Goal: Task Accomplishment & Management: Use online tool/utility

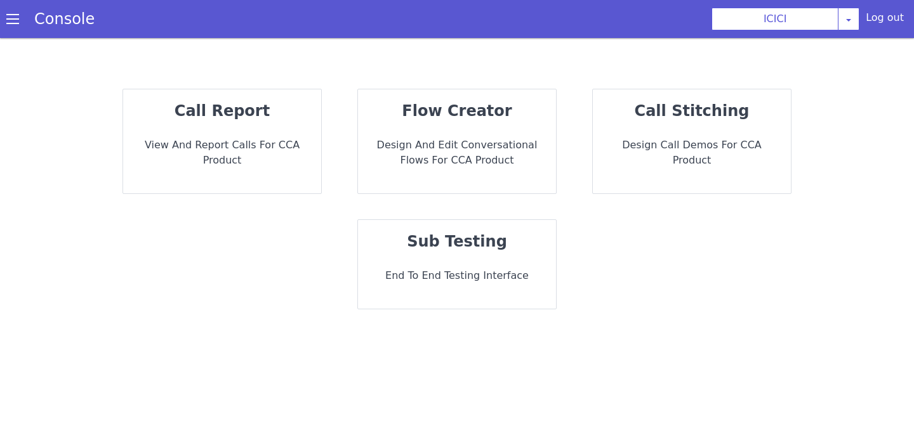
click at [389, 173] on div "flow creator Design and Edit Conversational flows for CCA Product" at bounding box center [457, 141] width 198 height 104
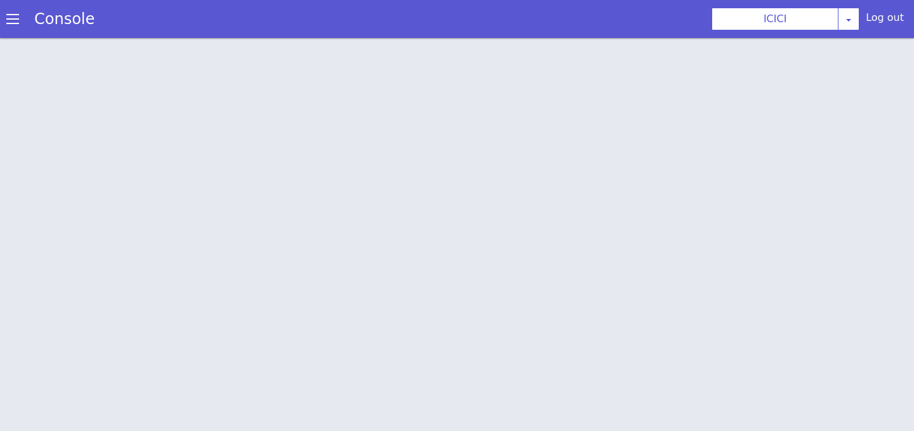
scroll to position [4, 0]
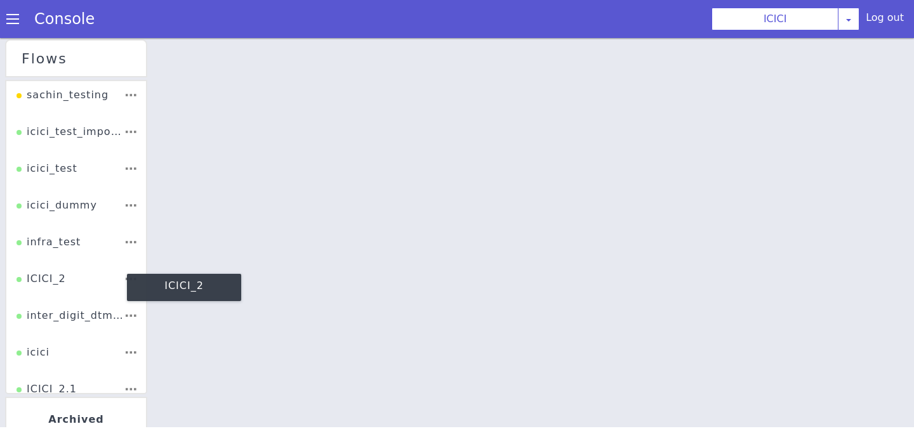
click at [49, 287] on div "ICICI_2" at bounding box center [40, 284] width 49 height 24
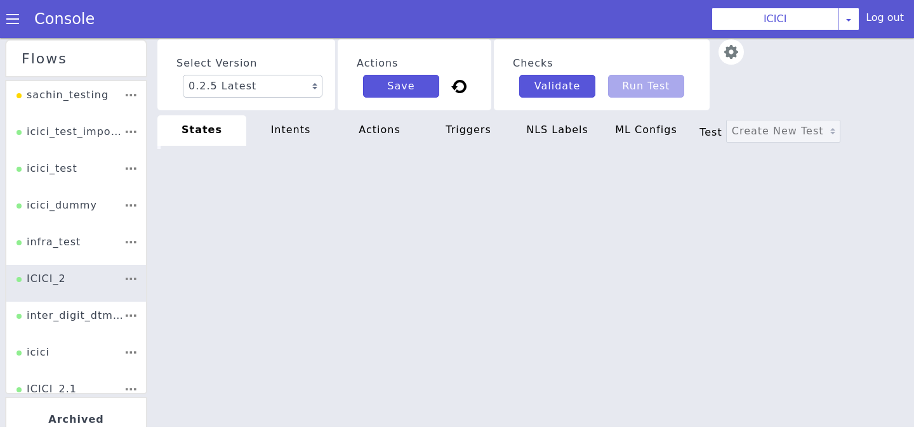
type textarea "init: "API_LANGUAGE_SET" model: "icici-dialogy" basepath: "https://s3.ap-south-…"
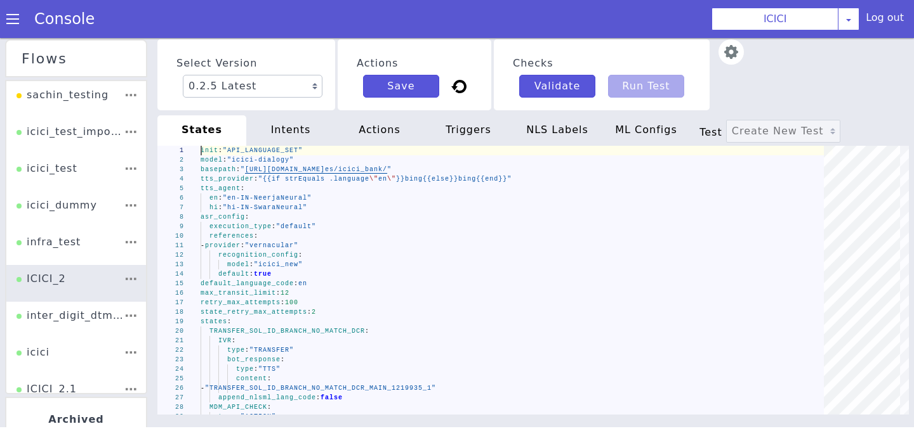
type textarea "init: "API_LANGUAGE_SET" model: "icici-dialogy" basepath: "https://s3.ap-south-…"
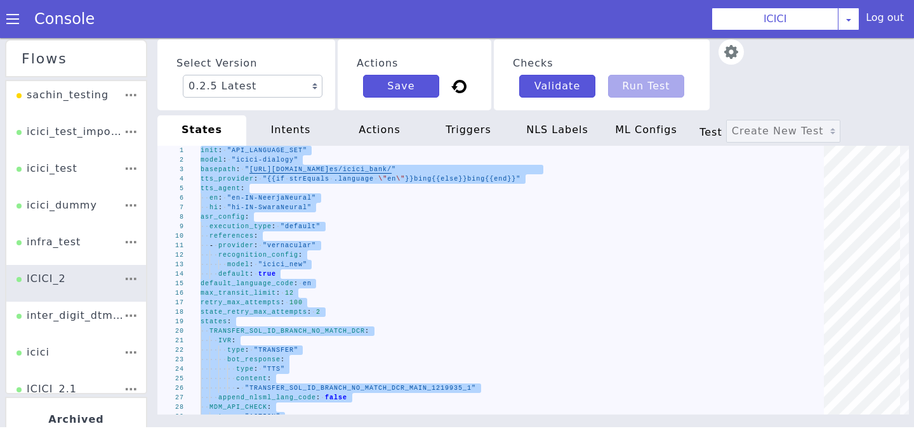
click at [284, 137] on div "intents" at bounding box center [290, 130] width 89 height 30
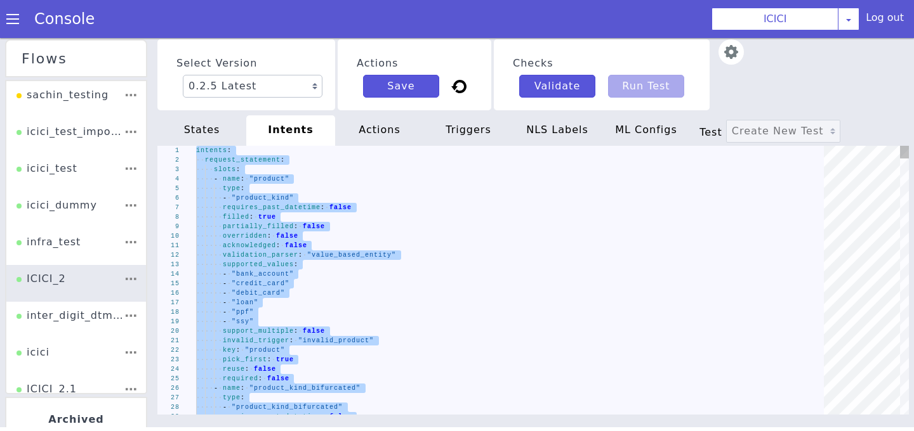
type textarea "intents: request_statement: slots: - name: "product" type: - "product_kind" req…"
click at [358, 126] on div "actions" at bounding box center [379, 130] width 89 height 30
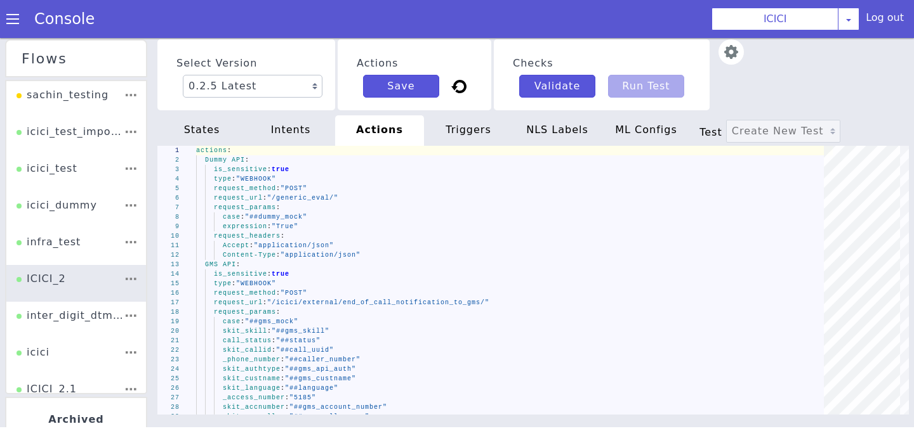
type textarea "actions: Dummy API: is_sensitive: true type: "WEBHOOK" request_method: "POST" r…"
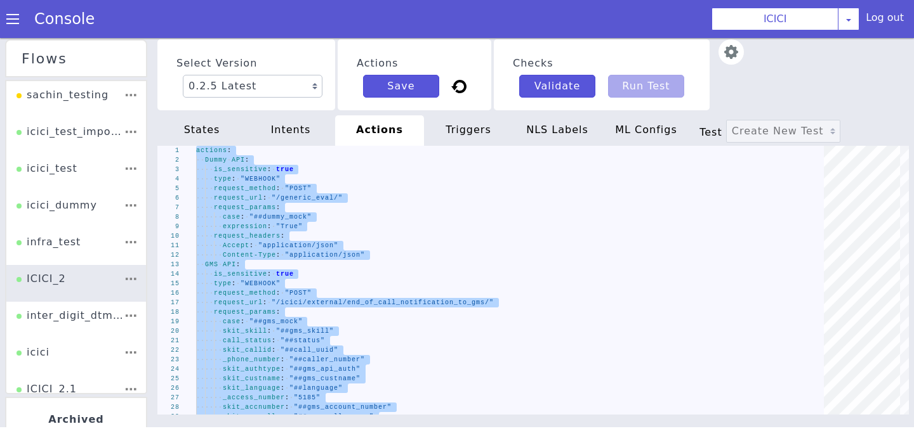
click at [488, 131] on div "triggers" at bounding box center [468, 130] width 89 height 30
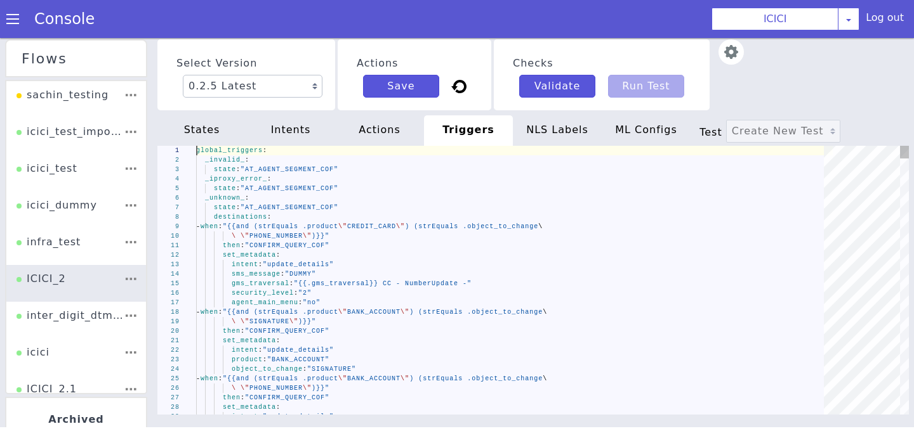
type textarea "global_triggers: _invalid_: state: "AT_AGENT_SEGMENT_COF" _iproxy_error_: state…"
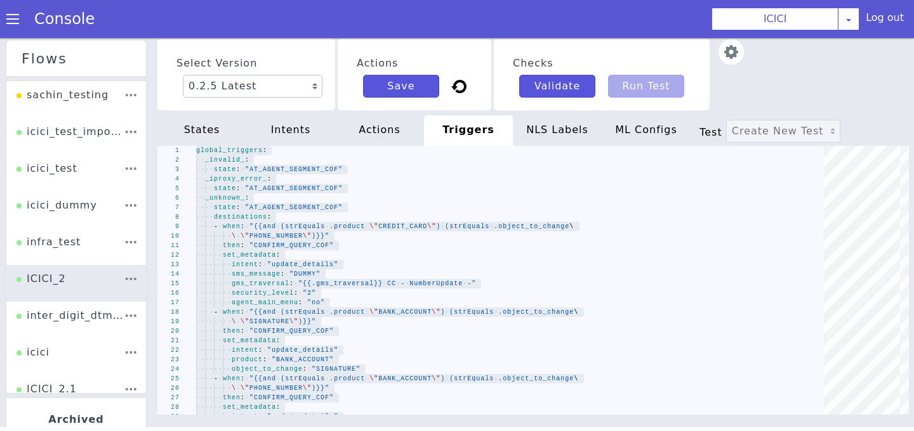
click at [561, 130] on div "NLS Labels" at bounding box center [557, 130] width 89 height 30
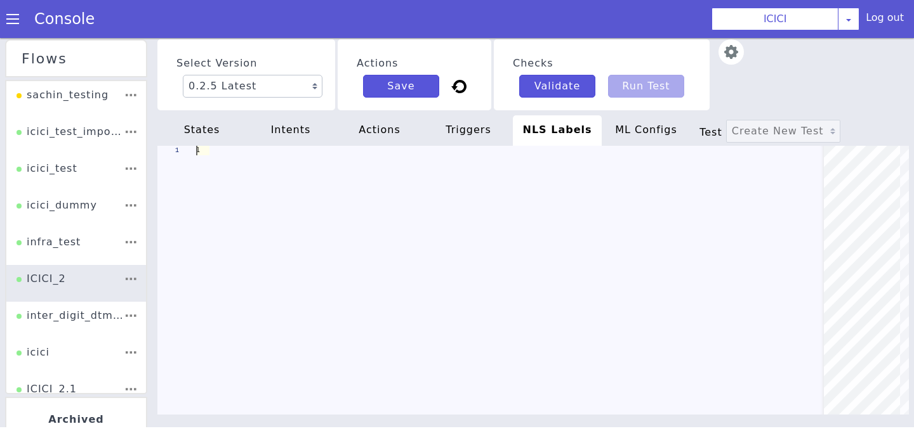
scroll to position [0, 102]
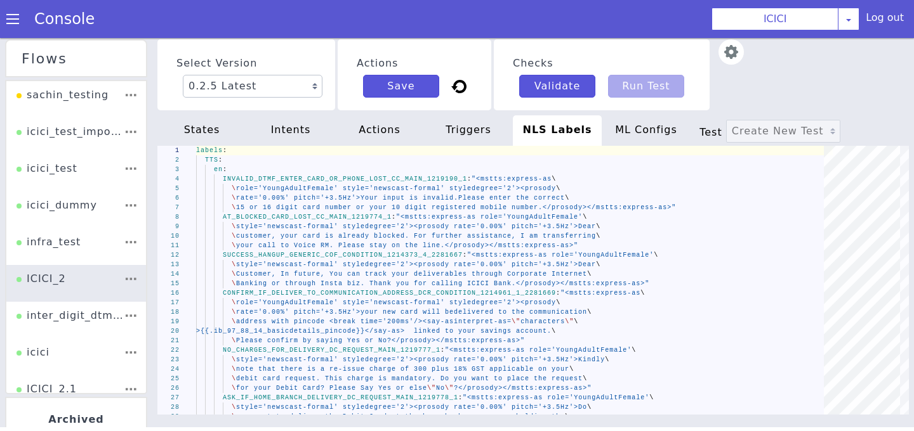
type textarea "labels: TTS: en: INVALID_DTMF_ENTER_CARD_OR_PHONE_LOST_CC_MAIN_1219190_1: "<mst…"
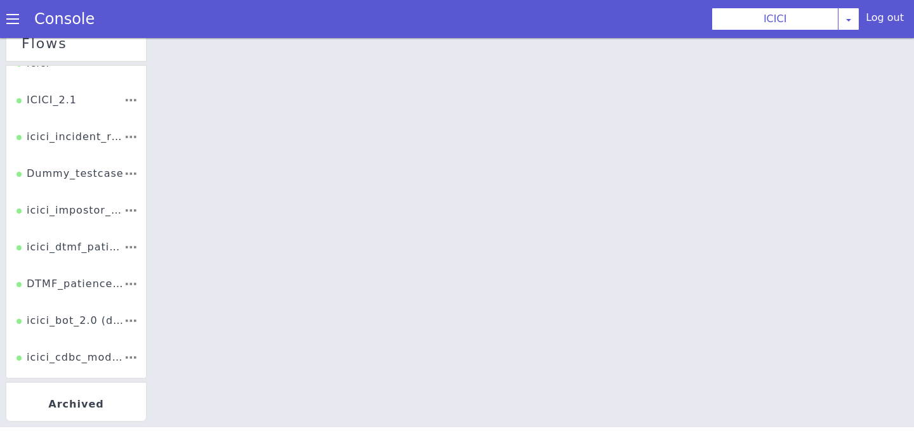
scroll to position [275, 0]
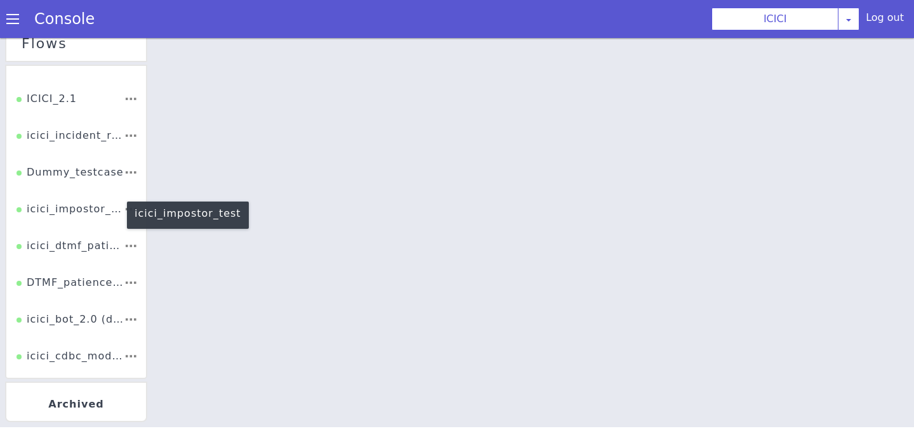
click at [49, 221] on div "icici_impostor_test" at bounding box center [69, 214] width 107 height 24
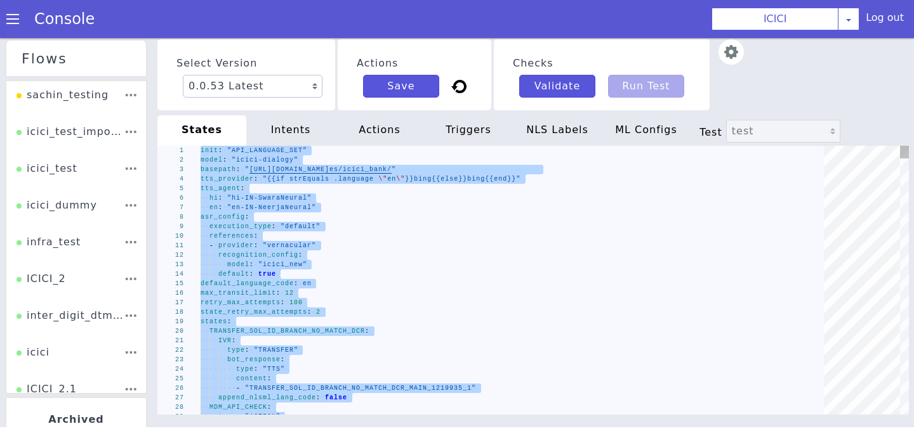
paste textarea "- "ib_931503_car_rmn_maincustname" - "ib_931503_car_rmn_accstatus" - "ib_931503…"
type textarea "- "ib_931503_car_rmn_maincustname" - "ib_931503_car_rmn_accstatus" - "ib_931503…"
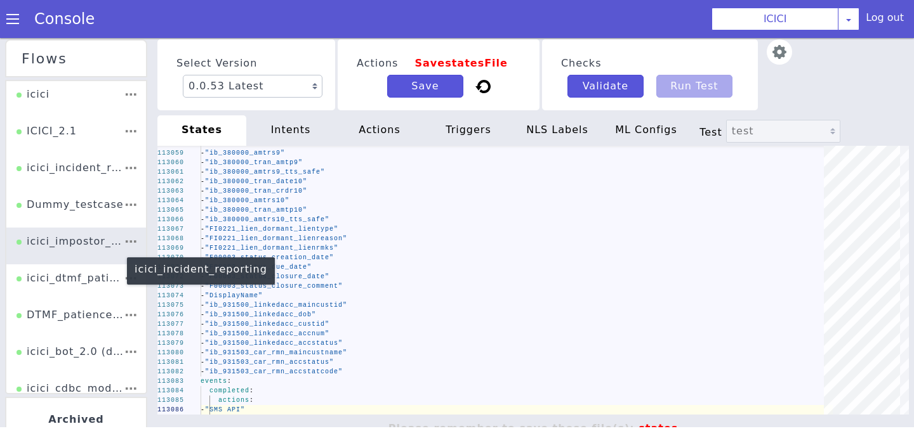
scroll to position [261, 0]
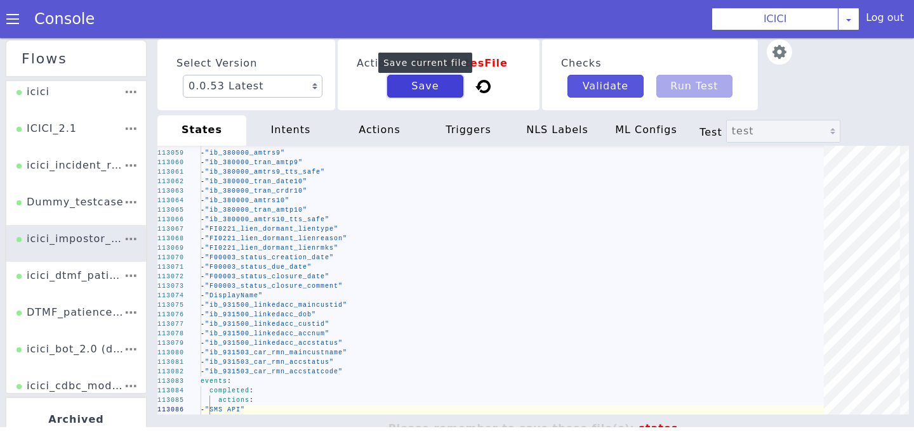
click at [392, 89] on button "Save" at bounding box center [425, 86] width 76 height 23
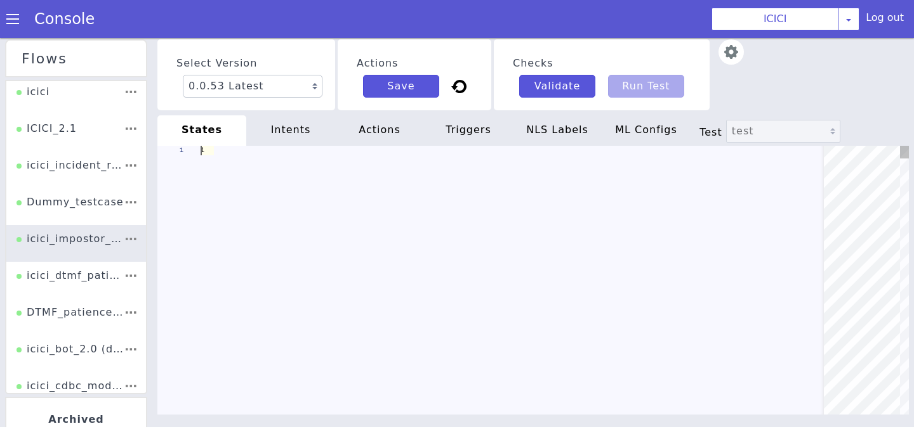
scroll to position [0, 66]
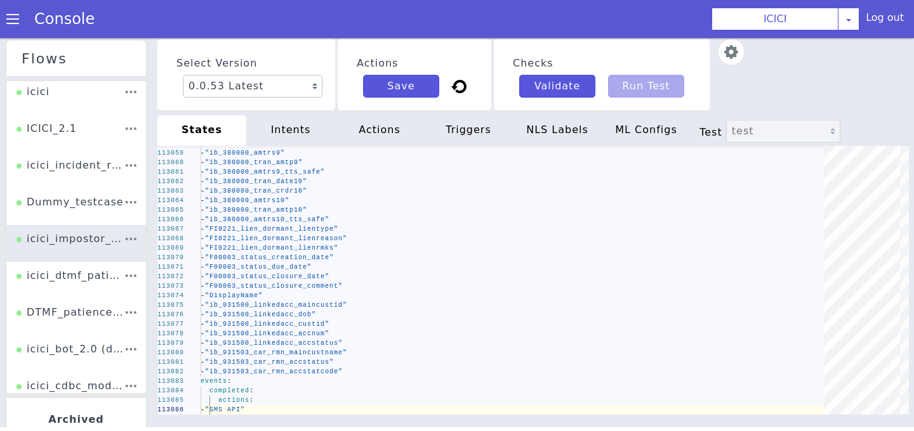
click at [296, 130] on div "intents" at bounding box center [293, 126] width 89 height 33
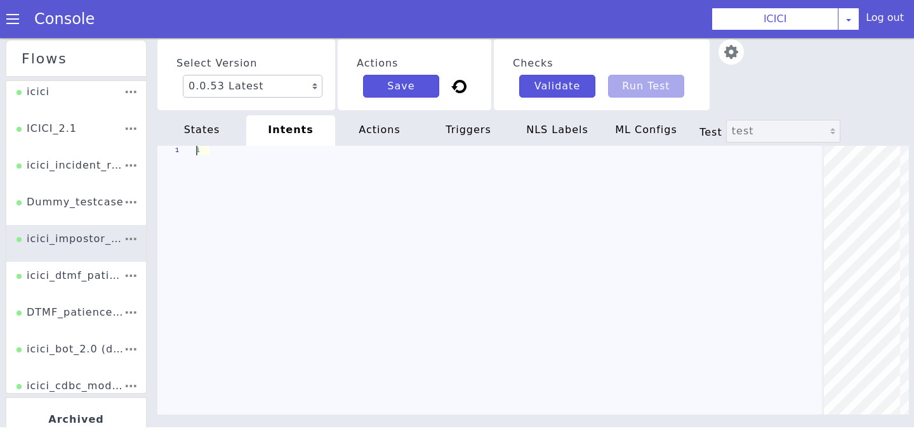
scroll to position [0, 0]
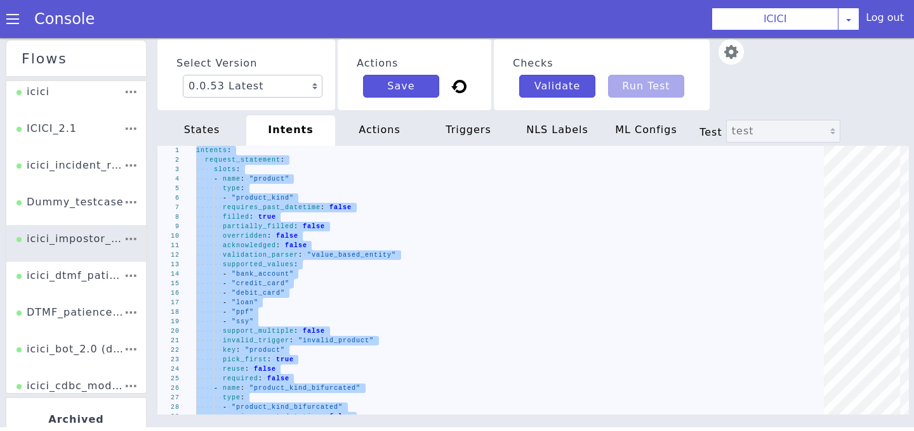
type textarea "gms_transfer_intent: "oos" gms_transfer_product: "Account""
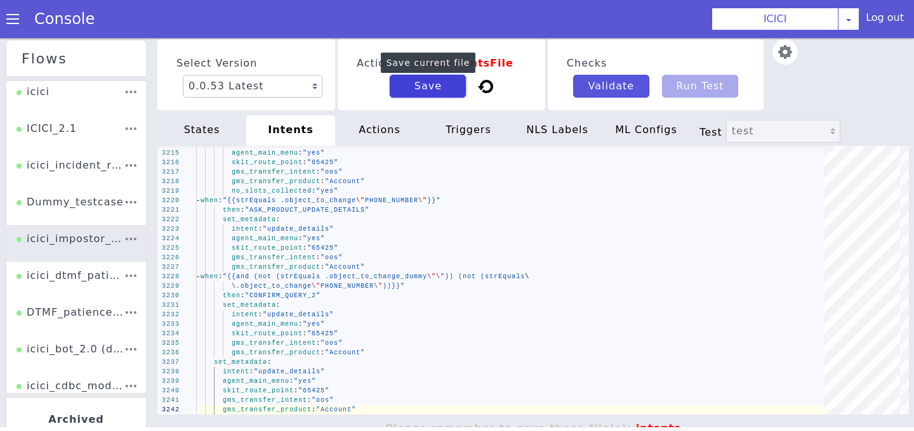
click at [414, 86] on button "Save" at bounding box center [428, 86] width 76 height 23
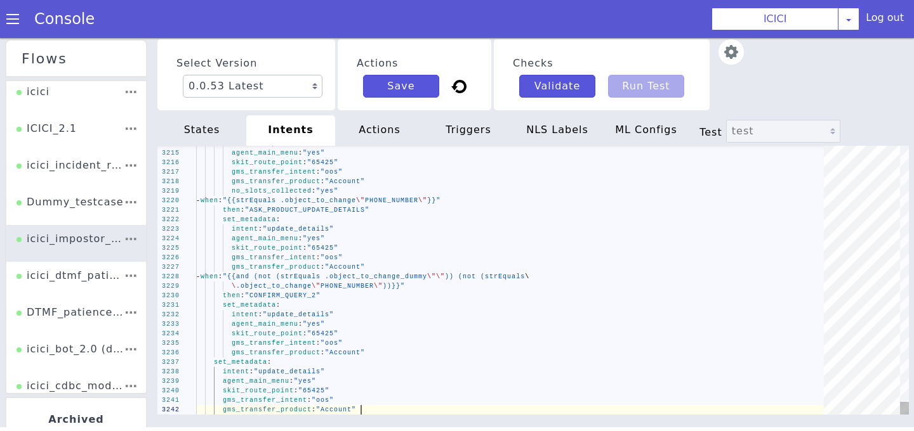
scroll to position [0, 164]
click at [377, 133] on div "actions" at bounding box center [379, 130] width 89 height 30
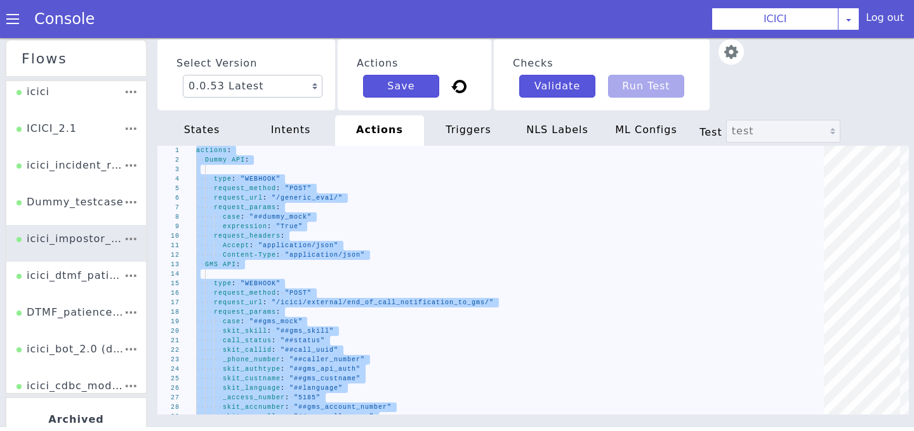
type textarea "PAN: "" MobileNo: "##sov_mobile_number" RequestNo: "" productName: "##check_pro…"
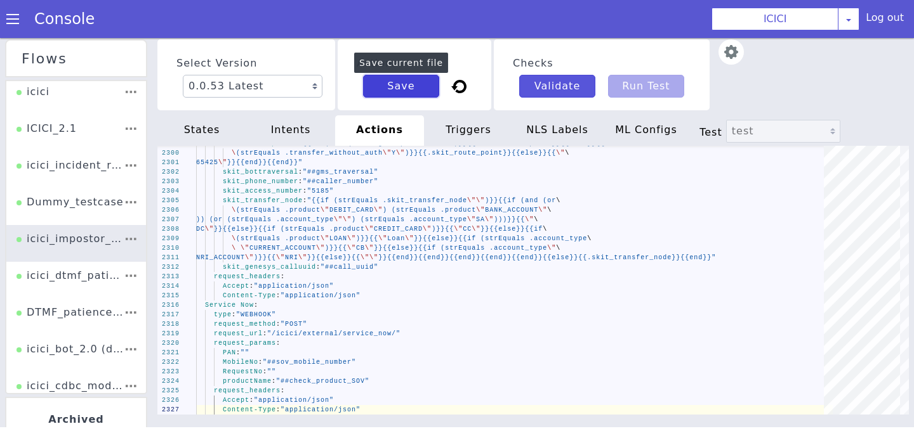
click at [409, 86] on button "Save" at bounding box center [401, 86] width 76 height 23
click at [496, 119] on div "triggers" at bounding box center [468, 130] width 89 height 30
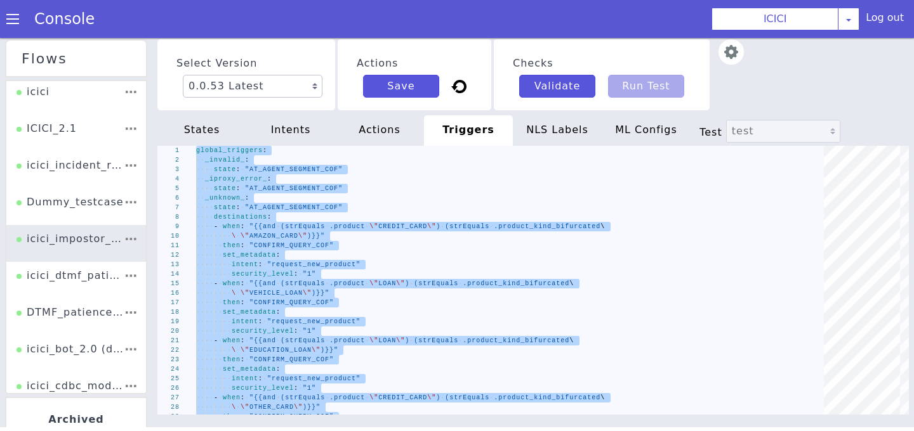
type textarea "gms_transfer_product: "Account" set_metadata: intent: "update_details" agent_ma…"
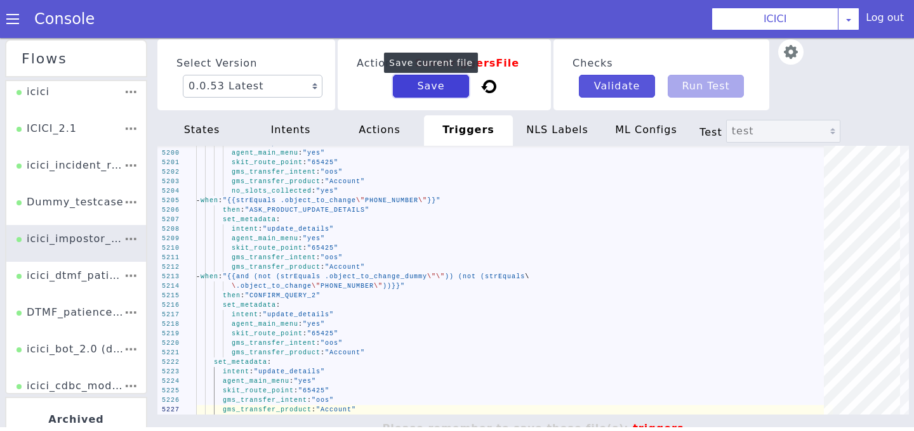
click at [440, 81] on button "Save" at bounding box center [431, 86] width 76 height 23
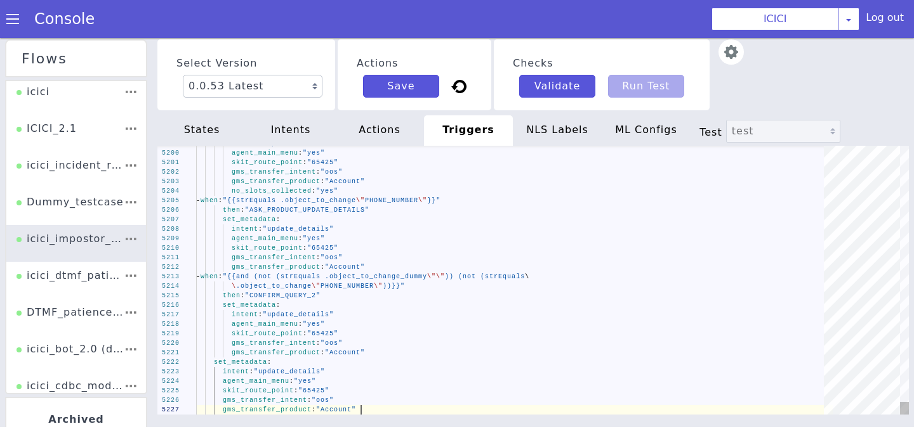
scroll to position [0, 164]
click at [549, 131] on div "NLS Labels" at bounding box center [559, 133] width 89 height 33
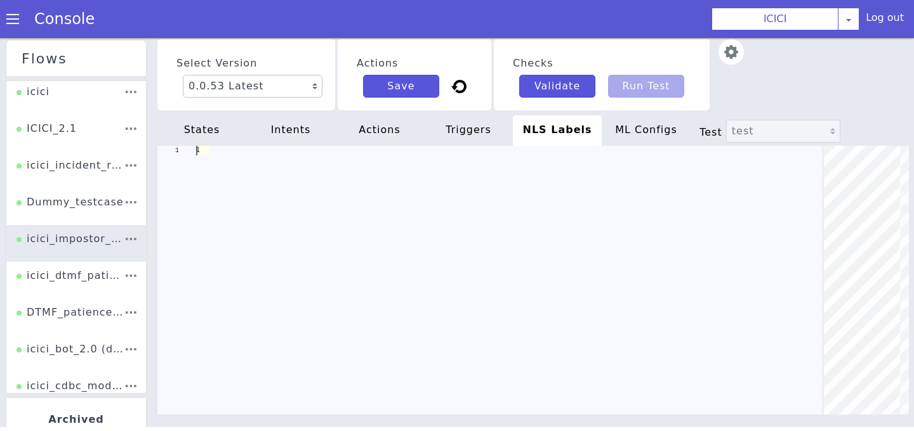
scroll to position [0, 329]
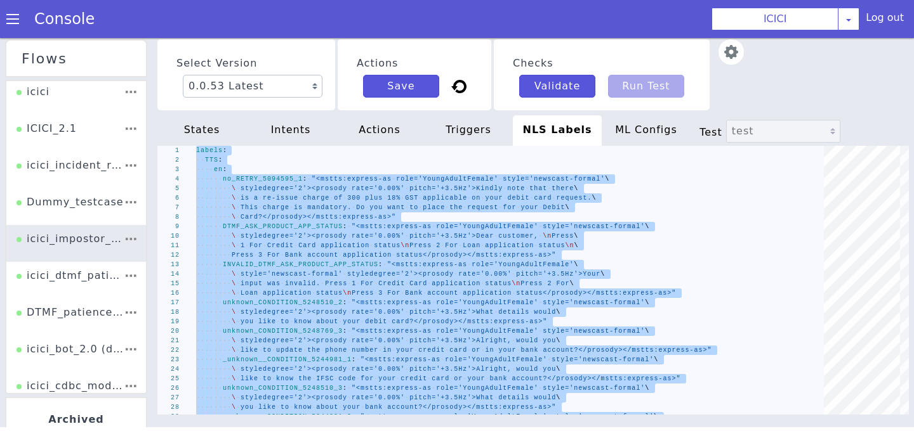
type textarea "के लिए प्रस्तुत कर दिया गया है।</prosody></mstts:express-as>" _unknown__RETRY_5…"
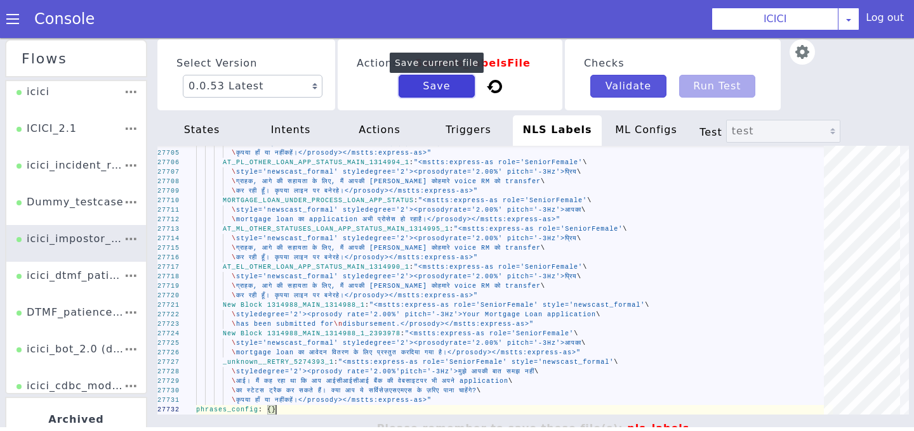
click at [432, 85] on button "Save" at bounding box center [436, 86] width 76 height 23
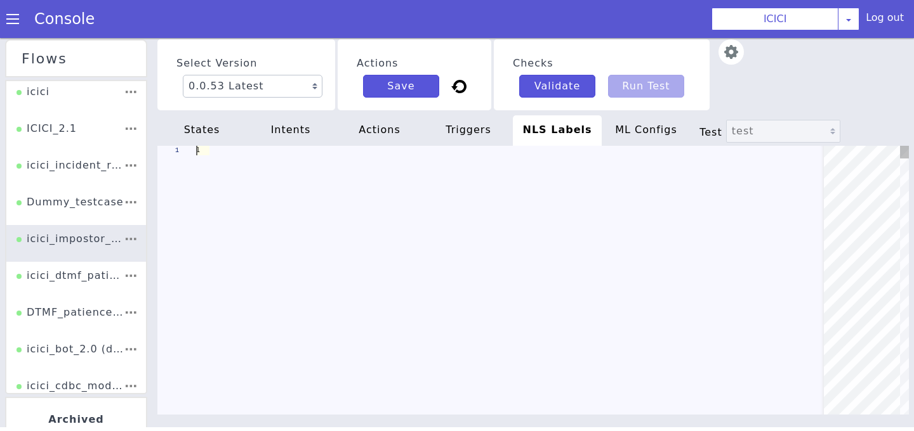
scroll to position [0, 79]
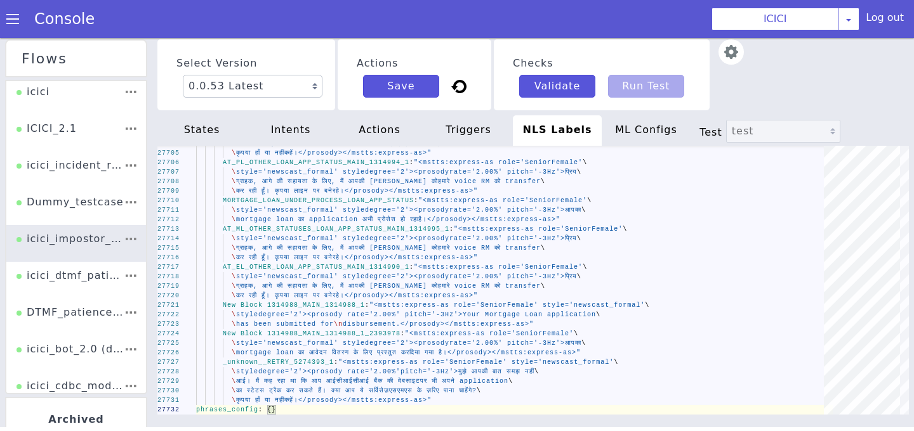
click at [223, 129] on div "states" at bounding box center [201, 130] width 89 height 30
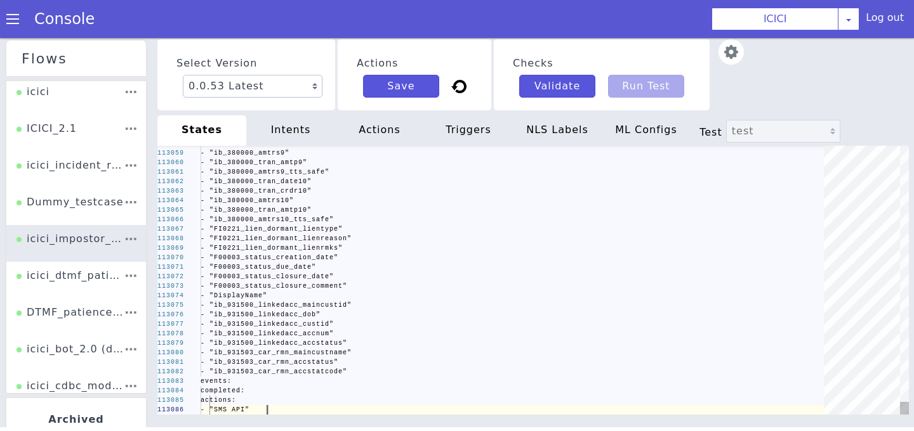
scroll to position [0, 66]
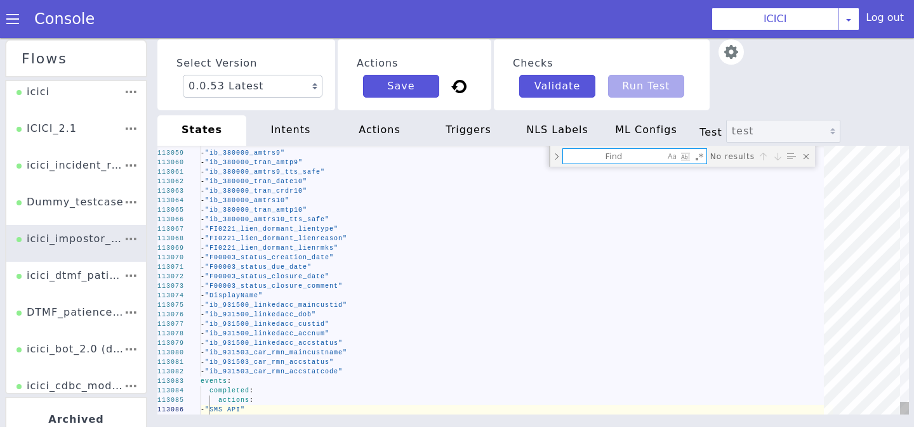
type textarea "**********"
type textarea "encryption_config:"
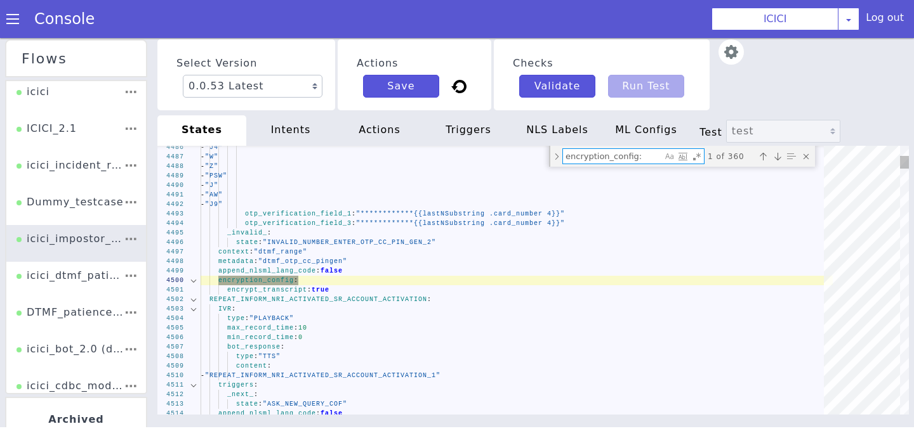
click at [195, 283] on div at bounding box center [193, 281] width 16 height 10
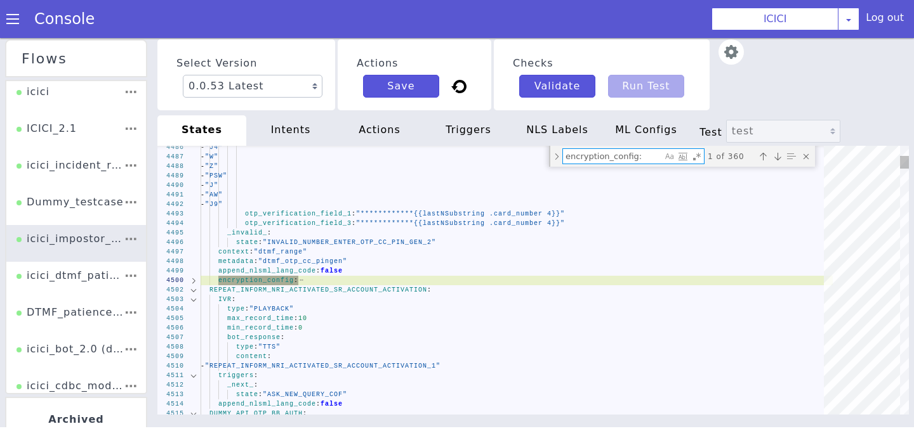
click at [195, 283] on div at bounding box center [193, 281] width 16 height 10
type textarea "**********"
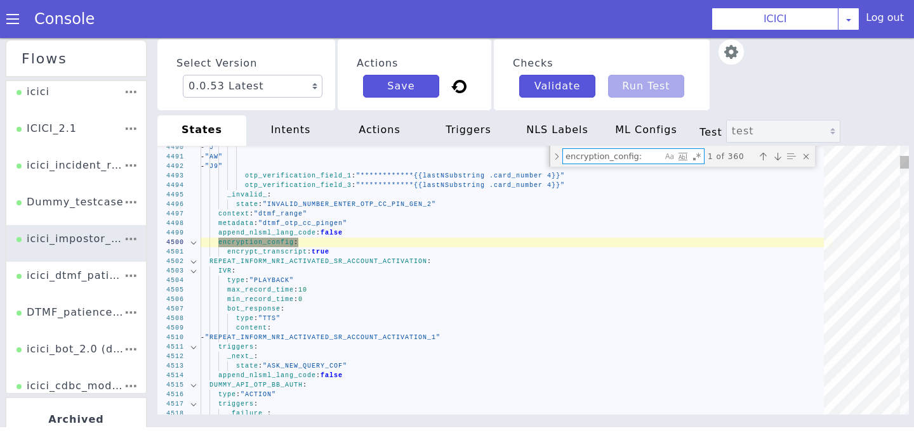
type textarea "encryption_config:"
click at [761, 156] on div "Previous match (⇧Enter)" at bounding box center [762, 156] width 13 height 13
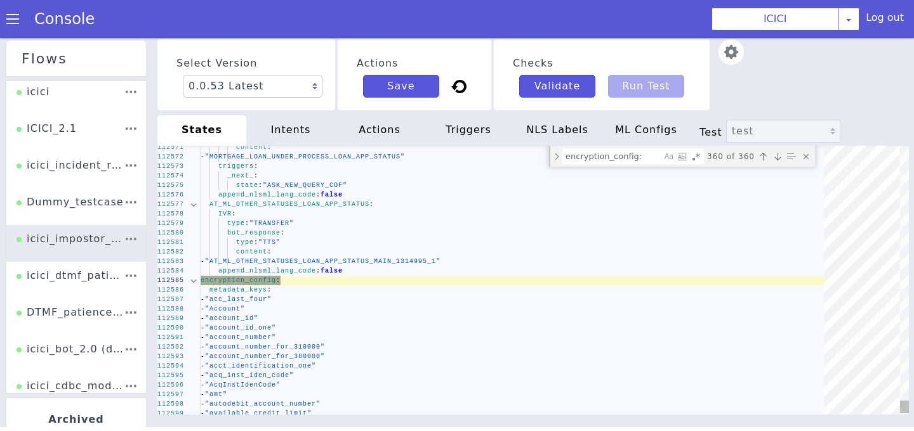
click at [198, 280] on div at bounding box center [193, 281] width 16 height 10
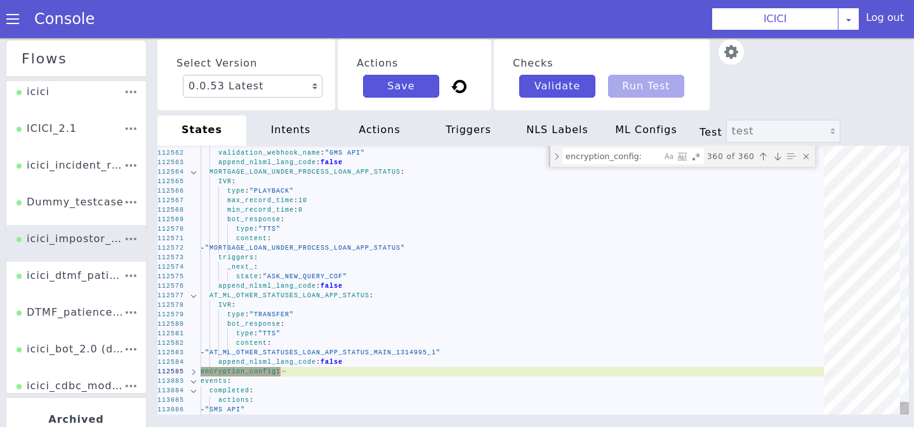
click at [198, 370] on div at bounding box center [193, 372] width 16 height 10
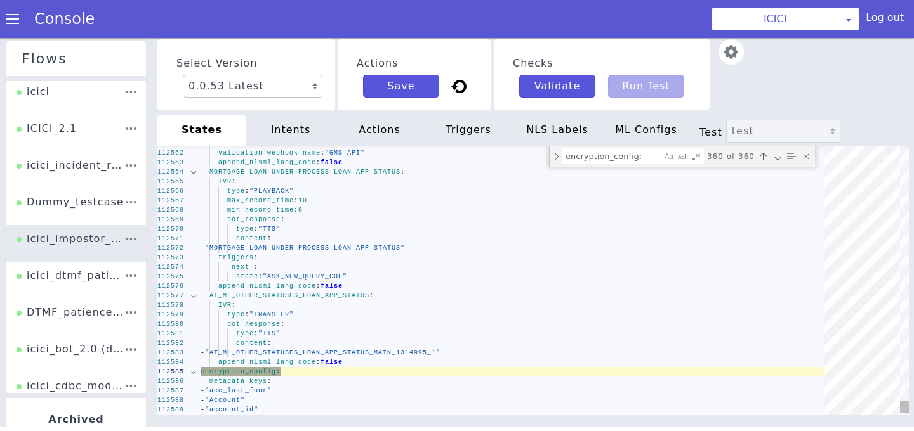
click at [198, 370] on div at bounding box center [193, 372] width 16 height 10
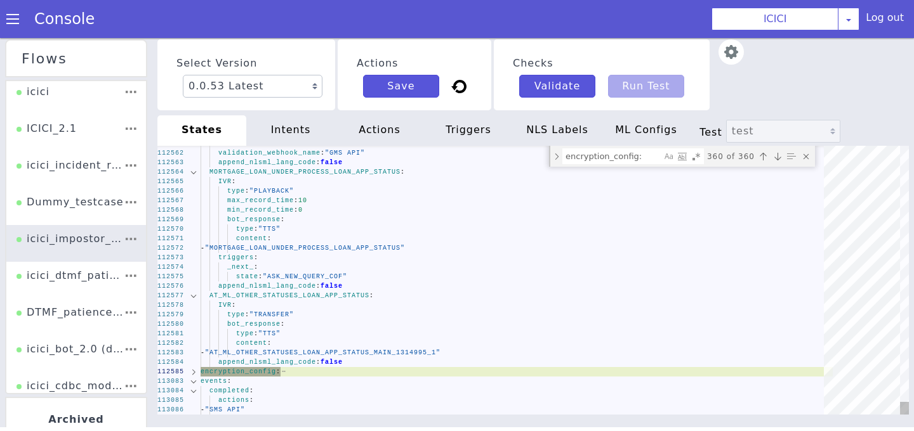
scroll to position [0, 48]
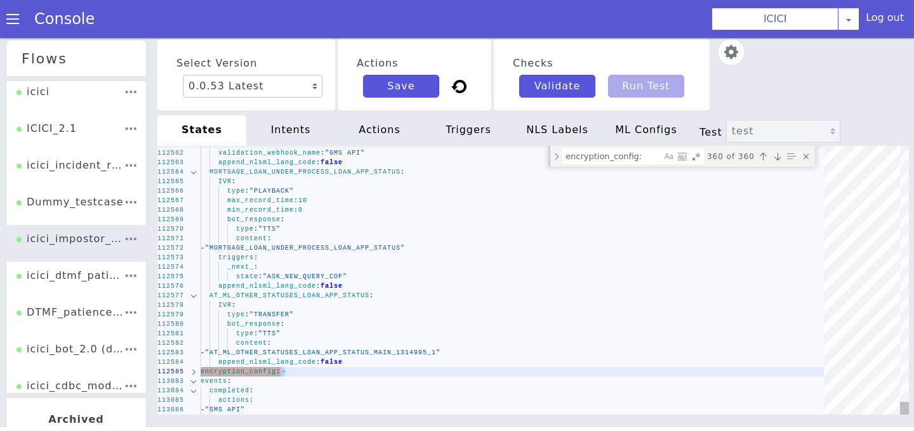
drag, startPoint x: 202, startPoint y: 381, endPoint x: 197, endPoint y: 370, distance: 11.1
click at [197, 370] on div "112561 112562 112563 112564 112565 112566 112567 112568 112569 112570 112571 11…" at bounding box center [532, 280] width 751 height 269
type textarea "bot_response: type: "TTS" content: - "AT_ML_OTHER_STATUSES_LOAN_APP_STATUS_MAIN…"
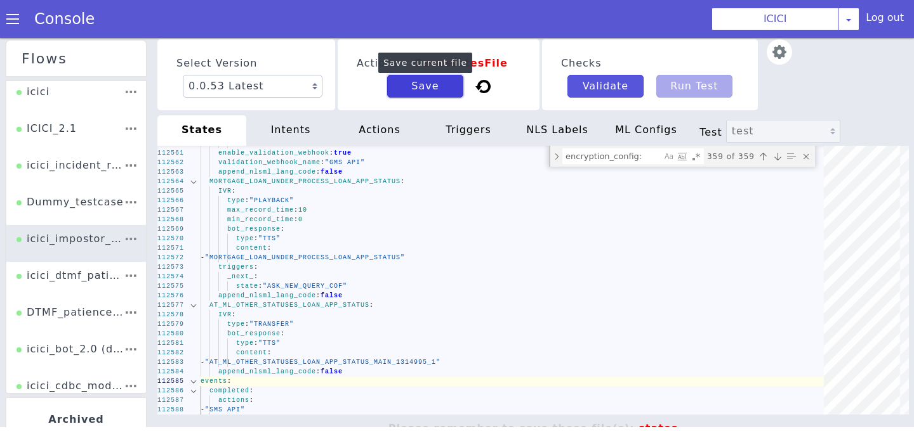
click at [417, 91] on button "Save" at bounding box center [425, 86] width 76 height 23
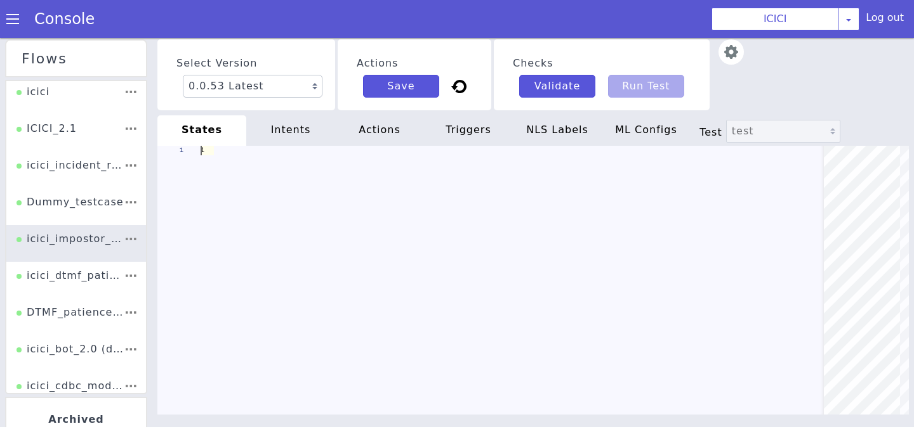
scroll to position [0, 66]
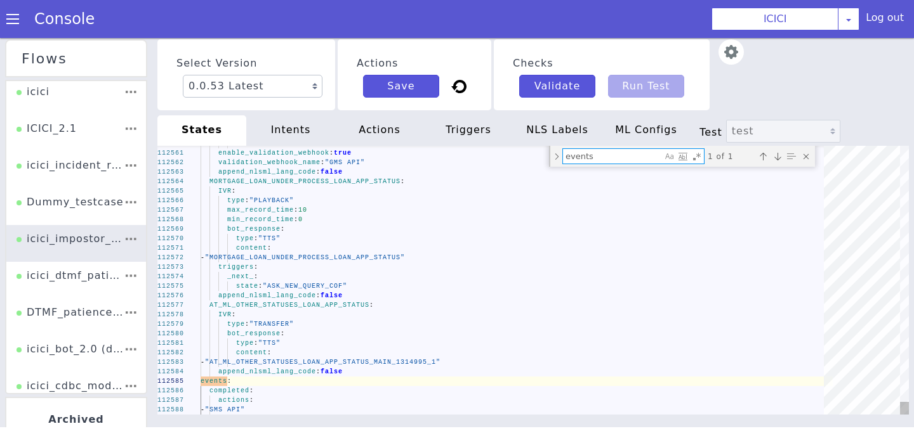
type textarea "**********"
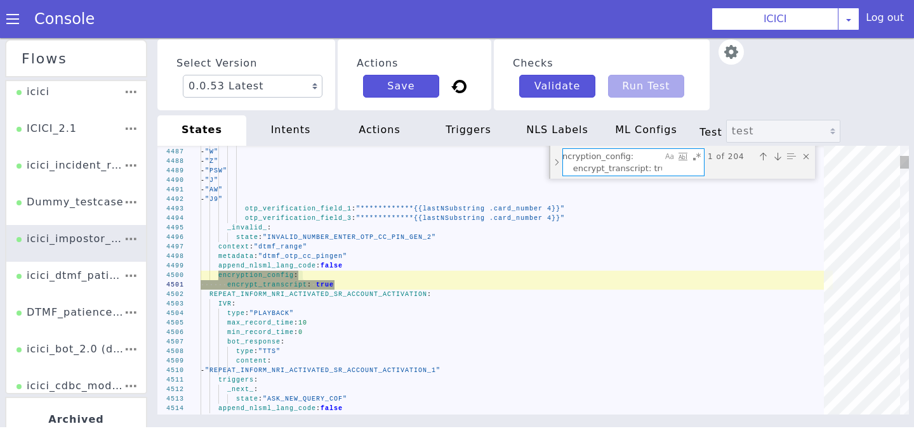
type textarea "encryption_config: encrypt_transcript: true"
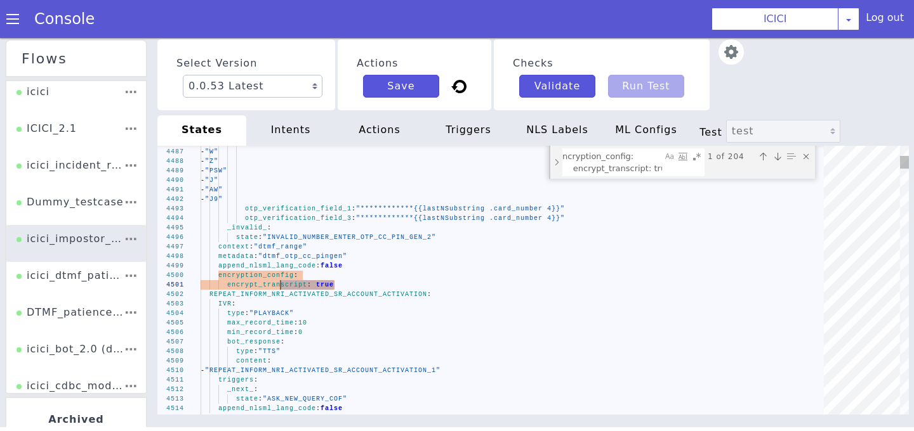
type textarea "**********"
drag, startPoint x: 353, startPoint y: 287, endPoint x: 179, endPoint y: 273, distance: 175.0
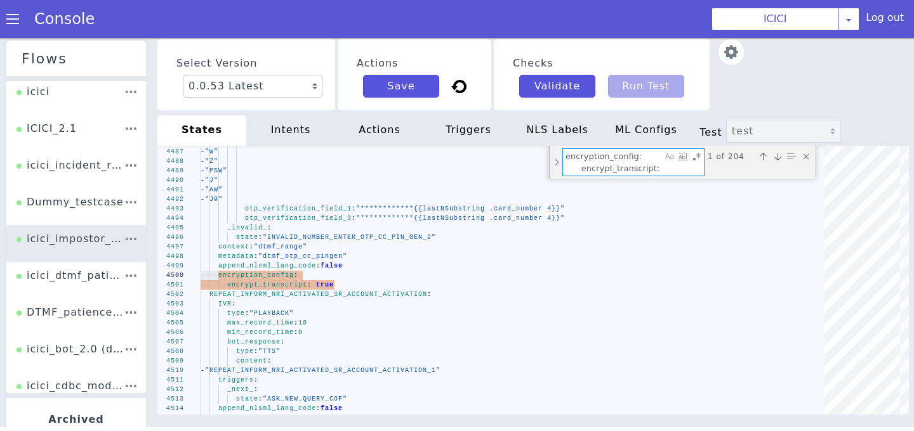
drag, startPoint x: 660, startPoint y: 169, endPoint x: 505, endPoint y: 138, distance: 158.5
click at [505, 138] on div "**********" at bounding box center [532, 238] width 751 height 403
paste textarea "Find"
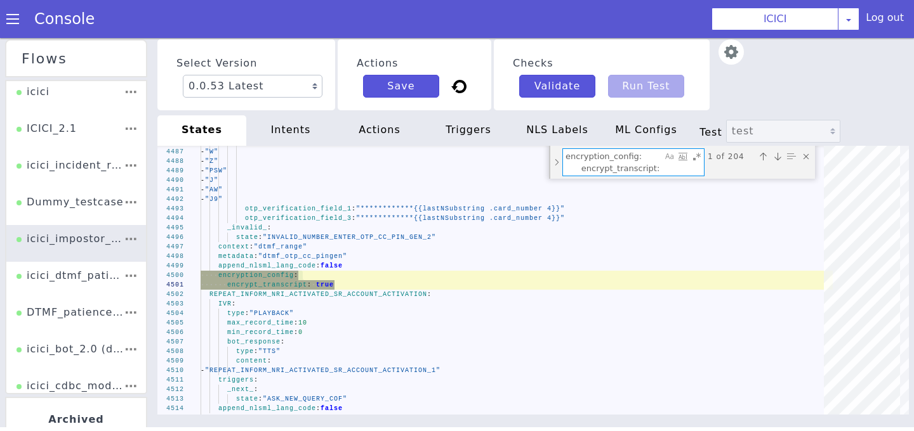
scroll to position [0, 8]
type textarea "encryption_config: encrypt_transcript: true"
click at [557, 164] on div "Toggle Replace mode" at bounding box center [556, 162] width 11 height 33
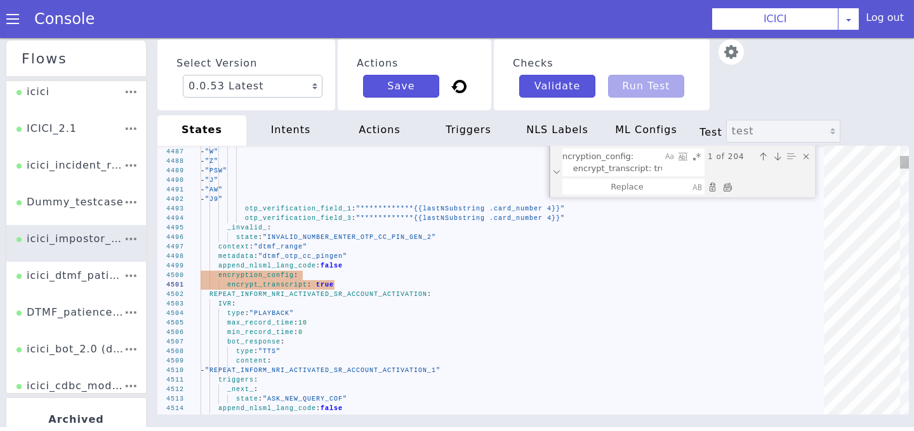
click at [729, 183] on div "Replace All (⌘Enter)" at bounding box center [727, 187] width 13 height 13
type textarea "**********"
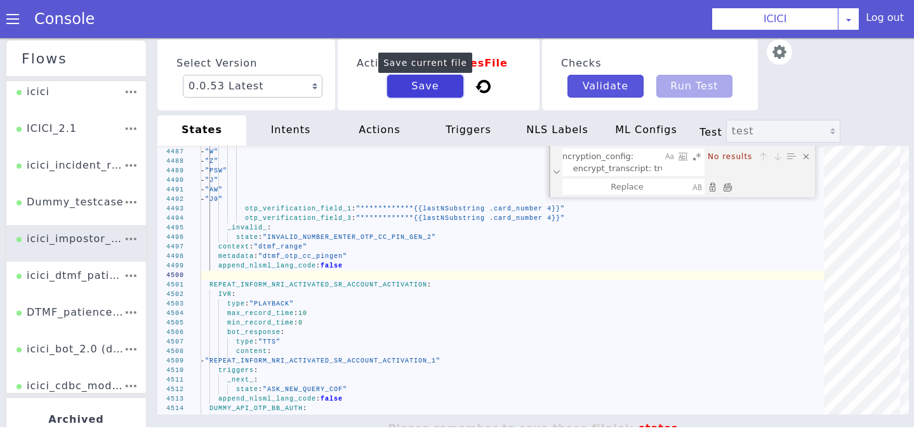
click at [442, 78] on button "Save" at bounding box center [425, 86] width 76 height 23
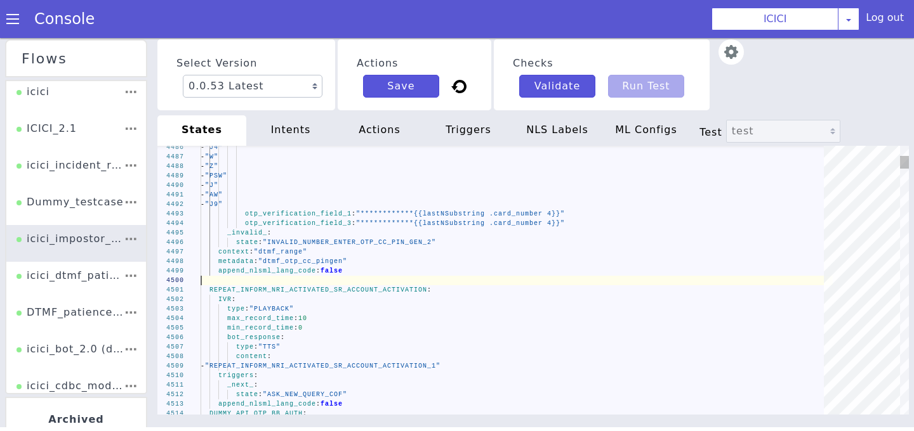
scroll to position [0, 0]
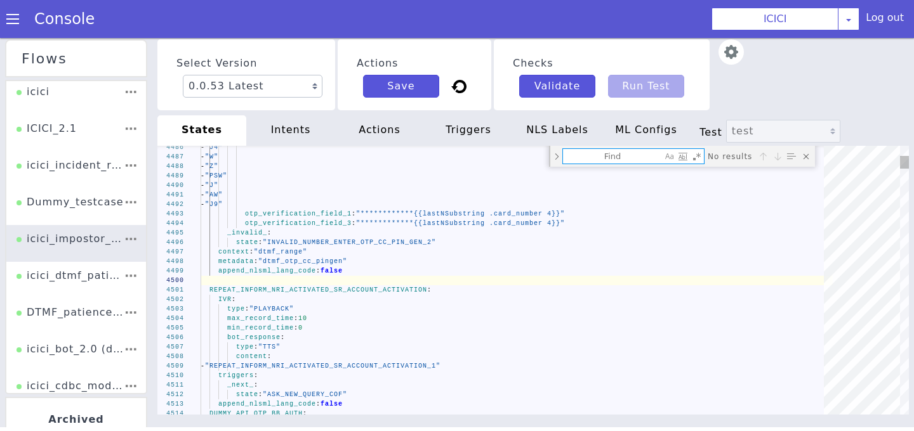
type textarea "append_nlsml_lang_code: false encryption_config: encrypt_bot_response: true ENT…"
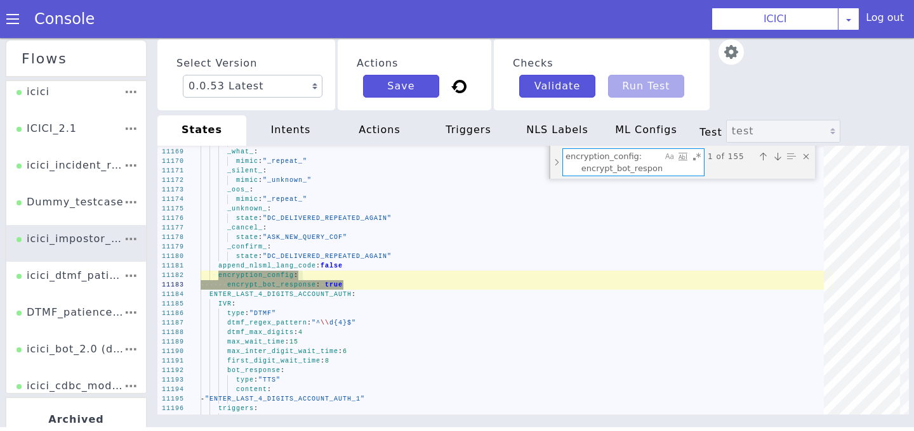
drag, startPoint x: 660, startPoint y: 170, endPoint x: 511, endPoint y: 127, distance: 154.6
click at [511, 127] on div "Select Version 0.0.53 Latest 0.0.52 Current 0.0.51 0.0.50 0.0.49 0.0.48 0.0.47 …" at bounding box center [532, 238] width 751 height 403
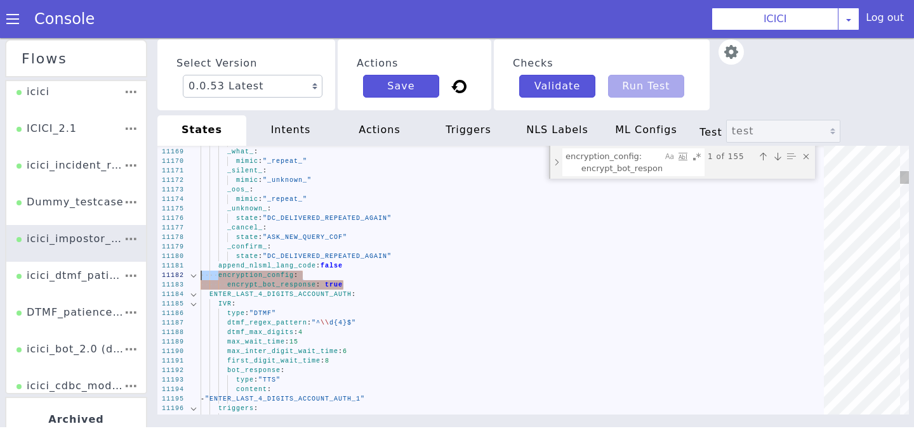
drag, startPoint x: 348, startPoint y: 288, endPoint x: 185, endPoint y: 275, distance: 163.0
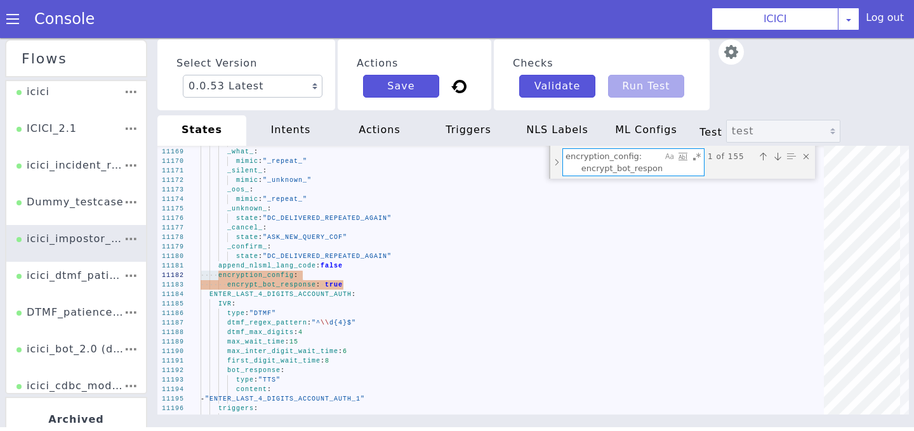
drag, startPoint x: 659, startPoint y: 169, endPoint x: 508, endPoint y: 126, distance: 157.2
click at [508, 126] on div "Select Version 0.0.53 Latest 0.0.52 Current 0.0.51 0.0.50 0.0.49 0.0.48 0.0.47 …" at bounding box center [532, 238] width 751 height 403
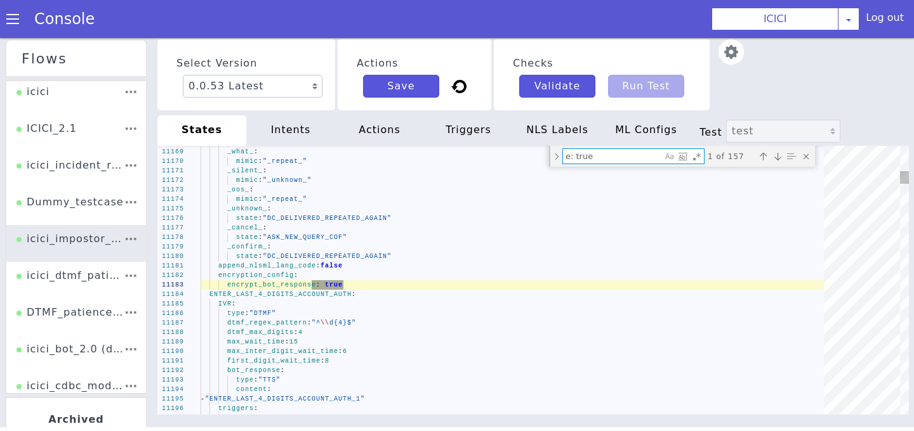
drag, startPoint x: 606, startPoint y: 154, endPoint x: 477, endPoint y: 154, distance: 129.4
click at [477, 154] on div "11168 11169 11170 11171 11172 11173 11174 11175 11176 11177 11178 11179 11180 1…" at bounding box center [532, 280] width 751 height 269
paste textarea "encryption_config: encrypt_bot_respons"
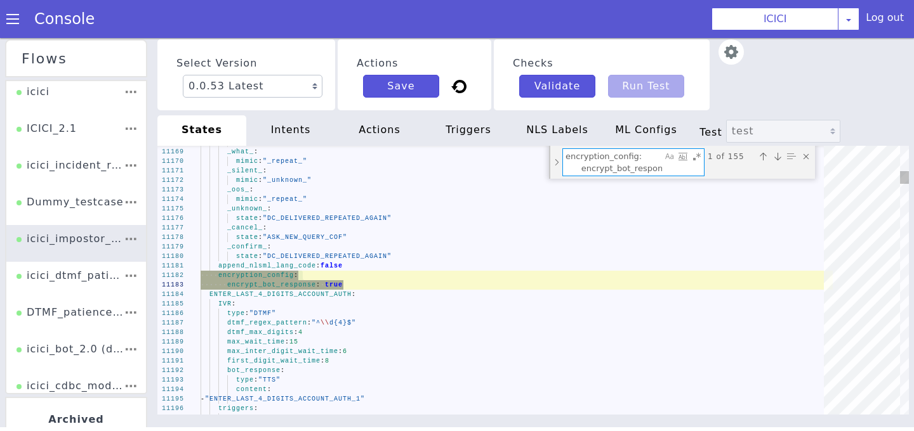
scroll to position [0, 24]
type textarea "encryption_config: encrypt_bot_response: true"
click at [557, 159] on div "Toggle Replace mode" at bounding box center [556, 162] width 11 height 33
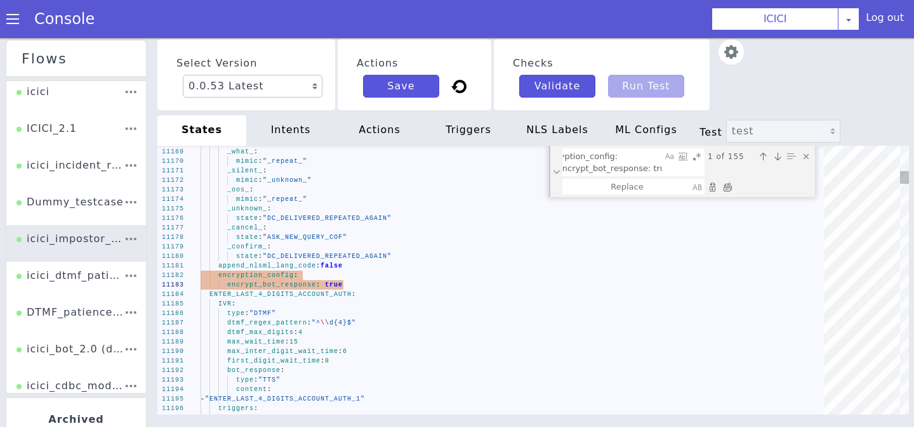
click at [726, 190] on div "Replace All (⌘Enter)" at bounding box center [727, 187] width 13 height 13
type textarea "append_nlsml_lang_code: false ENTER_LAST_4_DIGITS_ACCOUNT_AUTH: IVR: type: "DTM…"
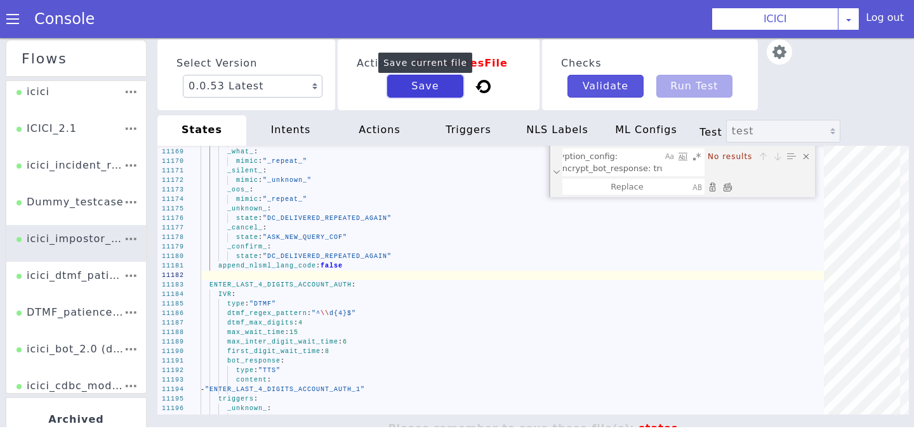
click at [442, 90] on button "Save" at bounding box center [425, 86] width 76 height 23
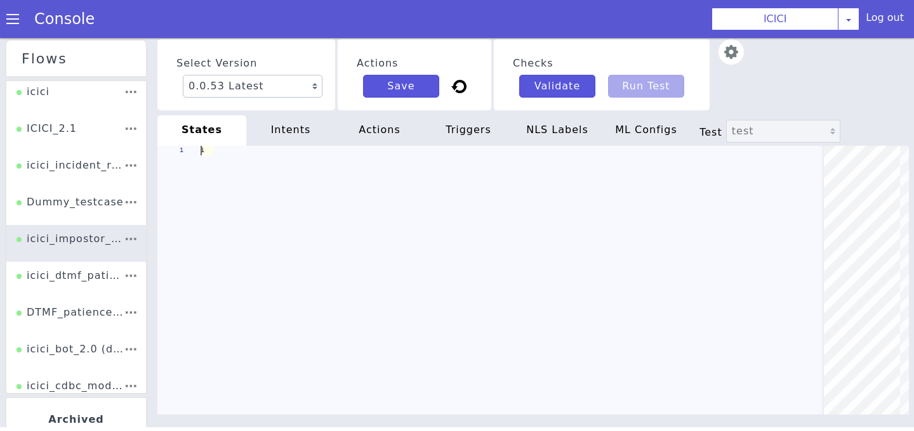
scroll to position [0, 0]
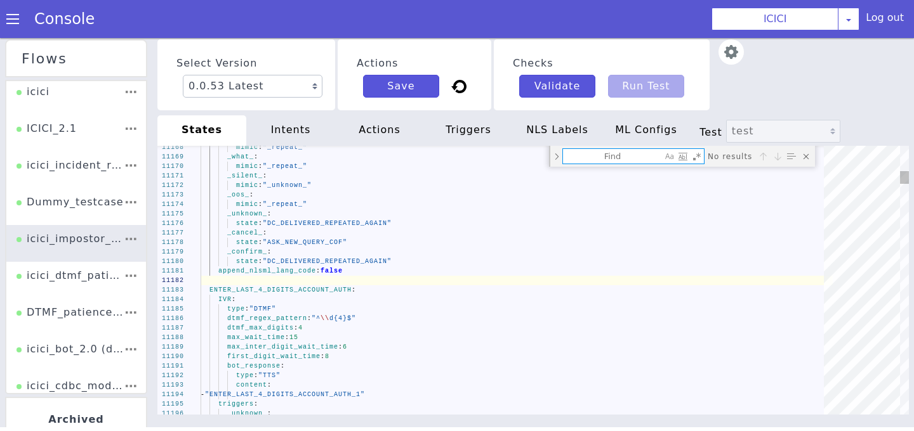
type textarea "encrypt_bot_response: true DTMF_INVALID_INFORM_DC_BALANCE_ASK_AMOUNT_IN_RUPEES_…"
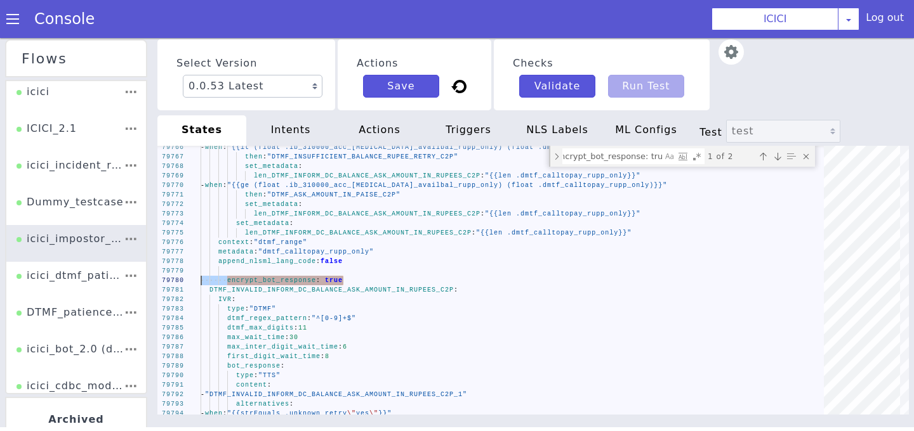
drag, startPoint x: 374, startPoint y: 280, endPoint x: 139, endPoint y: 280, distance: 234.7
drag, startPoint x: 660, startPoint y: 157, endPoint x: 471, endPoint y: 156, distance: 188.4
click at [471, 156] on div "79766 79767 79768 79769 79770 79771 79772 79773 79774 79775 79776 79777 79778 7…" at bounding box center [531, 283] width 758 height 290
paste textarea "Find"
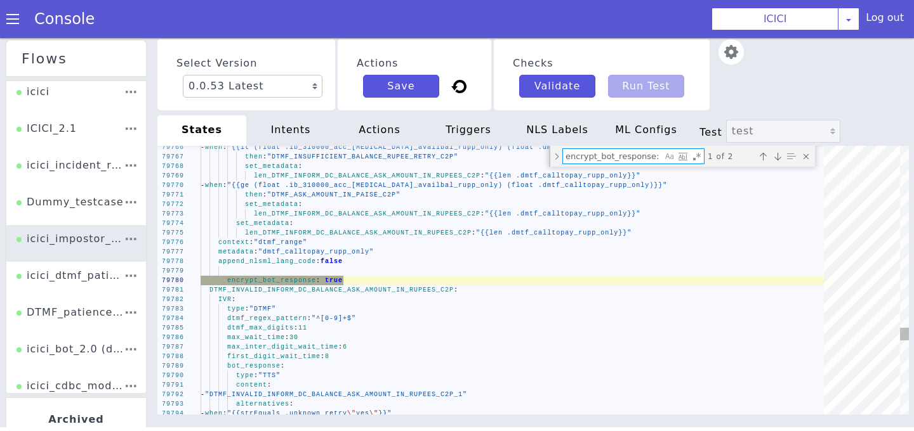
scroll to position [0, 24]
type textarea "encrypt_bot_response: true"
click at [553, 156] on div "Toggle Replace mode" at bounding box center [556, 156] width 11 height 21
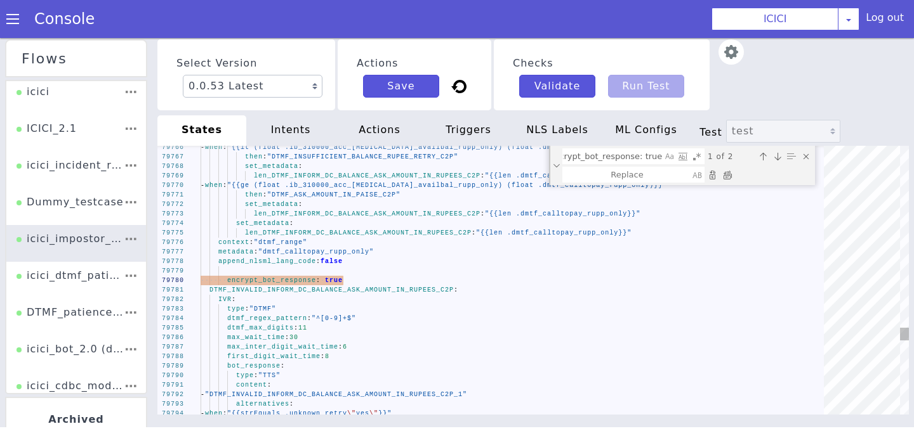
click at [725, 177] on div "Replace All (⌘Enter)" at bounding box center [727, 175] width 13 height 13
type textarea "DTMF_INVALID_INFORM_DC_BALANCE_ASK_AMOUNT_IN_RUPEES_C2P: IVR: type: "DTMF" dtmf…"
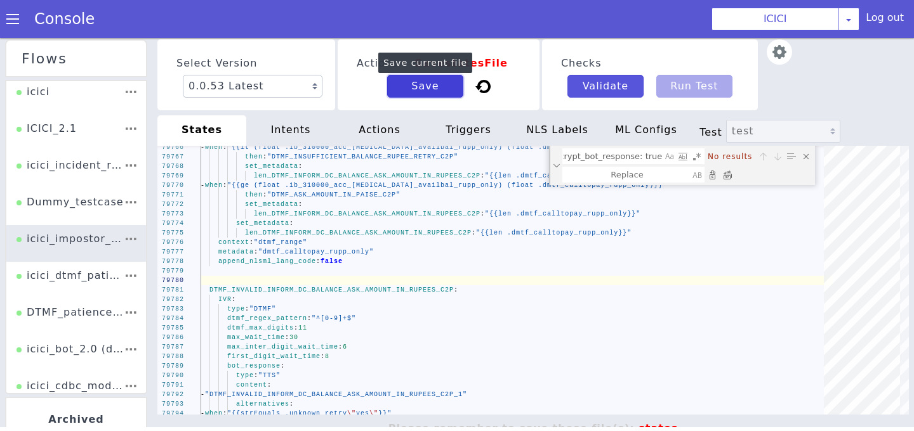
click at [401, 88] on button "Save" at bounding box center [425, 86] width 76 height 23
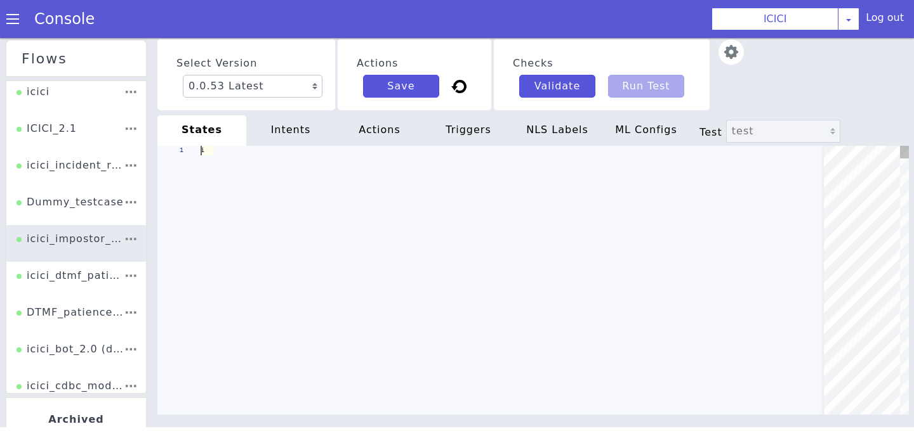
scroll to position [0, 0]
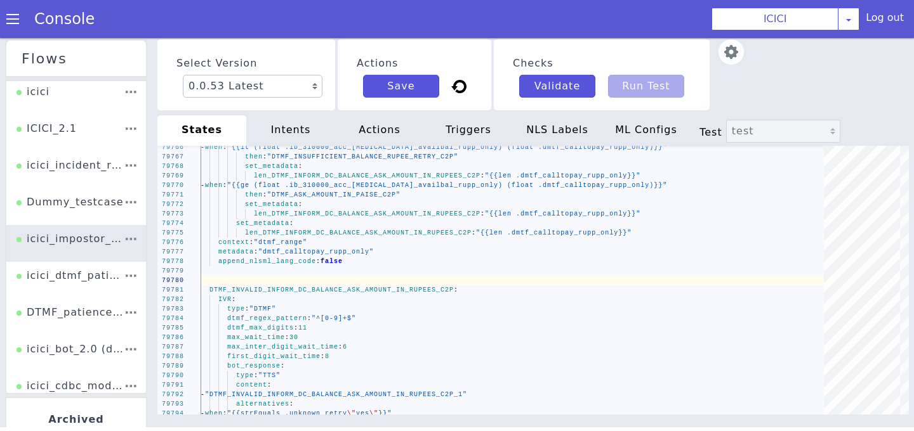
click at [391, 123] on div "actions" at bounding box center [379, 130] width 89 height 30
type textarea "PAN: "" MobileNo: "##sov_mobile_number" RequestNo: "" productName: "##check_pro…"
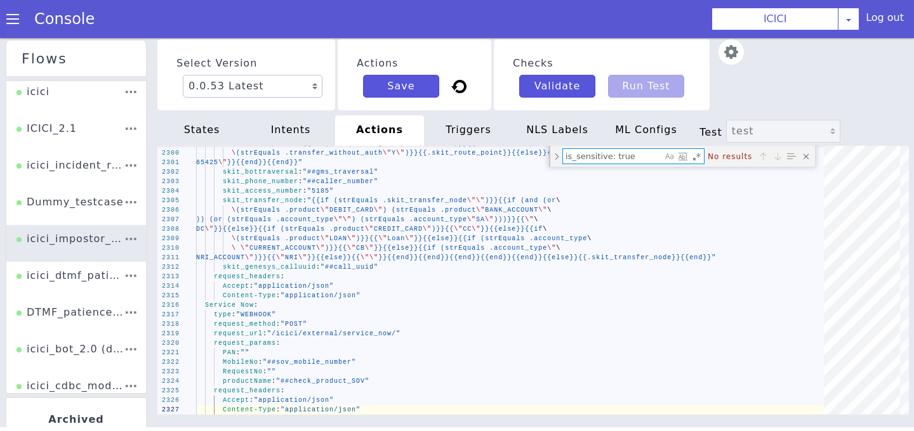
type textarea "is_sensitive: true"
click at [806, 154] on div "Close (Escape)" at bounding box center [805, 156] width 13 height 13
click at [397, 80] on button "Save" at bounding box center [401, 86] width 76 height 23
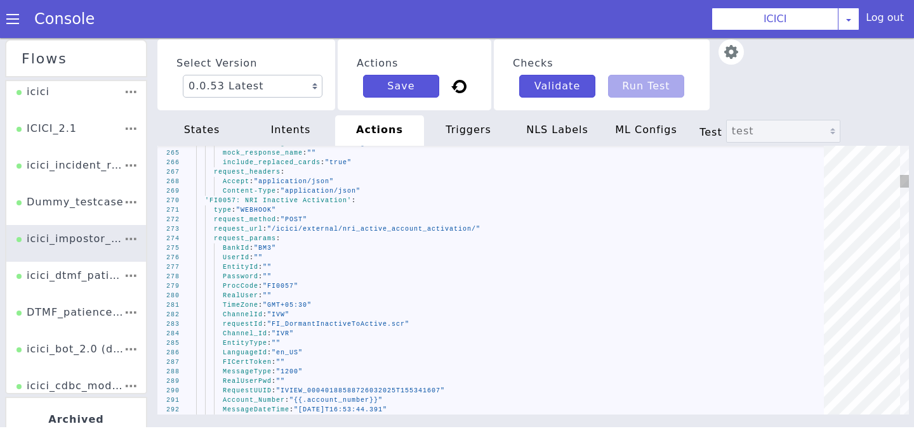
click at [359, 193] on span ""application/json"" at bounding box center [320, 191] width 80 height 7
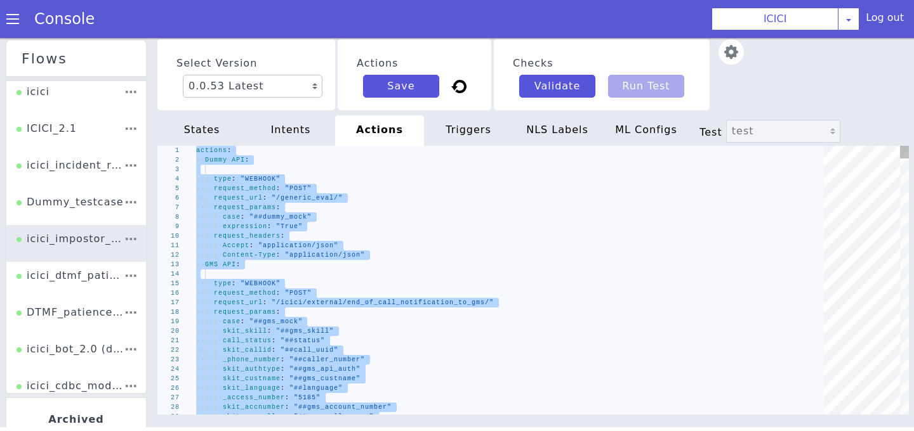
paste textarea "case: "##ib_931503_mock" caller_number: "##caller_number" mock_response_name: "…"
type textarea "case: "##ib_931503_mock" caller_number: "##caller_number" mock_response_name: "…"
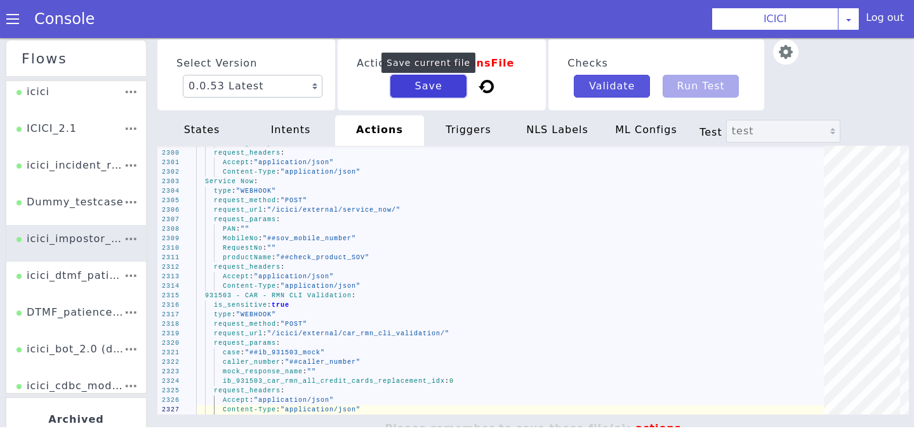
click at [421, 95] on button "Save" at bounding box center [428, 86] width 76 height 23
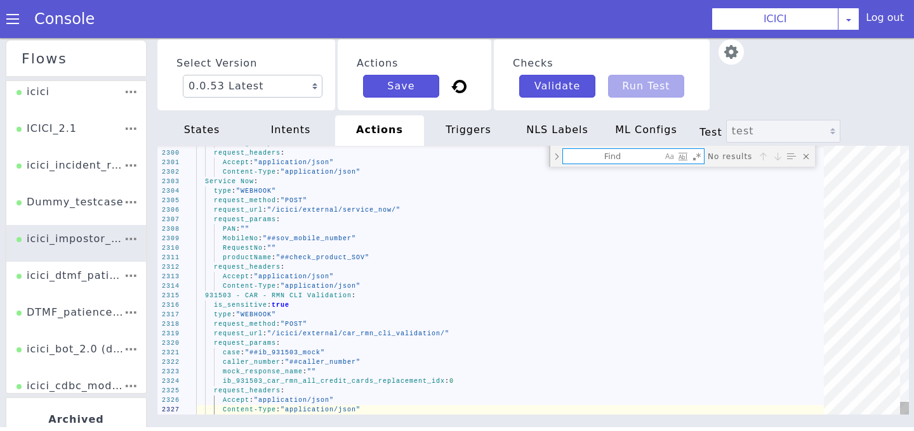
type textarea "actions: Dummy API: is_sensitive: true type: "WEBHOOK" request_method: "POST" r…"
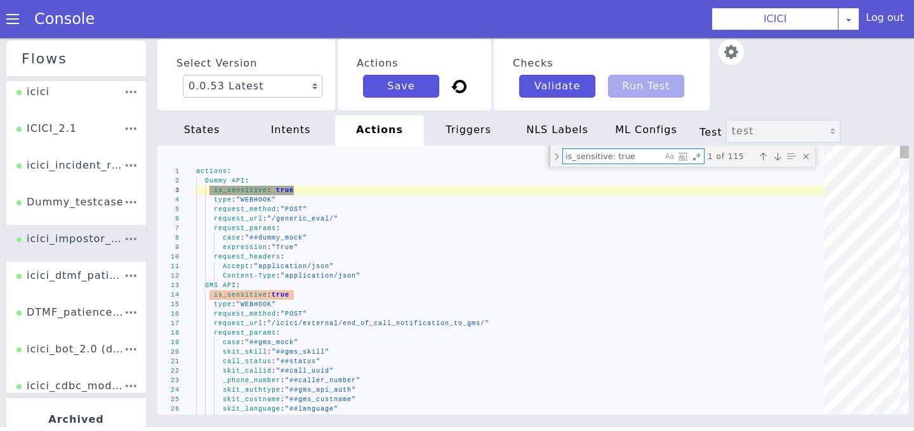
type textarea "is_sensitive: true"
type textarea "Accept: "application/json" Content-Type: "application/json" GMS API: is_sensiti…"
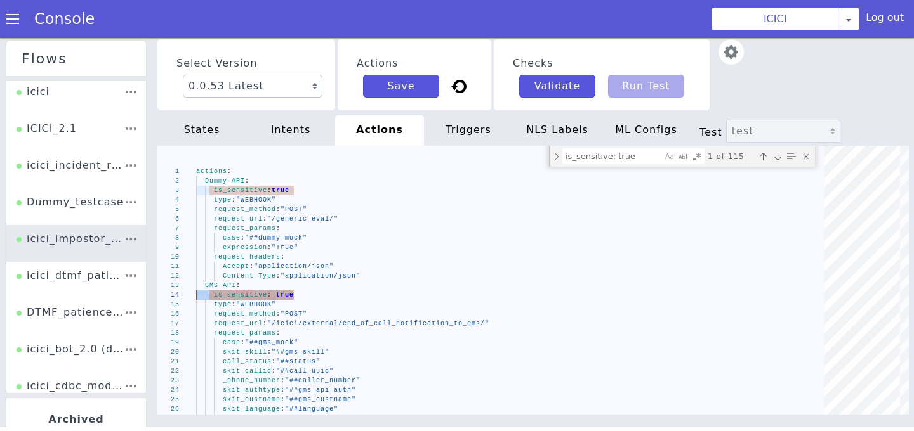
drag, startPoint x: 315, startPoint y: 291, endPoint x: 147, endPoint y: 296, distance: 168.2
drag, startPoint x: 648, startPoint y: 156, endPoint x: 449, endPoint y: 156, distance: 199.2
click at [449, 156] on div "1 2 3 4 5 6 7 8 9 10 11 12 13 14 15 16 17 18 19 20 21 22 23 24 25 26 27 actions…" at bounding box center [532, 280] width 751 height 269
paste textarea "Find"
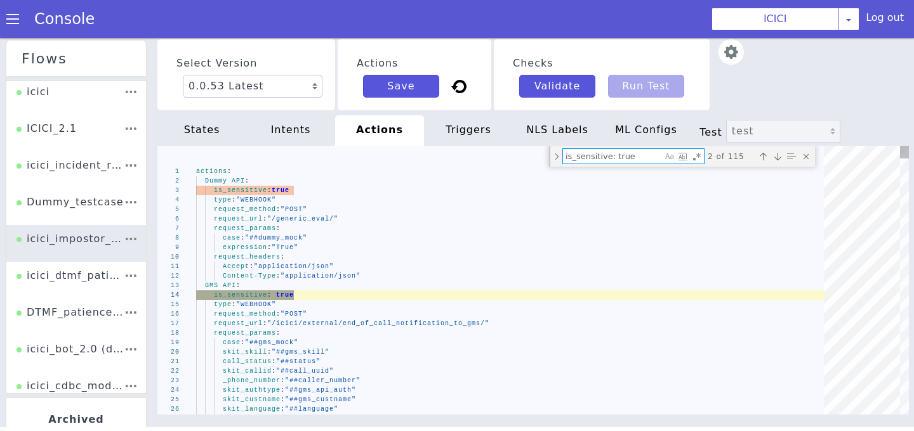
type textarea "is_sensitive: true"
click at [554, 155] on div "Toggle Replace mode" at bounding box center [556, 156] width 11 height 21
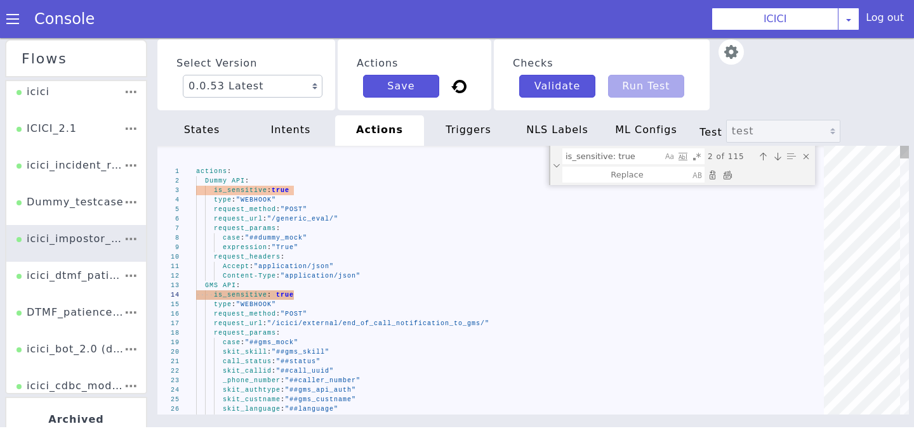
click at [730, 171] on div "Replace All (⌘Enter)" at bounding box center [727, 175] width 13 height 13
type textarea "Accept: "application/json" Content-Type: "application/json" GMS API: type: "WEB…"
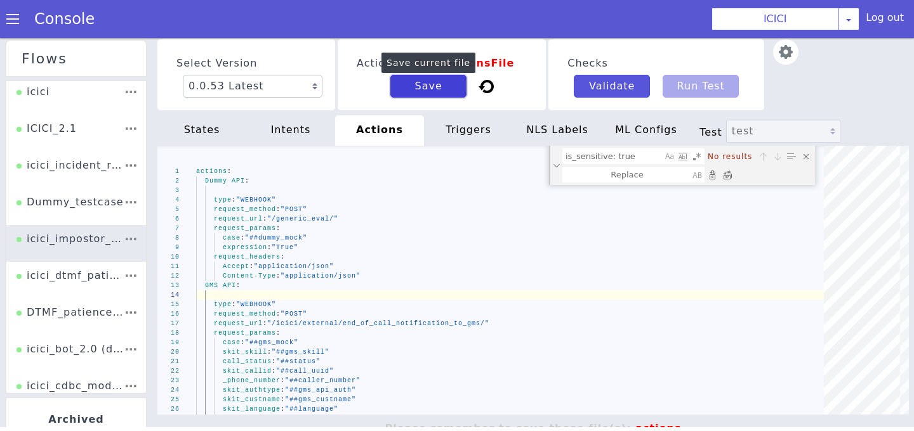
click at [421, 89] on button "Save" at bounding box center [428, 86] width 76 height 23
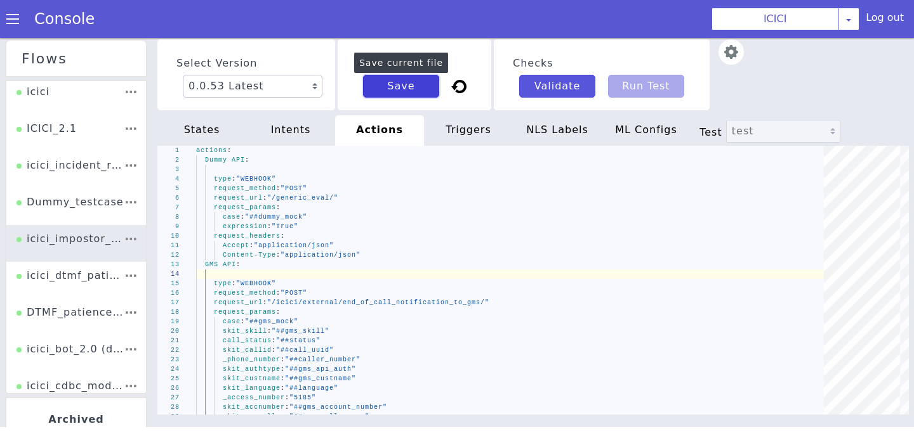
click at [421, 89] on button "Save" at bounding box center [401, 86] width 76 height 23
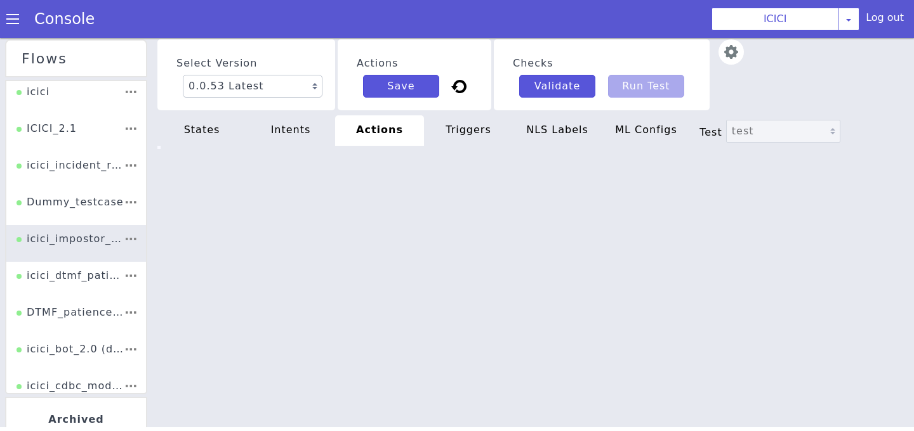
type textarea "Accept: "application/json" Content-Type: "application/json" GMS API: type: "WEB…"
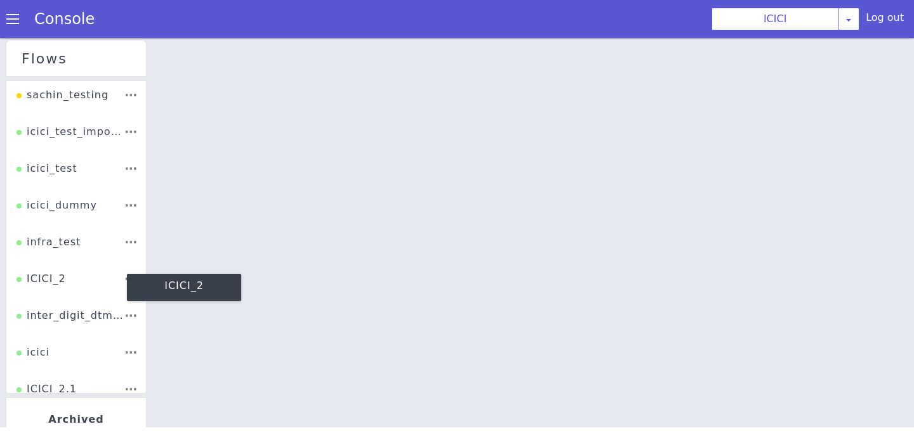
click at [55, 280] on div "ICICI_2" at bounding box center [40, 284] width 49 height 24
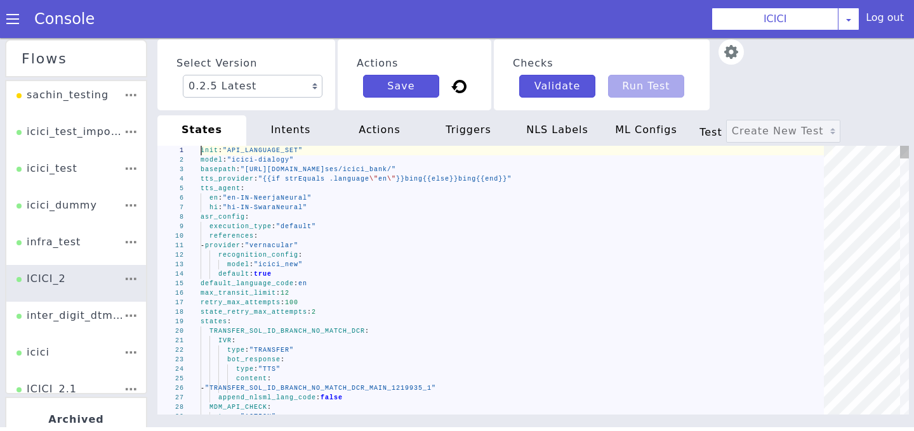
click at [384, 138] on div "actions" at bounding box center [379, 130] width 89 height 30
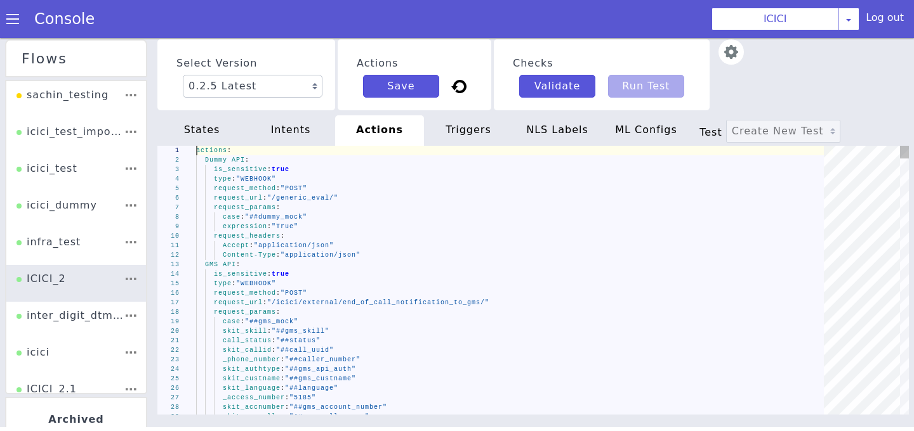
type textarea "actions: Dummy API: is_sensitive: true type: "WEBHOOK" request_method: "POST" r…"
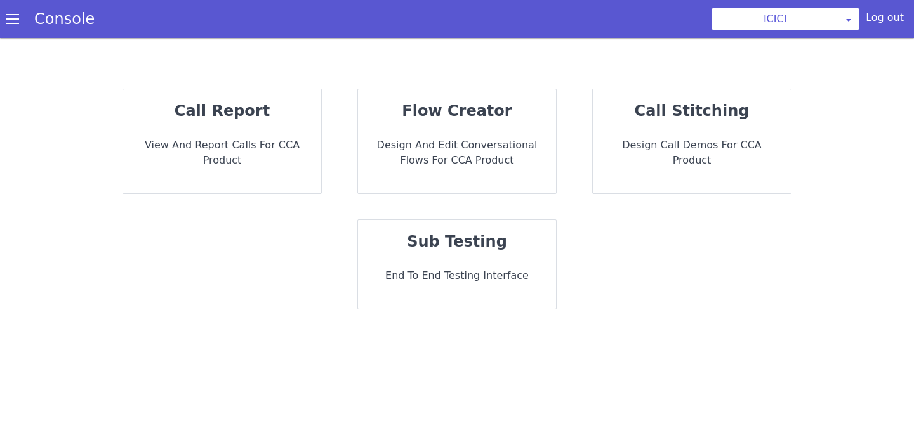
click at [440, 282] on p "End to End Testing Interface" at bounding box center [457, 275] width 178 height 15
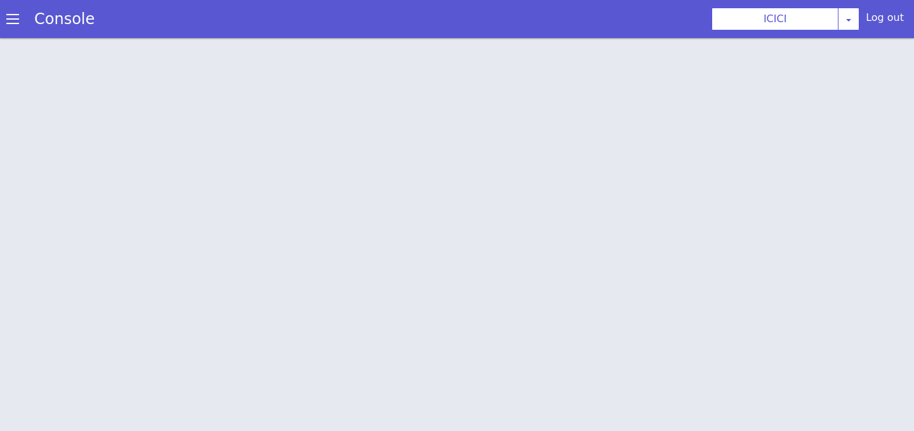
scroll to position [4, 0]
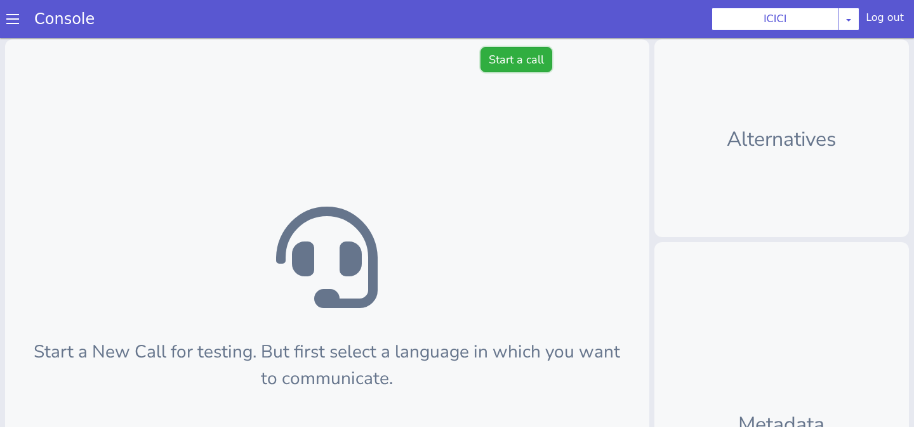
click at [501, 56] on button "Start a call" at bounding box center [516, 59] width 72 height 25
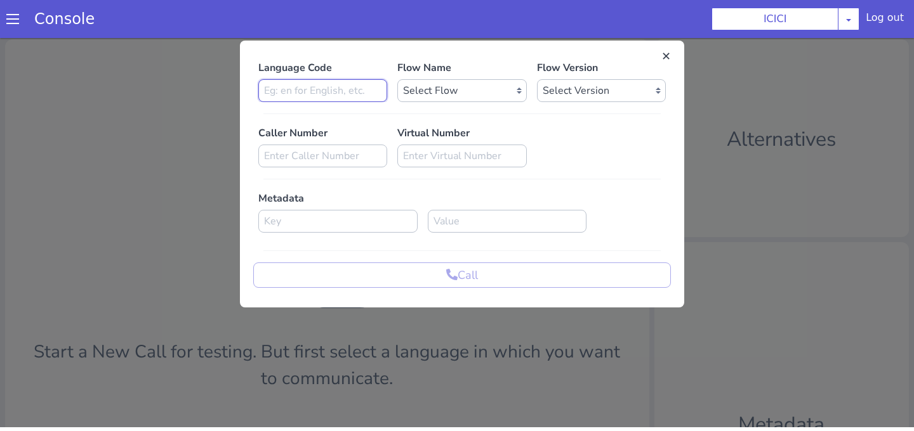
click at [326, 88] on input at bounding box center [322, 90] width 129 height 23
type input "en"
click at [427, 79] on select "Select Flow sachin_testing icici_test_import_1 icici_test icici_dummy infra_tes…" at bounding box center [461, 90] width 129 height 23
select select "7d19fcdd-f6d4-402b-a8d5-1257e19587a9"
click at [397, 79] on select "Select Flow sachin_testing icici_test_import_1 icici_test icici_dummy infra_tes…" at bounding box center [461, 90] width 129 height 23
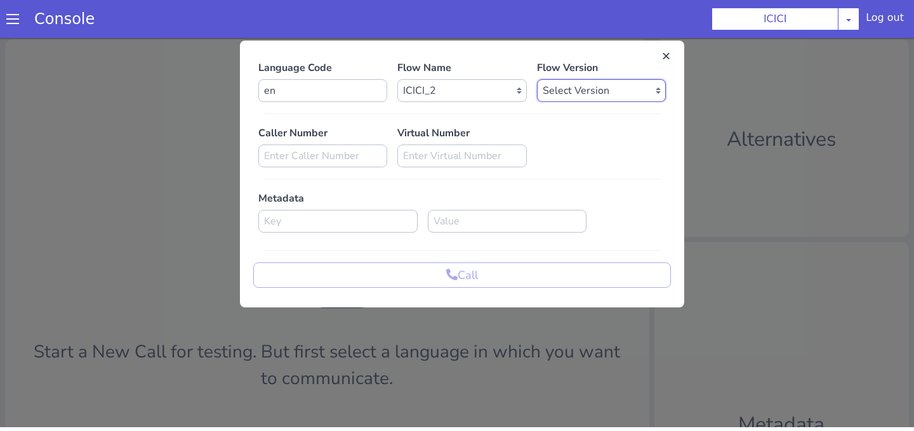
click at [543, 96] on select "Select Version 0.2.5 0.2.4 0.2.3 0.2.2 0.2.1 0.2.0 0.1.10 0.1.9 0.1.8 0.1.7 0.1…" at bounding box center [601, 90] width 129 height 23
select select "0.2.5"
click at [537, 79] on select "Select Version 0.2.5 0.2.4 0.2.3 0.2.2 0.2.1 0.2.0 0.1.10 0.1.9 0.1.8 0.1.7 0.1…" at bounding box center [601, 90] width 129 height 23
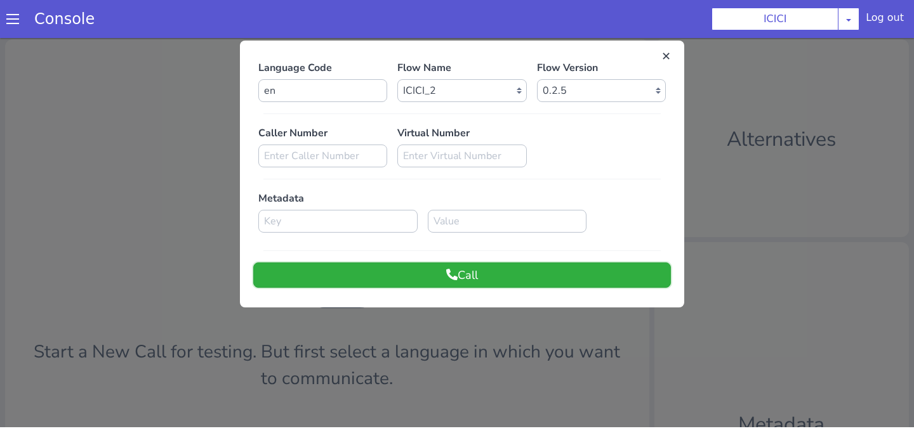
click at [482, 273] on button "Call" at bounding box center [461, 275] width 417 height 25
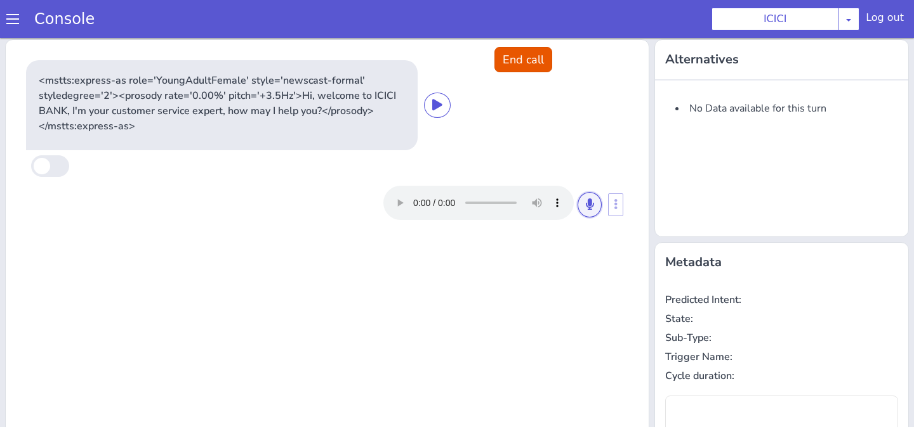
click at [591, 205] on icon at bounding box center [590, 204] width 8 height 11
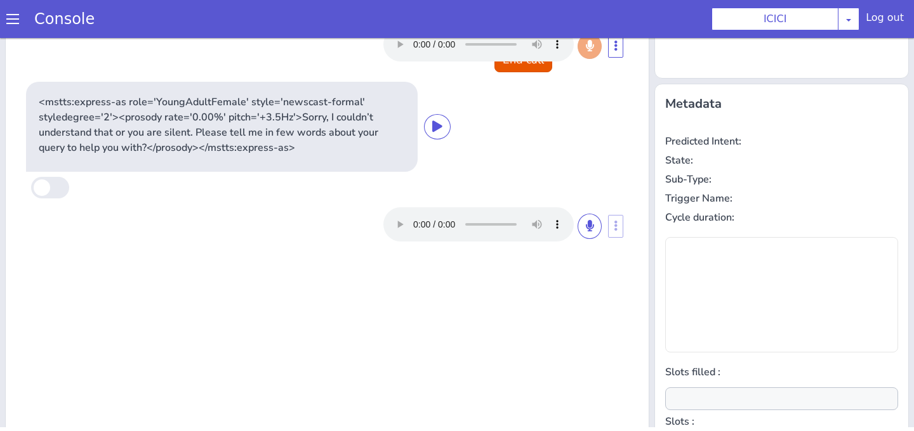
scroll to position [12, 0]
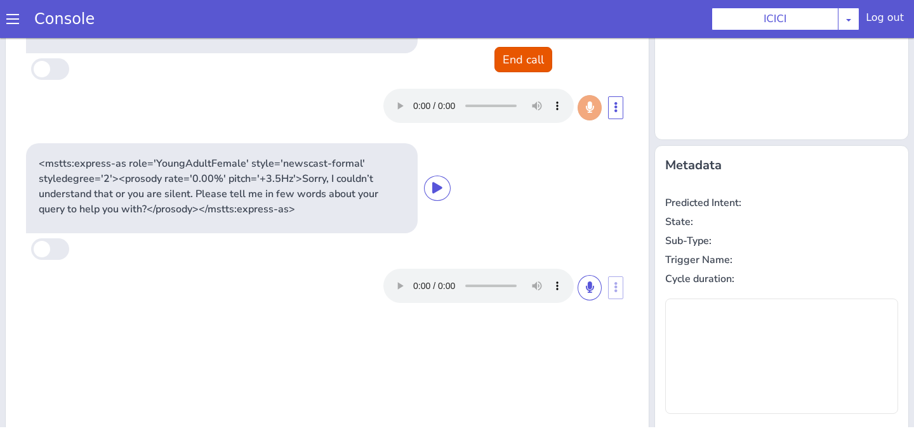
type input "null"
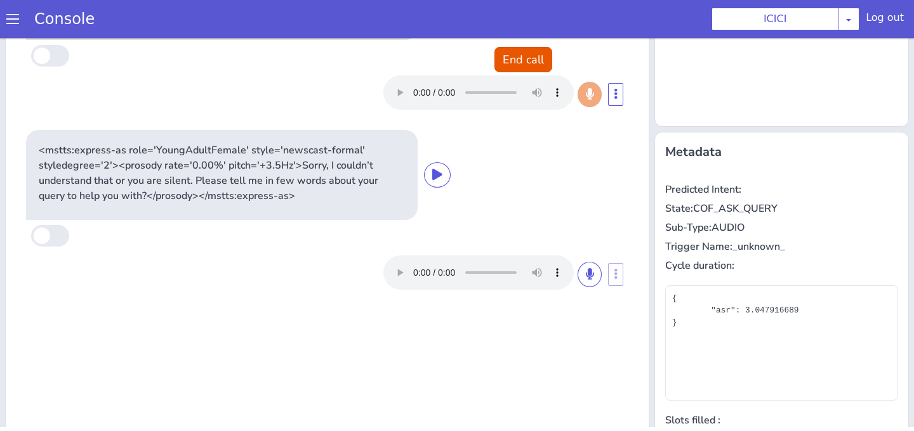
scroll to position [159, 0]
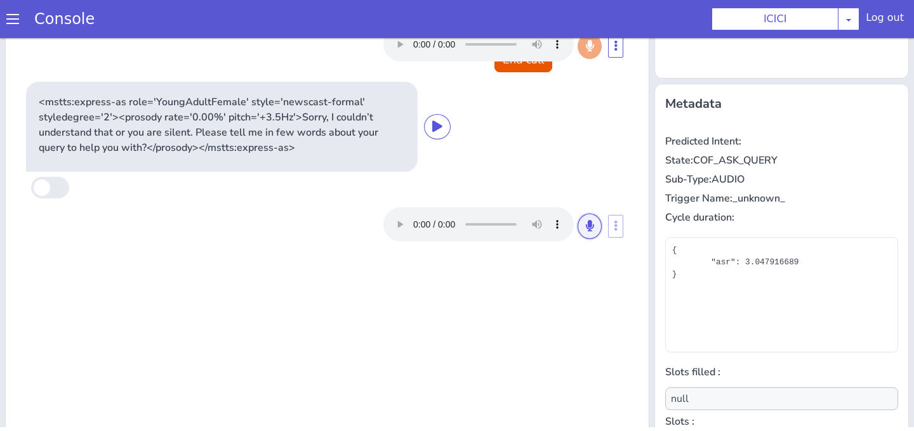
click at [586, 229] on icon at bounding box center [590, 225] width 8 height 11
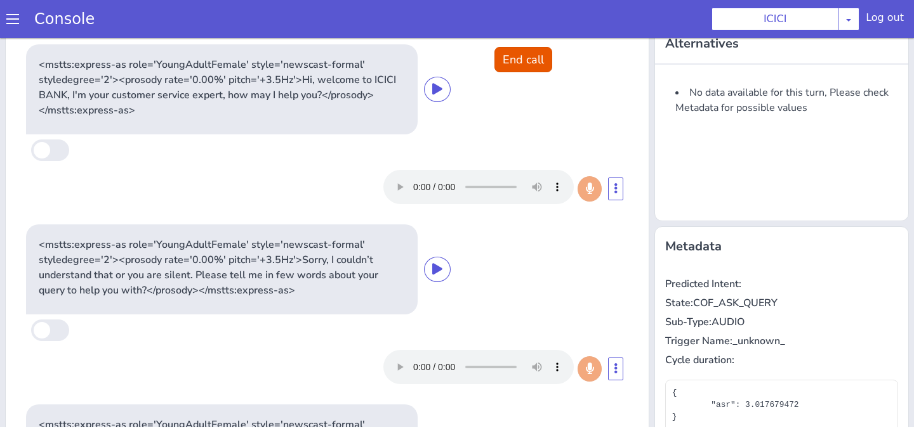
scroll to position [0, 0]
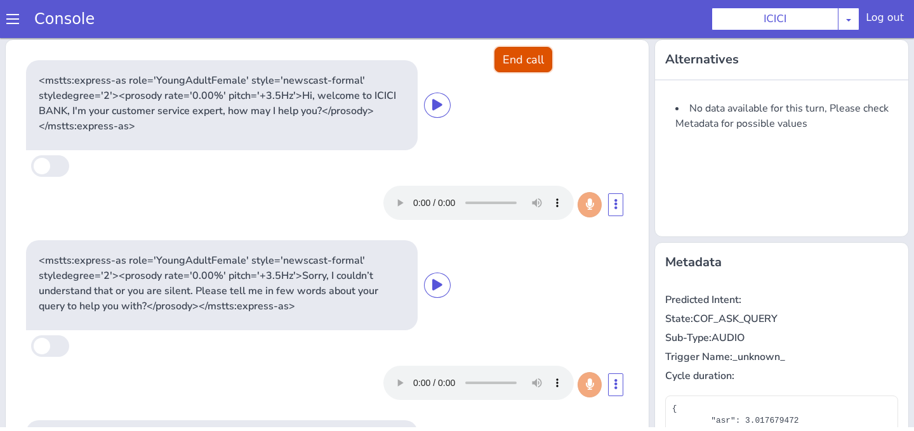
click at [518, 58] on button "End call" at bounding box center [523, 59] width 58 height 25
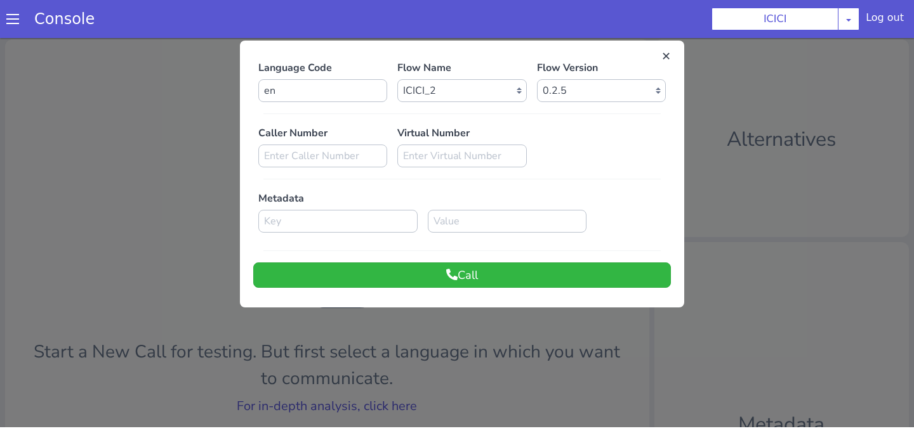
click at [383, 344] on div at bounding box center [457, 230] width 914 height 393
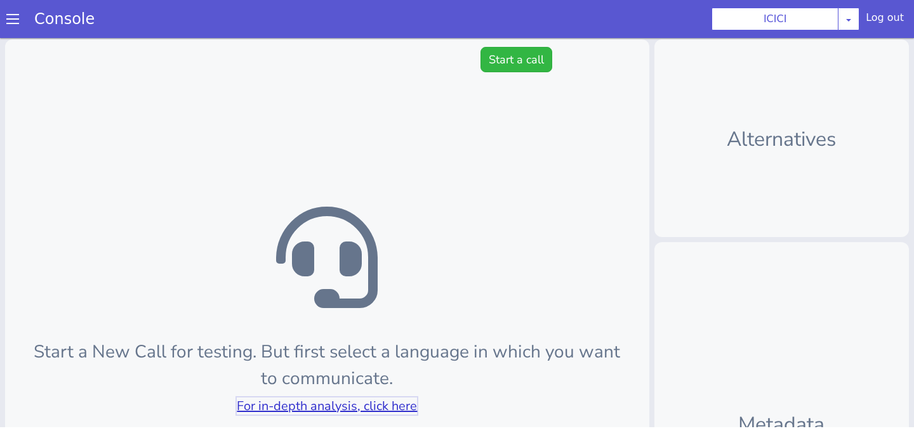
click at [379, 399] on link "For in-depth analysis, click here" at bounding box center [327, 406] width 180 height 17
click at [537, 46] on div "Start a New Call for testing. But first select a language in which you want to …" at bounding box center [327, 341] width 644 height 604
click at [536, 60] on button "Start a call" at bounding box center [516, 59] width 72 height 25
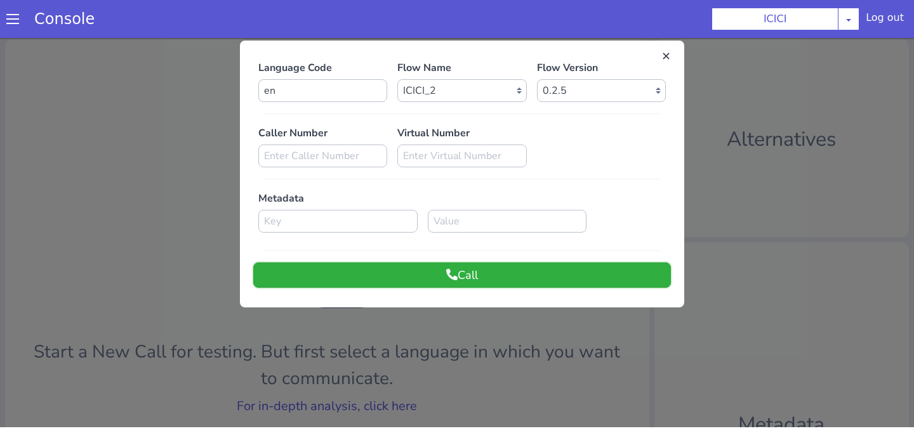
click at [398, 267] on button "Call" at bounding box center [461, 275] width 417 height 25
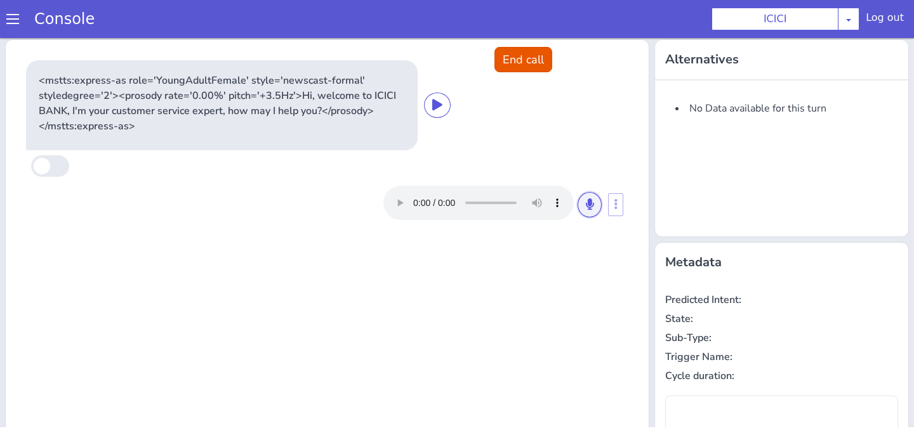
click at [587, 203] on icon at bounding box center [590, 204] width 8 height 11
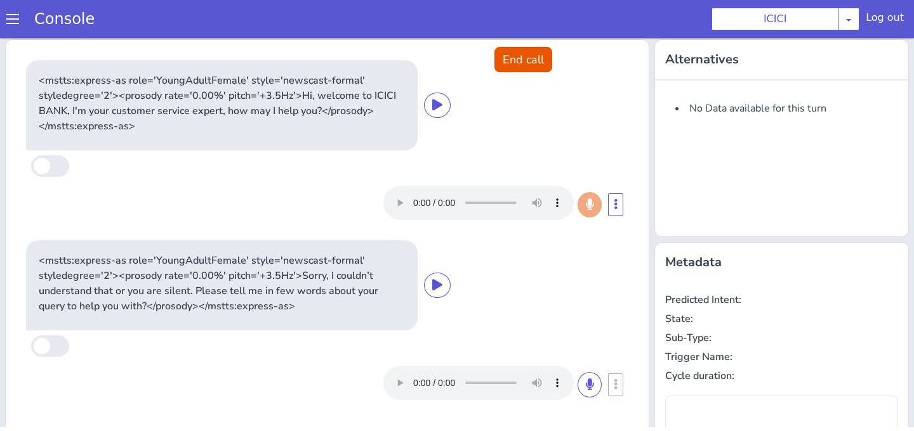
type input "null"
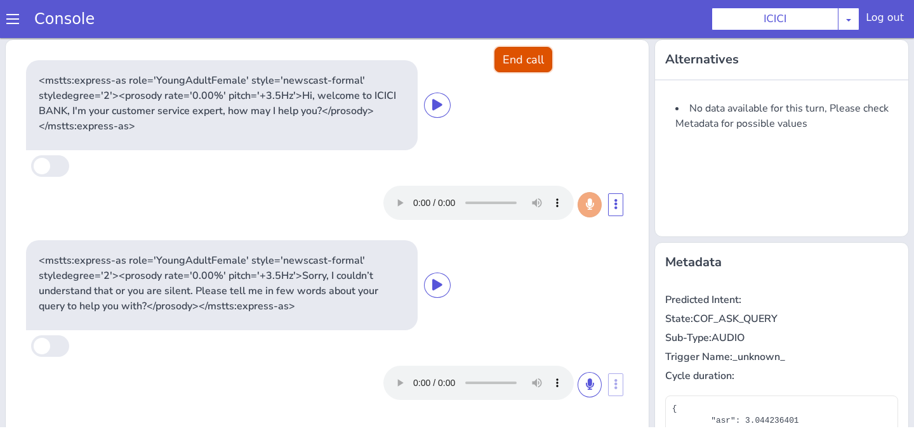
click at [527, 58] on button "End call" at bounding box center [523, 59] width 58 height 25
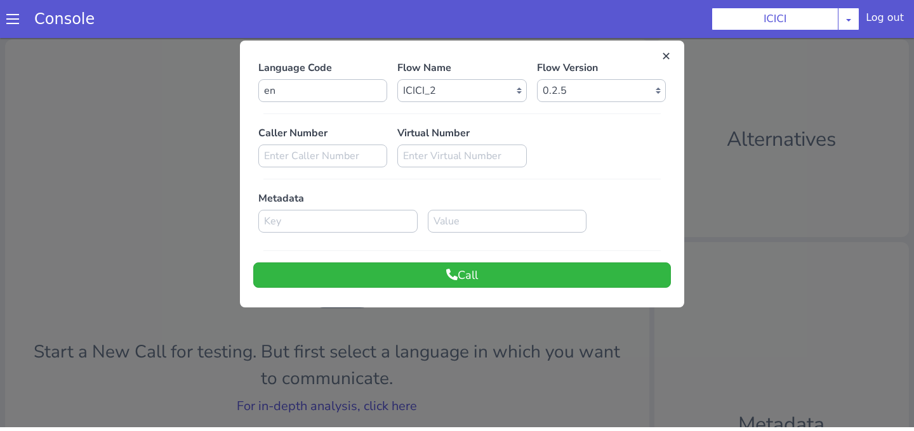
click at [419, 370] on div at bounding box center [457, 230] width 914 height 393
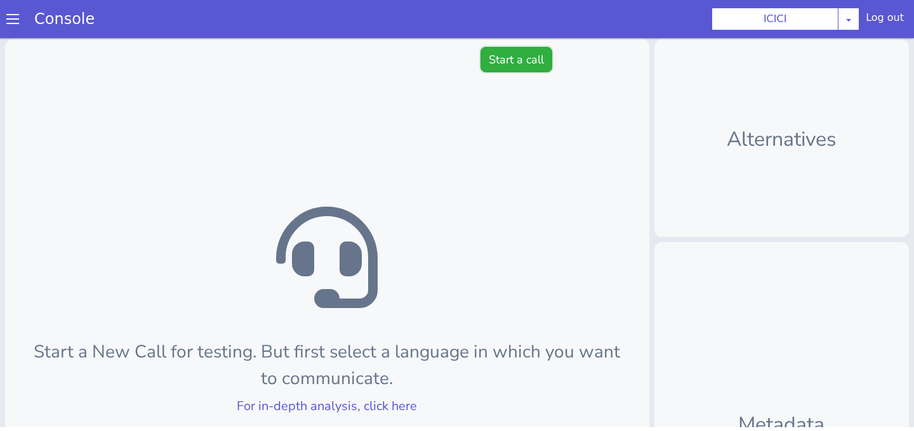
click at [525, 58] on button "Start a call" at bounding box center [516, 59] width 72 height 25
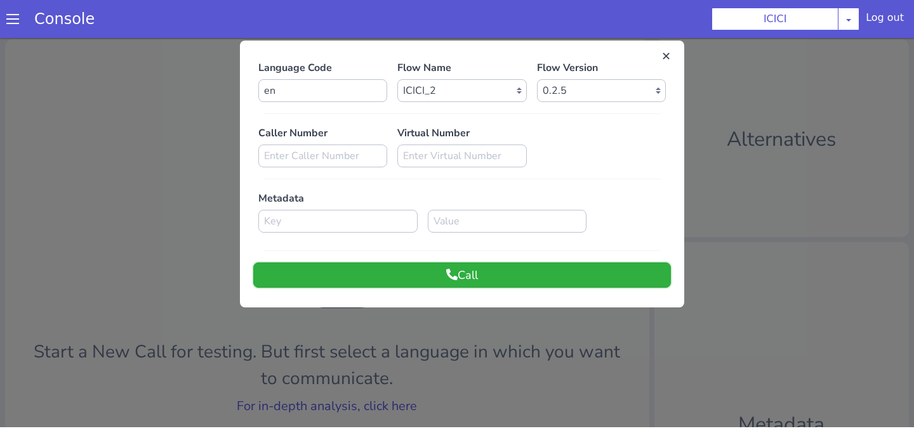
click at [458, 269] on button "Call" at bounding box center [461, 275] width 417 height 25
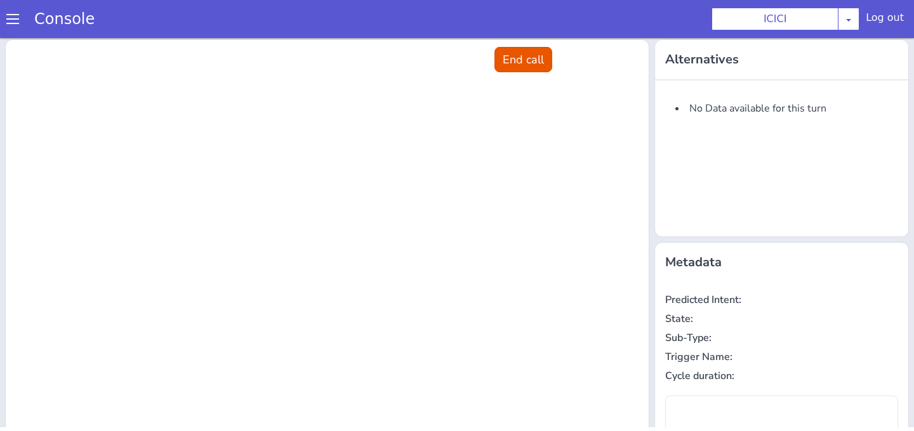
click at [570, 55] on div at bounding box center [327, 341] width 643 height 603
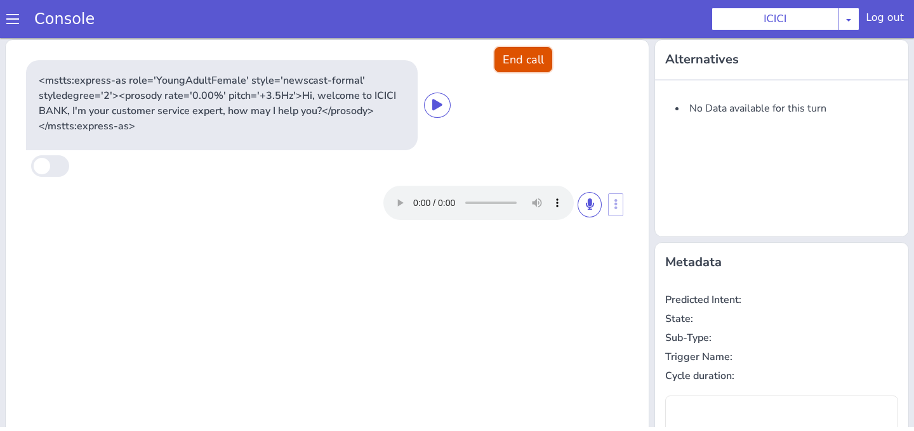
click at [545, 56] on button "End call" at bounding box center [523, 59] width 58 height 25
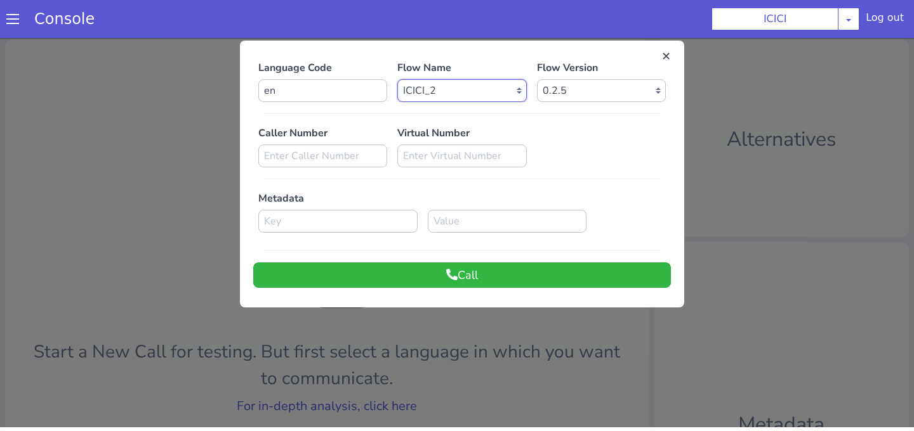
click at [501, 100] on select "Select Flow sachin_testing icici_test_import_1 icici_test icici_dummy infra_tes…" at bounding box center [461, 90] width 129 height 23
select select "b03a4faf-32c3-4c7e-b817-7f3662e43ade"
click at [397, 79] on select "Select Flow sachin_testing icici_test_import_1 icici_test icici_dummy infra_tes…" at bounding box center [461, 90] width 129 height 23
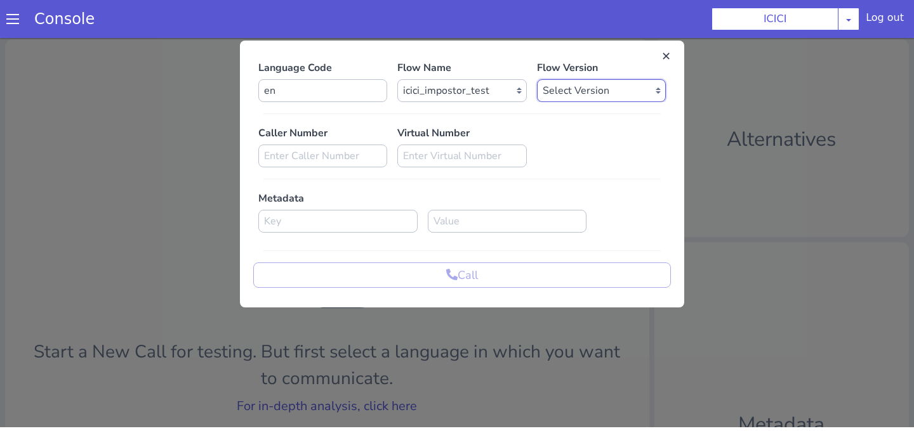
click at [554, 89] on select "Select Version 0.0.53 0.0.52 0.0.51 0.0.50 0.0.49 0.0.48 0.0.47 0.0.46 0.0.45 0…" at bounding box center [601, 90] width 129 height 23
select select "0.0.53"
click at [537, 79] on select "Select Version 0.0.53 0.0.52 0.0.51 0.0.50 0.0.49 0.0.48 0.0.47 0.0.46 0.0.45 0…" at bounding box center [601, 90] width 129 height 23
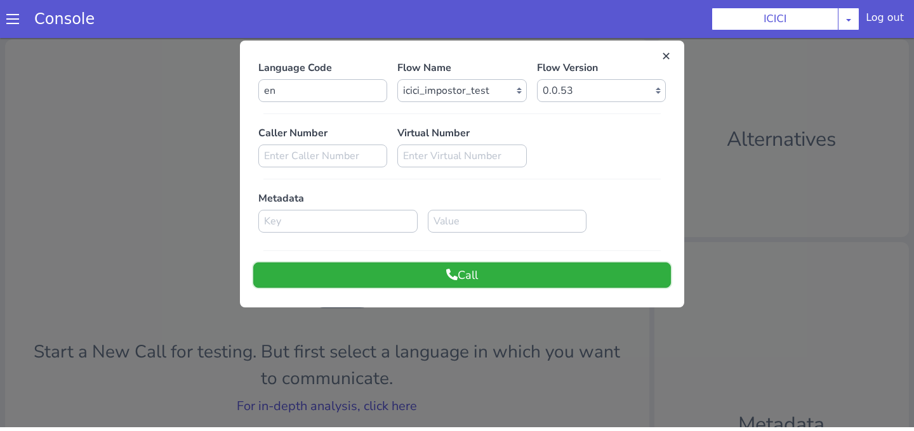
click at [480, 270] on button "Call" at bounding box center [461, 275] width 417 height 25
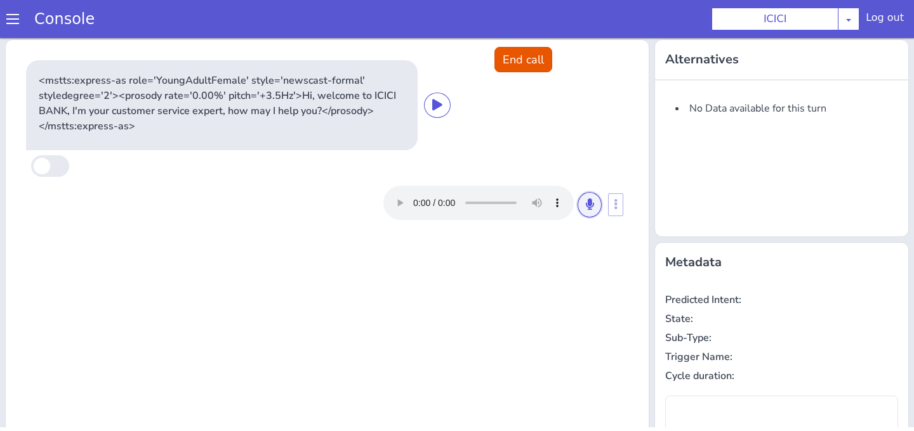
click at [579, 202] on button at bounding box center [589, 204] width 24 height 25
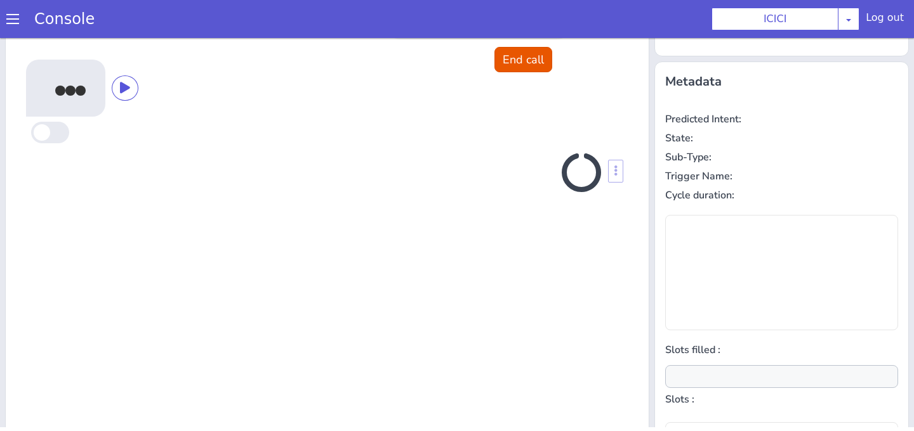
scroll to position [201, 0]
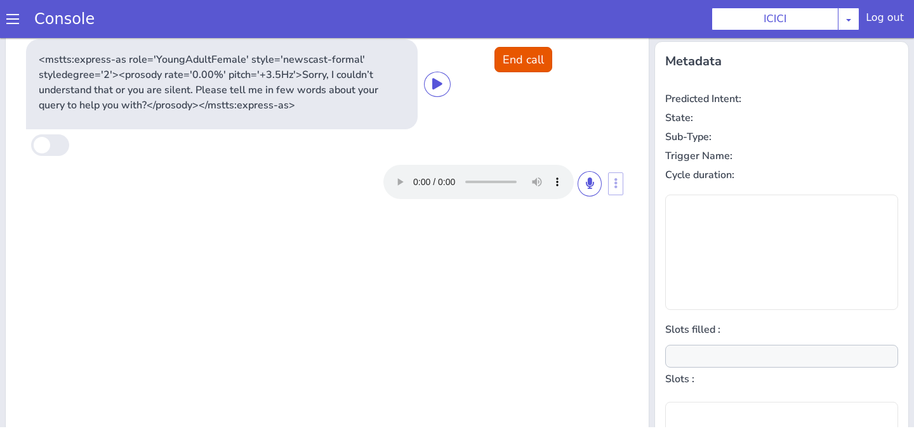
type input "null"
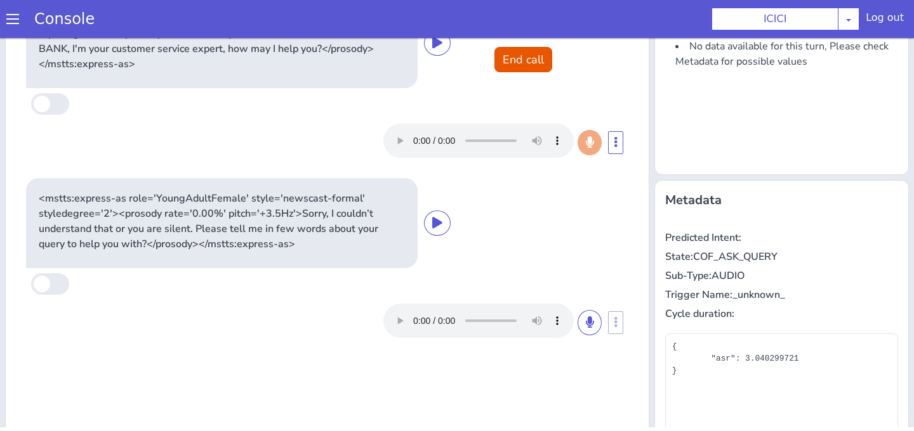
scroll to position [63, 0]
click at [534, 55] on button "End call" at bounding box center [523, 59] width 58 height 25
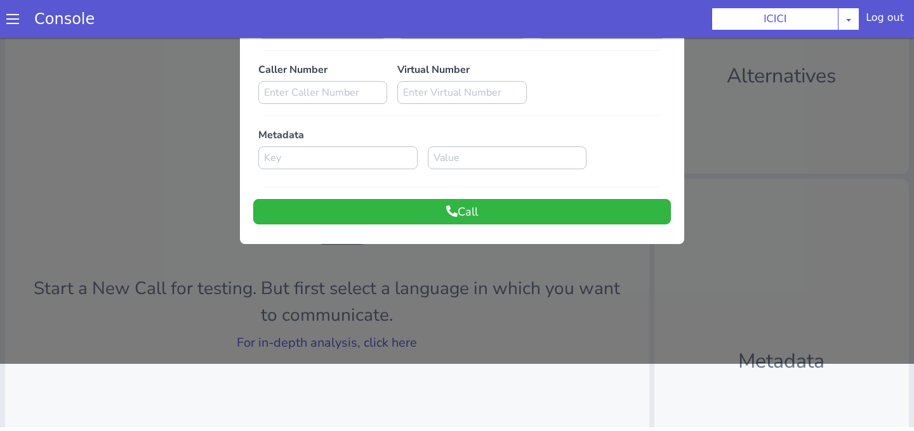
scroll to position [0, 0]
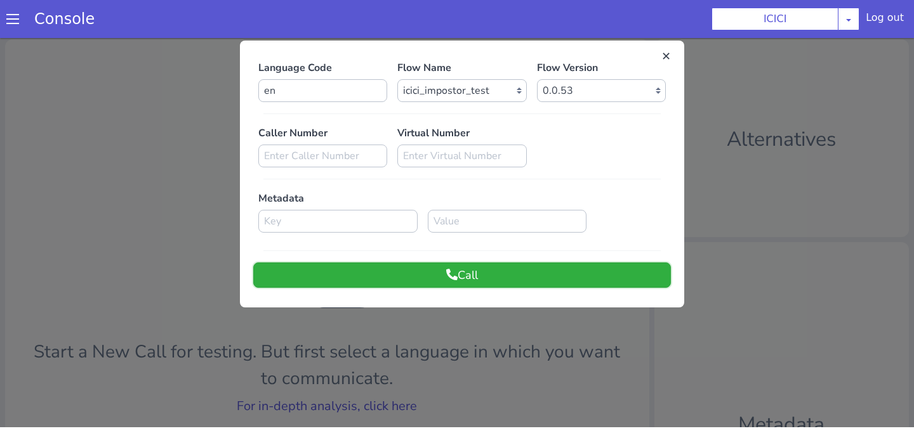
click at [425, 279] on button "Call" at bounding box center [461, 275] width 417 height 25
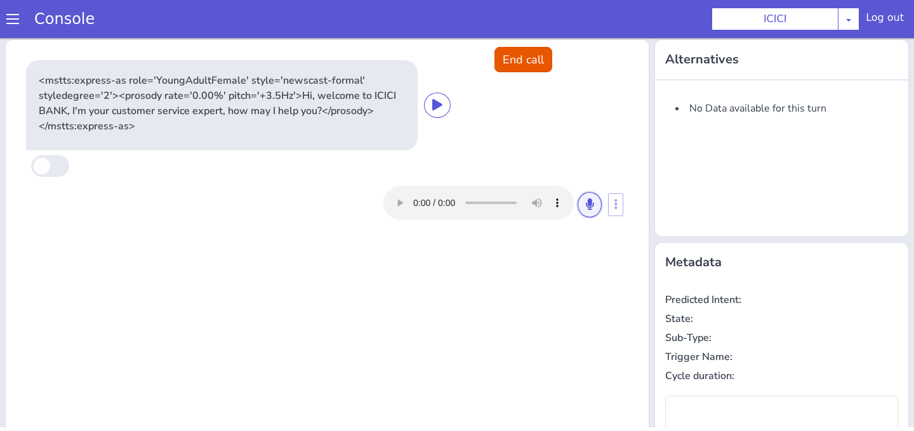
click at [589, 216] on button at bounding box center [589, 204] width 24 height 25
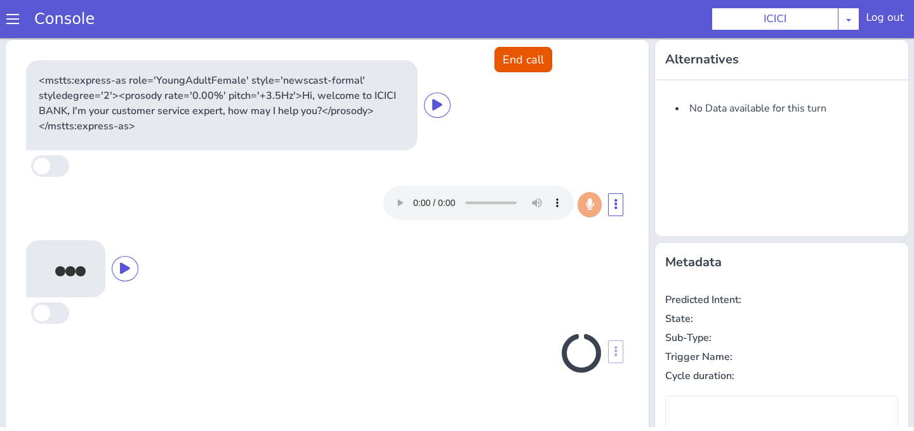
type input "null"
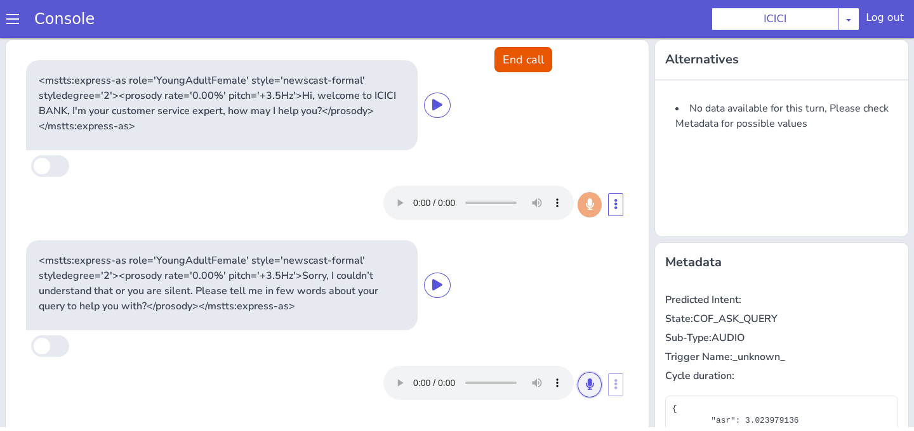
click at [586, 393] on button at bounding box center [589, 384] width 24 height 25
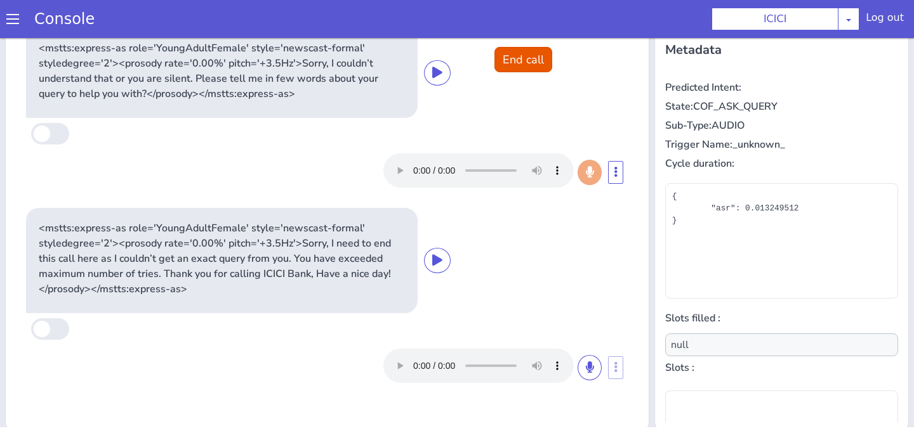
scroll to position [216, 0]
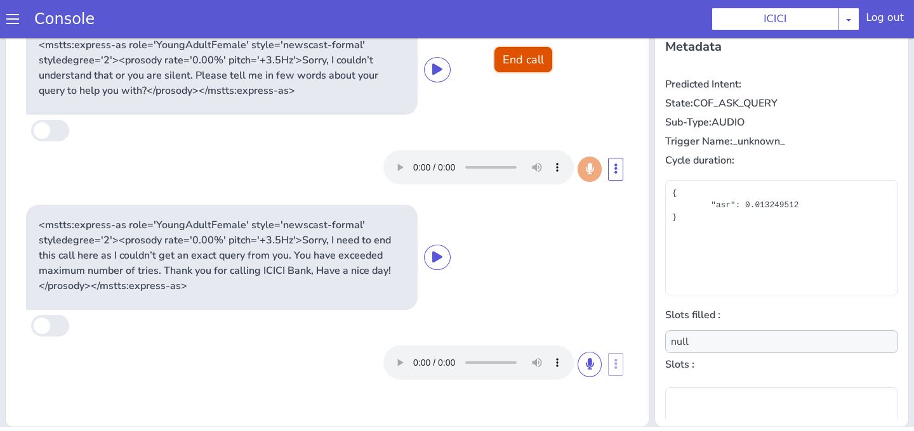
click at [541, 51] on button "End call" at bounding box center [523, 59] width 58 height 25
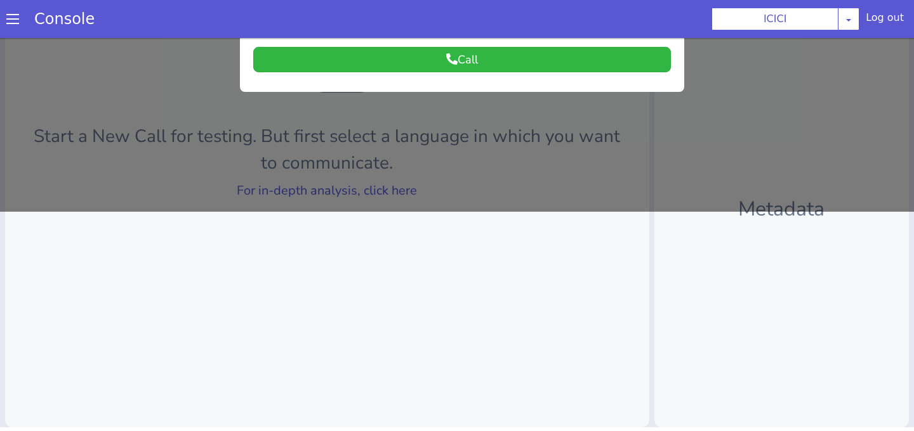
click at [498, 191] on div at bounding box center [457, 15] width 914 height 393
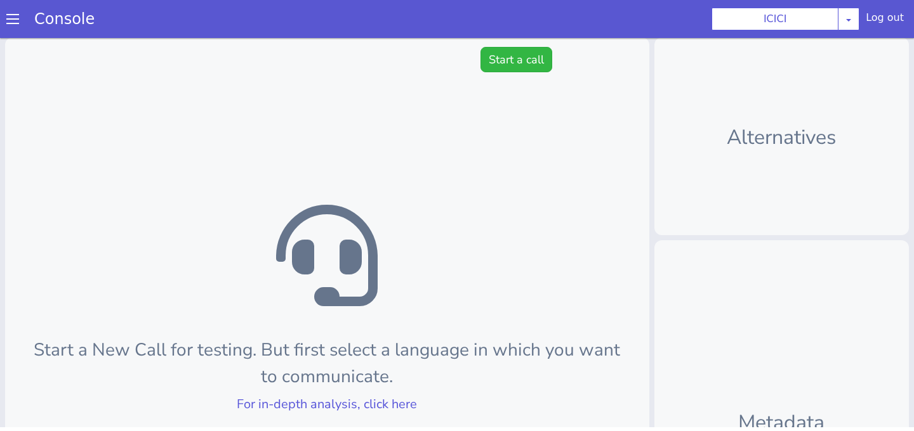
scroll to position [0, 0]
click at [502, 69] on button "Start a call" at bounding box center [516, 59] width 72 height 25
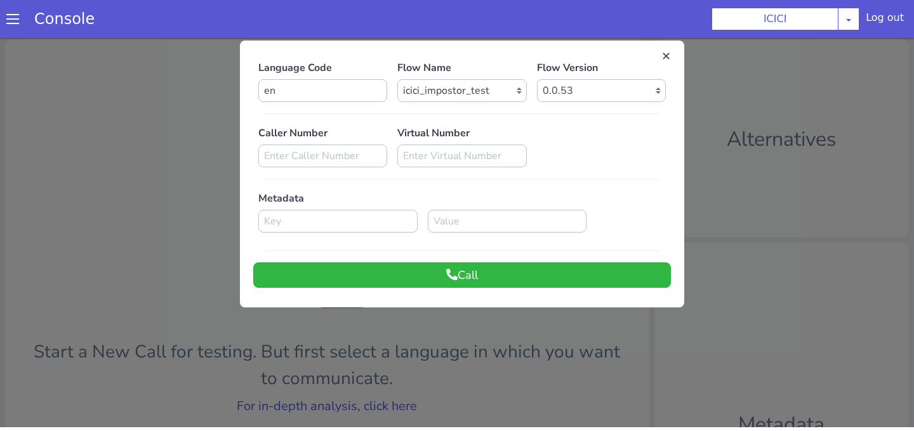
click at [486, 261] on div "Language Code en Flow Name Select Flow sachin_testing icici_test_import_1 icici…" at bounding box center [461, 174] width 417 height 228
click at [486, 277] on button "Call" at bounding box center [461, 275] width 417 height 25
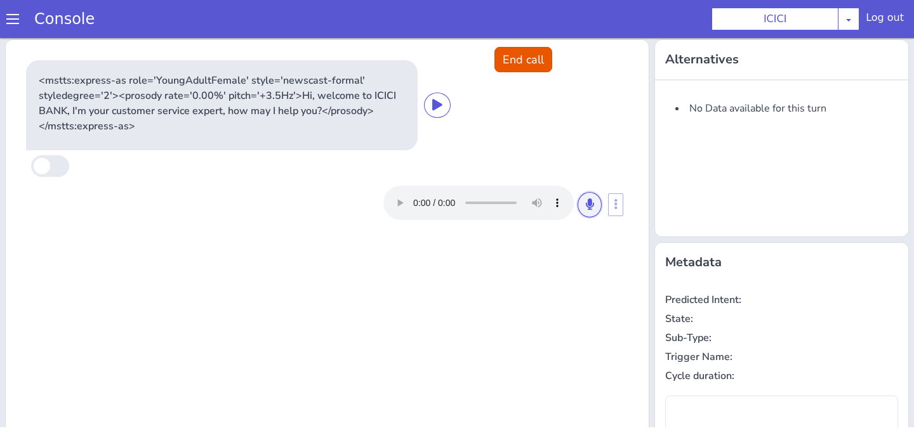
click at [591, 197] on button at bounding box center [589, 204] width 24 height 25
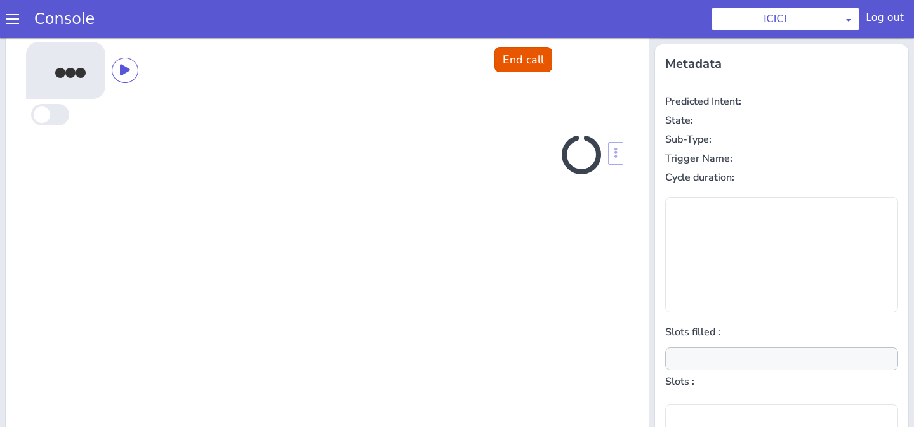
scroll to position [201, 0]
type input "null"
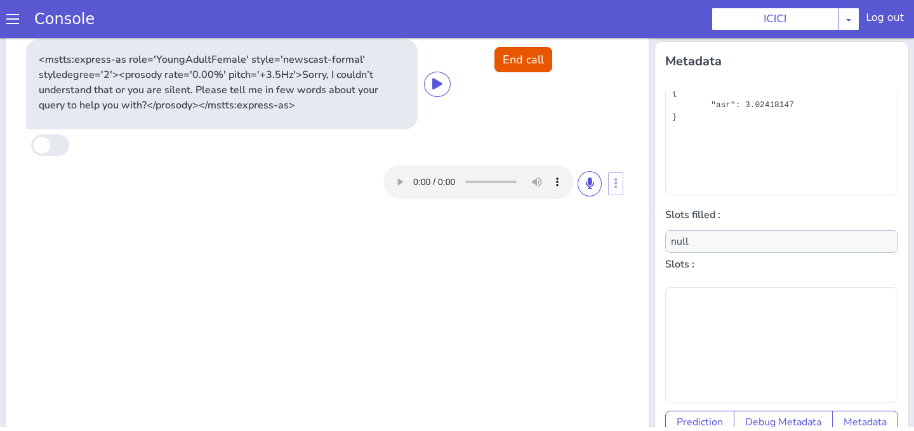
scroll to position [216, 0]
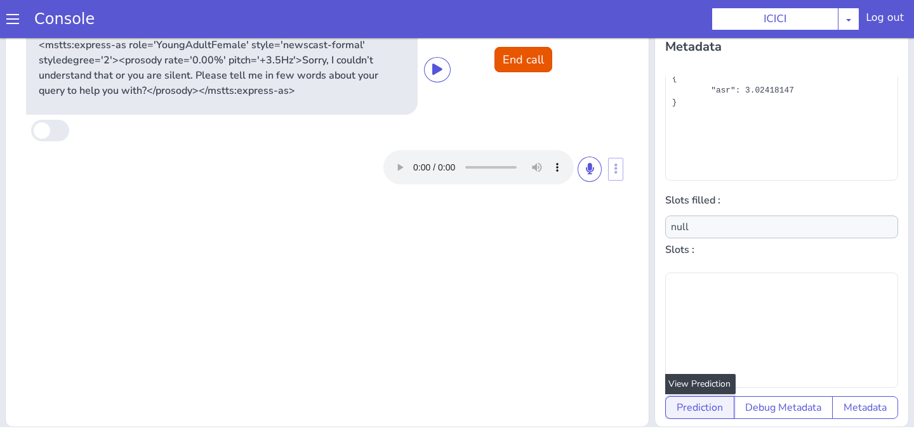
click at [693, 400] on button "Prediction" at bounding box center [699, 408] width 69 height 23
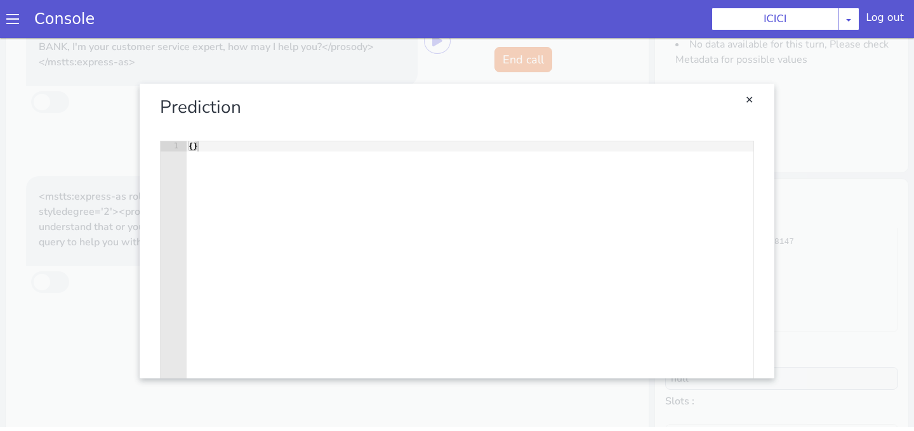
scroll to position [0, 0]
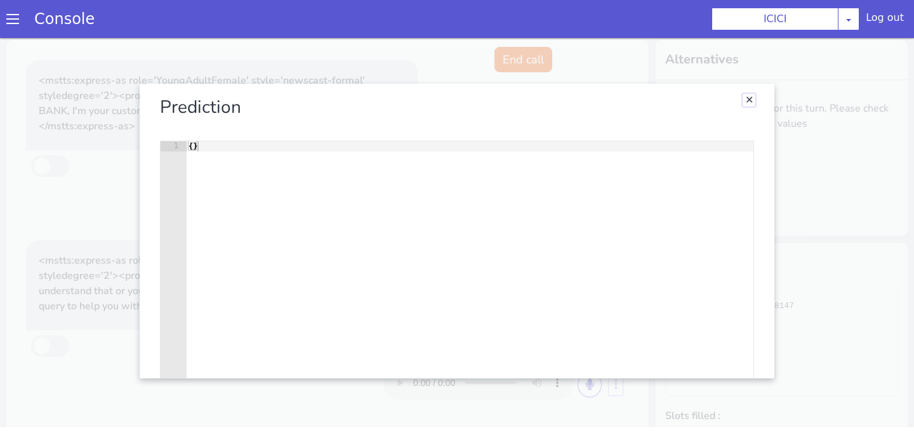
click at [749, 106] on link "Close" at bounding box center [748, 100] width 13 height 13
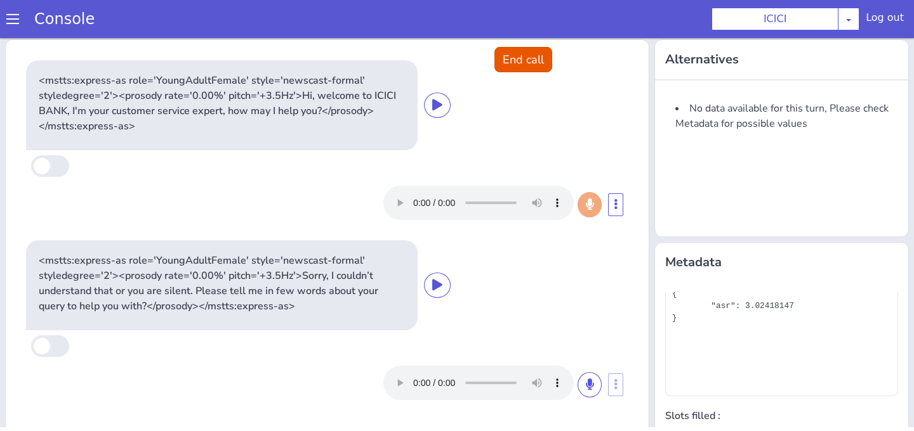
scroll to position [216, 0]
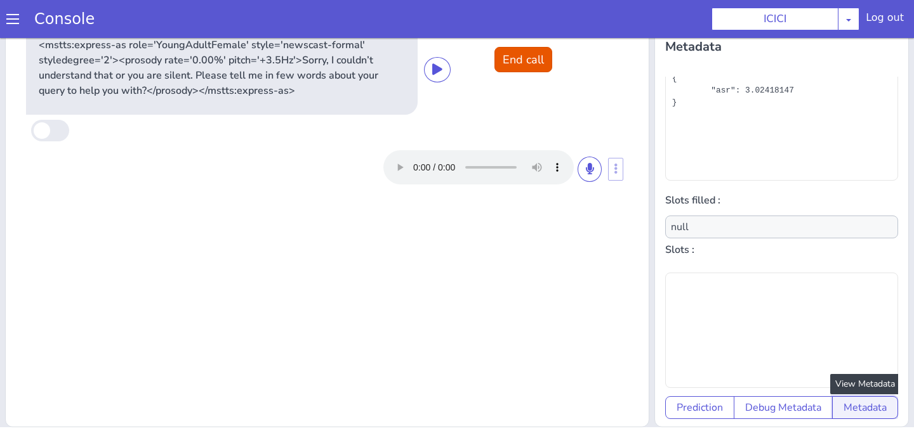
click at [867, 407] on button "Metadata" at bounding box center [865, 408] width 66 height 23
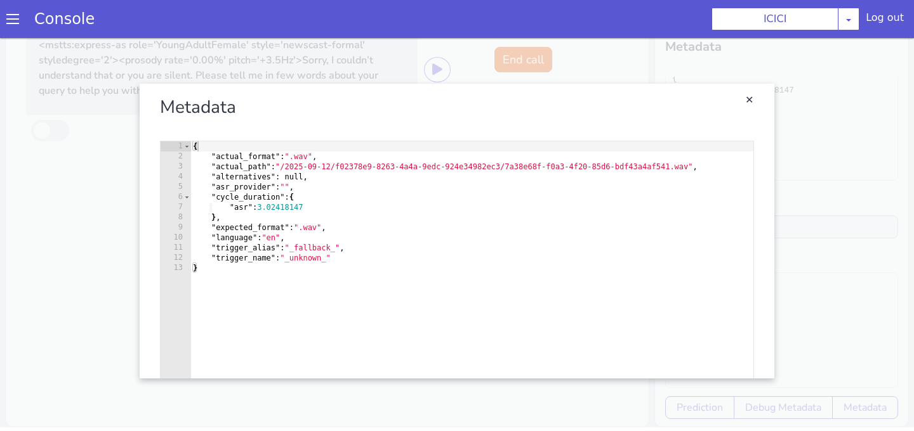
click at [446, 82] on link "Close" at bounding box center [457, 230] width 914 height 393
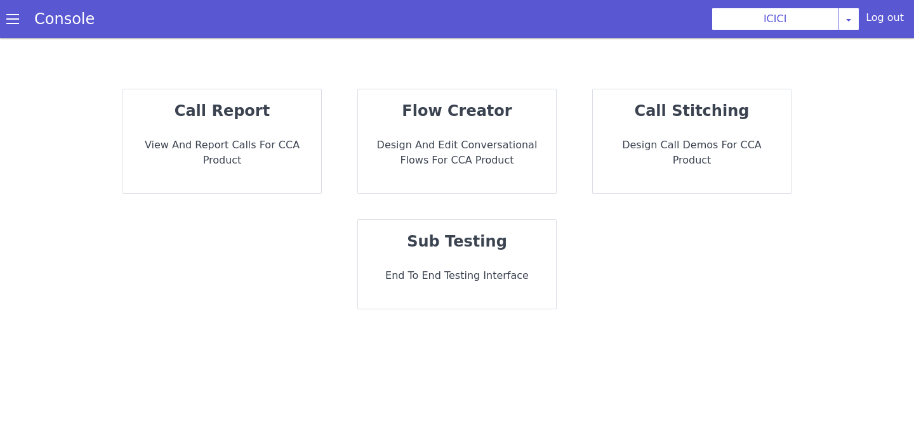
click at [443, 283] on p "End to End Testing Interface" at bounding box center [457, 275] width 178 height 15
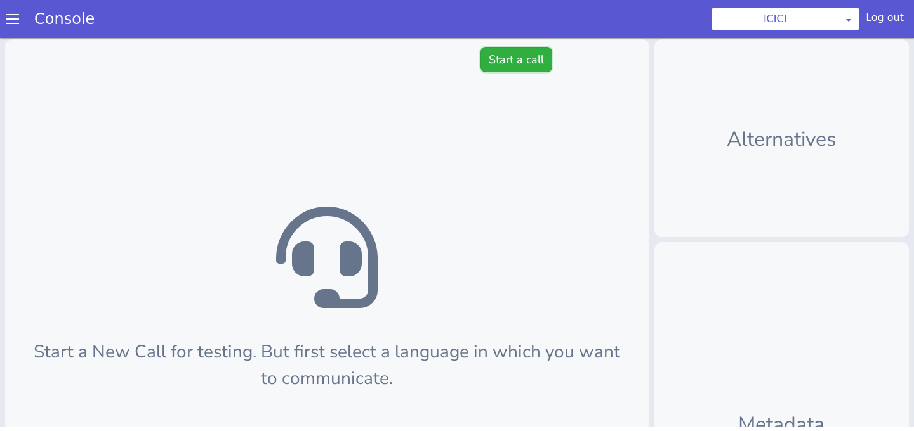
click at [498, 61] on button "Start a call" at bounding box center [516, 59] width 72 height 25
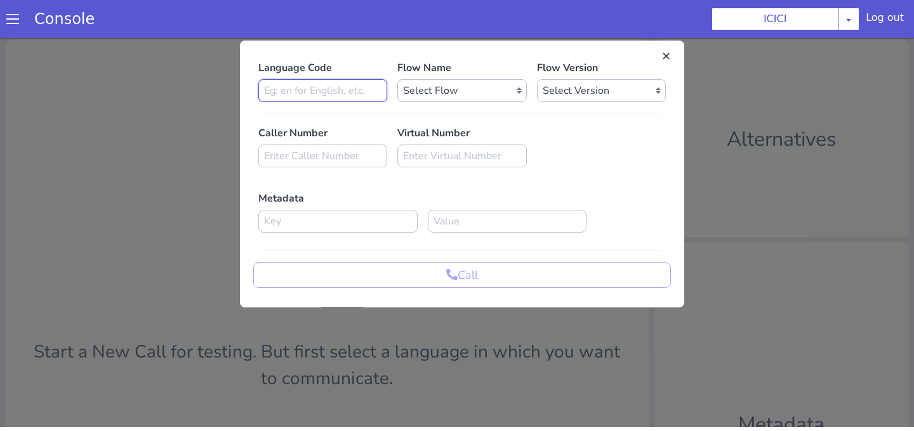
click at [351, 100] on input at bounding box center [322, 90] width 129 height 23
type input "en"
click at [421, 101] on select "Select Flow sachin_testing icici_test_import_1 icici_test icici_dummy infra_tes…" at bounding box center [461, 90] width 129 height 23
select select "b03a4faf-32c3-4c7e-b817-7f3662e43ade"
click at [397, 79] on select "Select Flow sachin_testing icici_test_import_1 icici_test icici_dummy infra_tes…" at bounding box center [461, 90] width 129 height 23
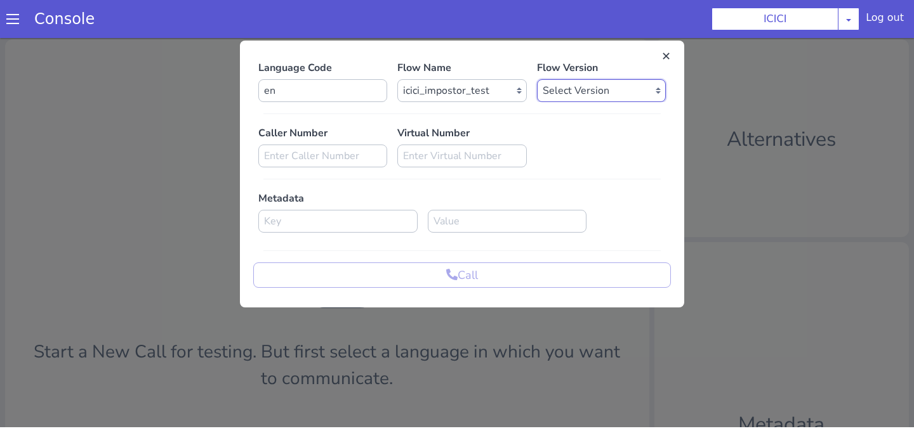
click at [545, 92] on select "Select Version 0.0.53 0.0.52 0.0.51 0.0.50 0.0.49 0.0.48 0.0.47 0.0.46 0.0.45 0…" at bounding box center [601, 90] width 129 height 23
select select "0.0.52"
click at [537, 79] on select "Select Version 0.0.53 0.0.52 0.0.51 0.0.50 0.0.49 0.0.48 0.0.47 0.0.46 0.0.45 0…" at bounding box center [601, 90] width 129 height 23
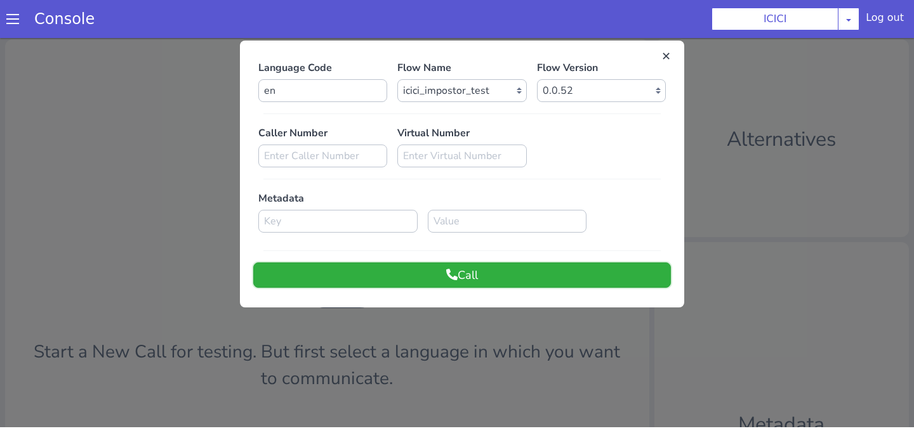
click at [514, 286] on button "Call" at bounding box center [461, 275] width 417 height 25
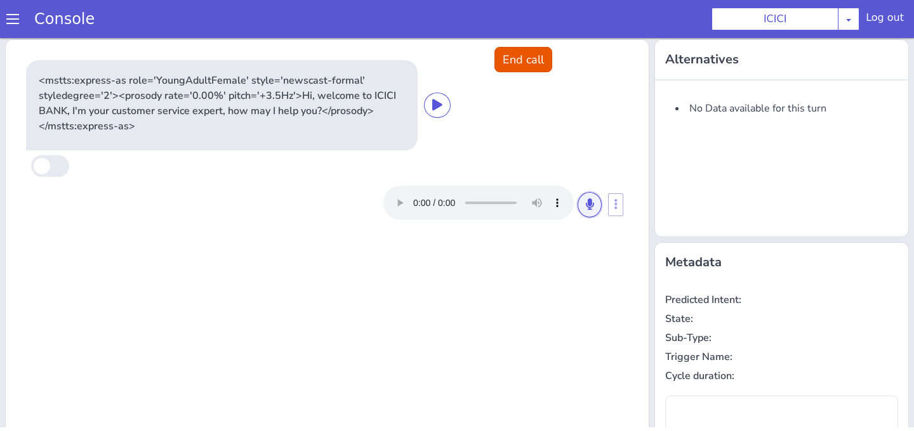
click at [593, 208] on button at bounding box center [589, 204] width 24 height 25
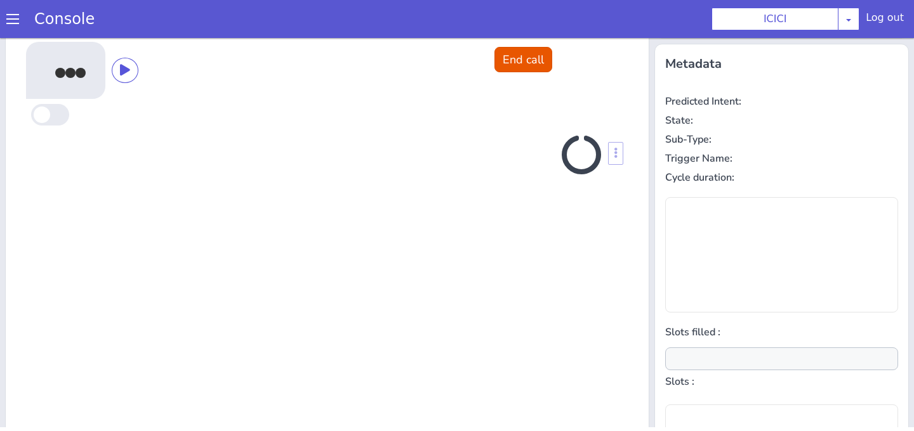
scroll to position [201, 0]
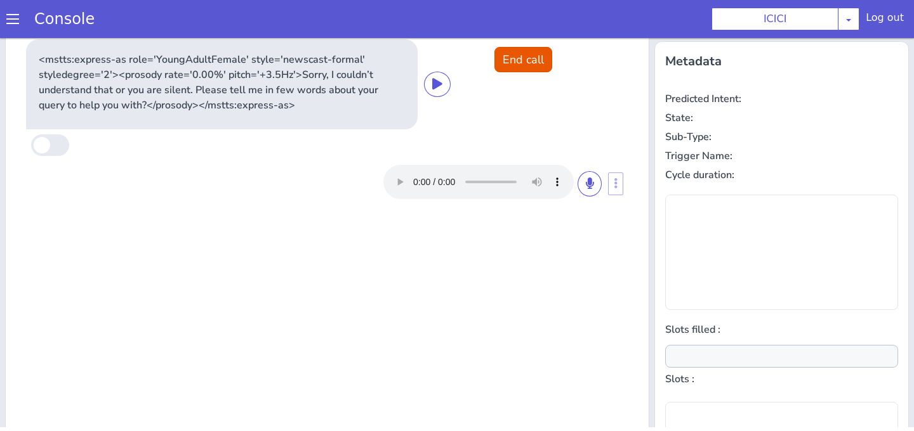
type input "null"
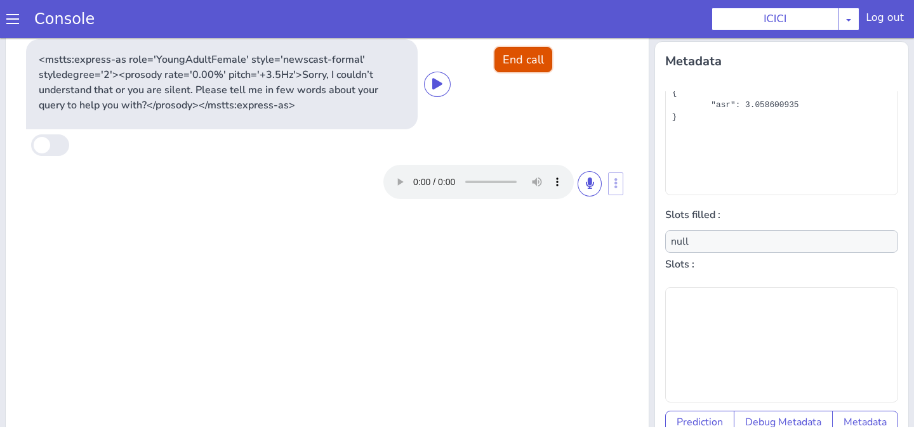
click at [546, 68] on button "End call" at bounding box center [523, 59] width 58 height 25
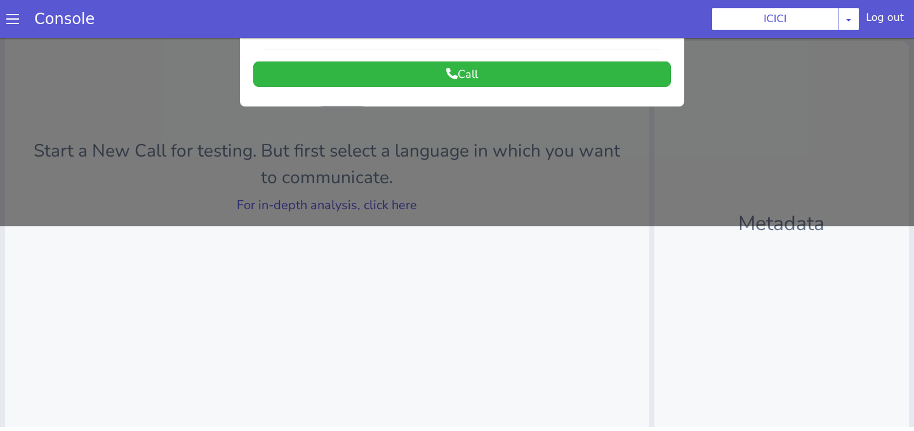
click at [474, 219] on div at bounding box center [457, 29] width 914 height 393
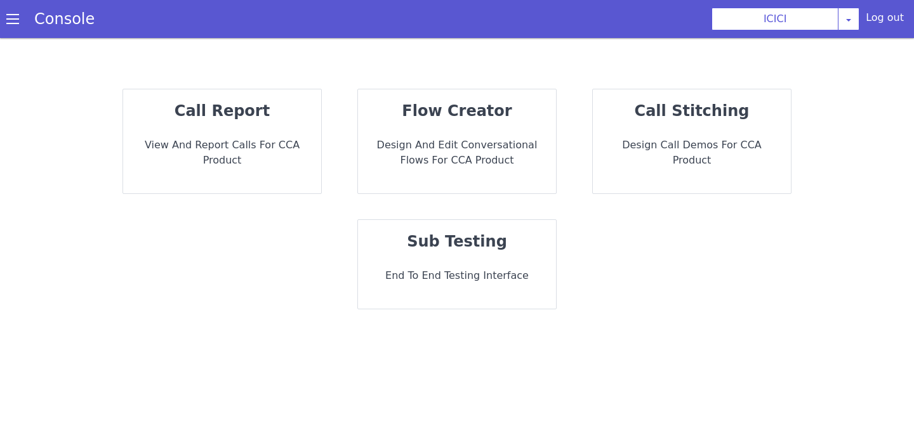
click at [451, 277] on p "End to End Testing Interface" at bounding box center [457, 275] width 178 height 15
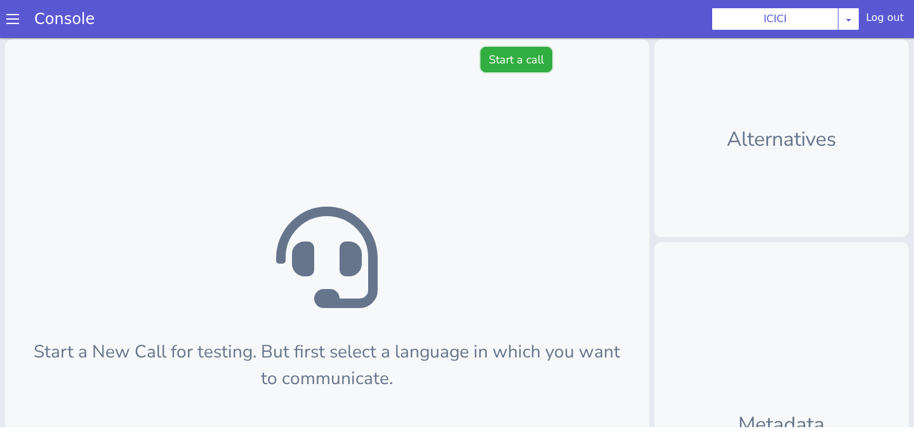
click at [500, 63] on button "Start a call" at bounding box center [516, 59] width 72 height 25
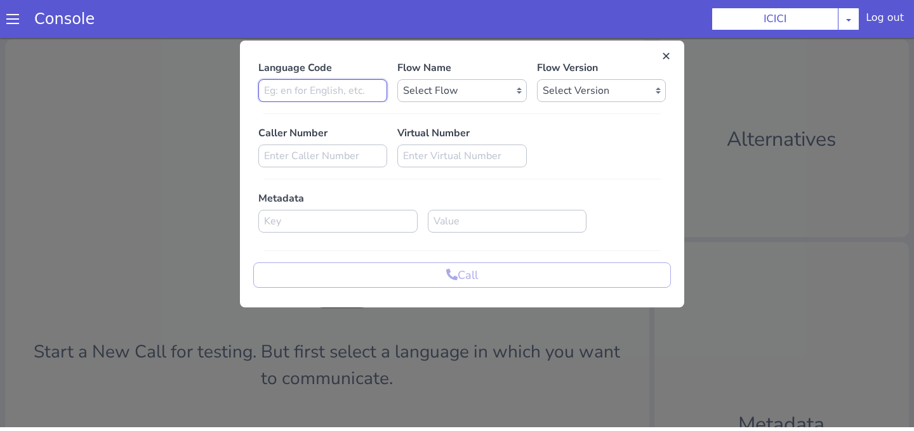
click at [367, 91] on input at bounding box center [322, 90] width 129 height 23
type input "en"
click at [450, 85] on select "Select Flow sachin_testing icici_test_import_1 icici_test icici_dummy infra_tes…" at bounding box center [461, 90] width 129 height 23
select select "b03a4faf-32c3-4c7e-b817-7f3662e43ade"
click at [397, 79] on select "Select Flow sachin_testing icici_test_import_1 icici_test icici_dummy infra_tes…" at bounding box center [461, 90] width 129 height 23
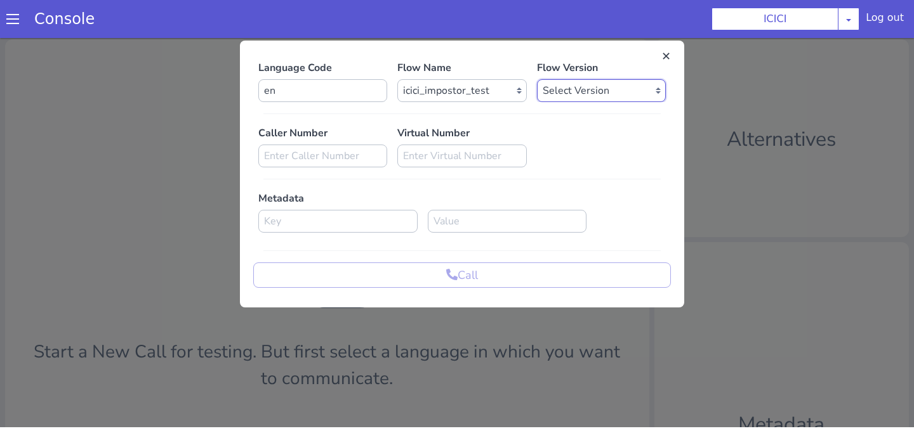
click at [567, 89] on select "Select Version 0.0.53 0.0.52 0.0.51 0.0.50 0.0.49 0.0.48 0.0.47 0.0.46 0.0.45 0…" at bounding box center [601, 90] width 129 height 23
select select "0.0.53"
click at [537, 79] on select "Select Version 0.0.53 0.0.52 0.0.51 0.0.50 0.0.49 0.0.48 0.0.47 0.0.46 0.0.45 0…" at bounding box center [601, 90] width 129 height 23
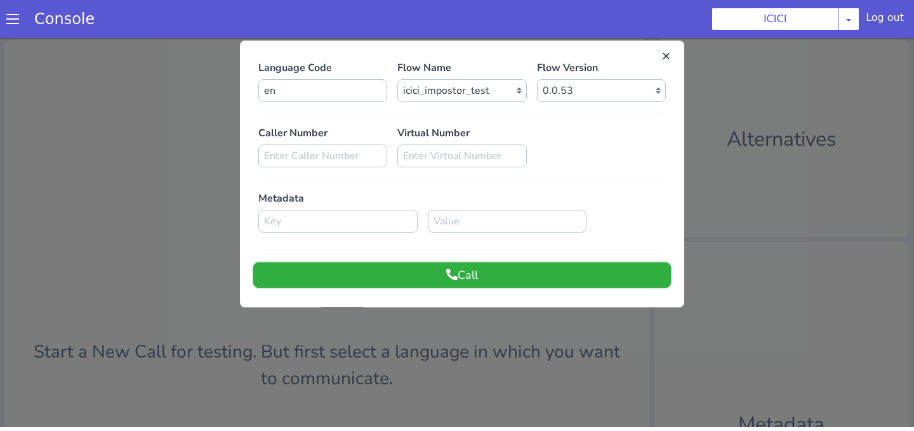
click at [488, 272] on button "Call" at bounding box center [461, 275] width 417 height 25
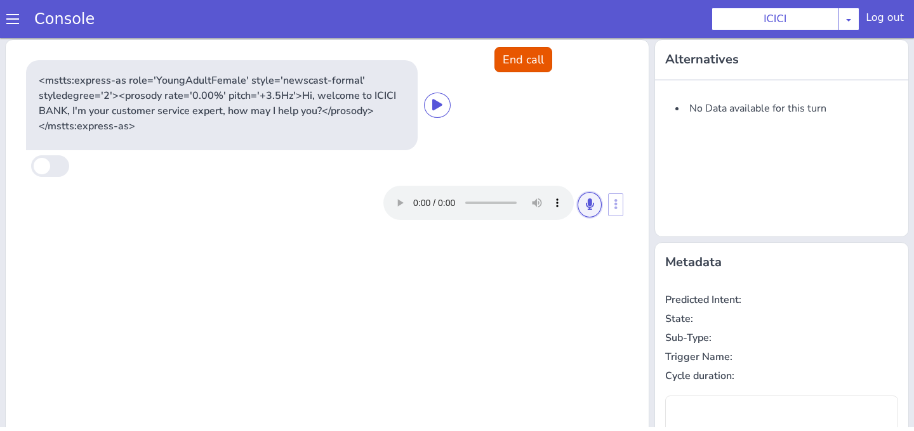
click at [586, 209] on icon at bounding box center [590, 204] width 8 height 11
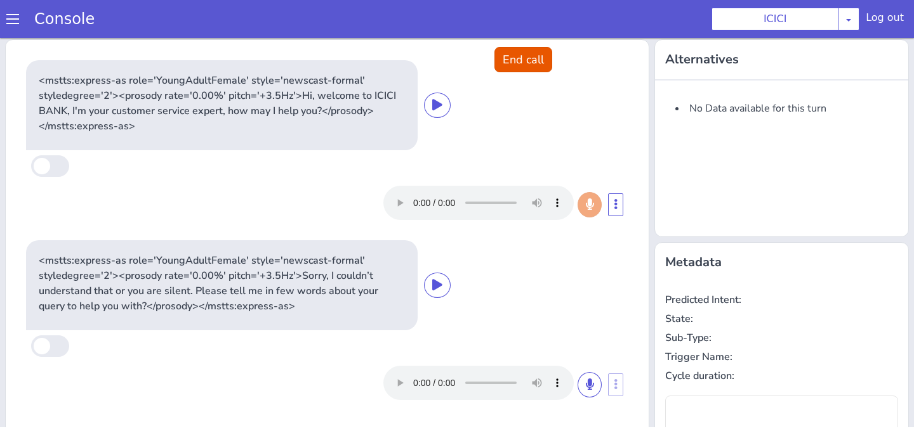
type input "null"
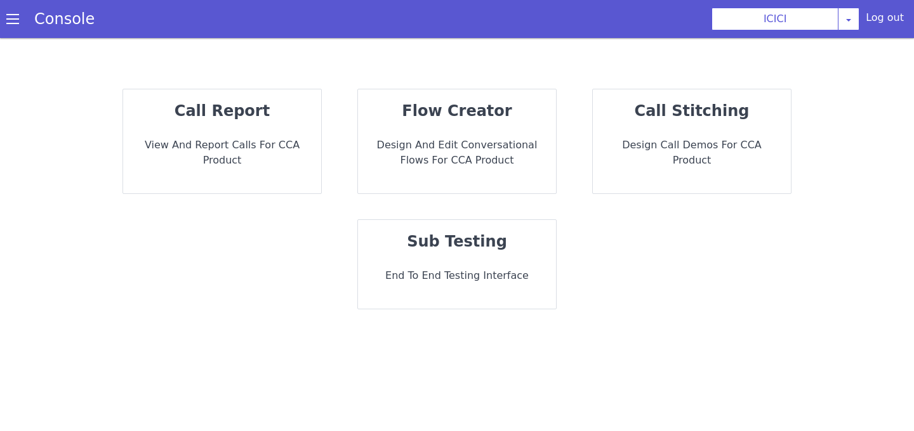
click at [521, 289] on div "sub testing End to End Testing Interface" at bounding box center [457, 264] width 198 height 89
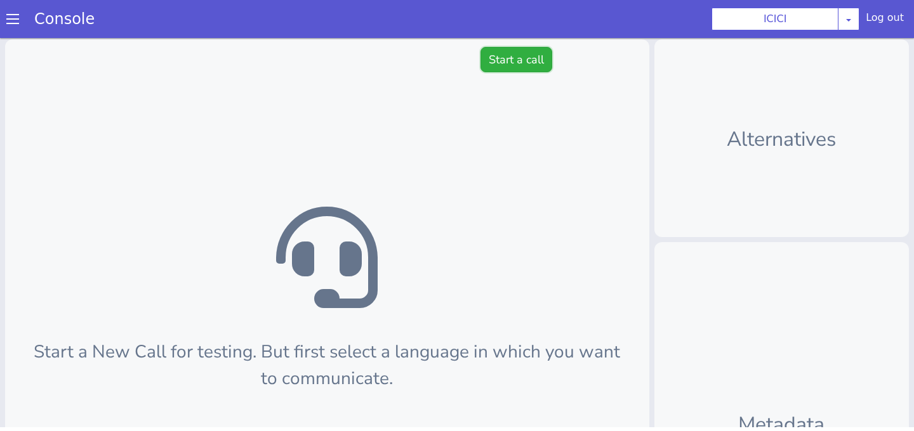
click at [530, 52] on button "Start a call" at bounding box center [516, 59] width 72 height 25
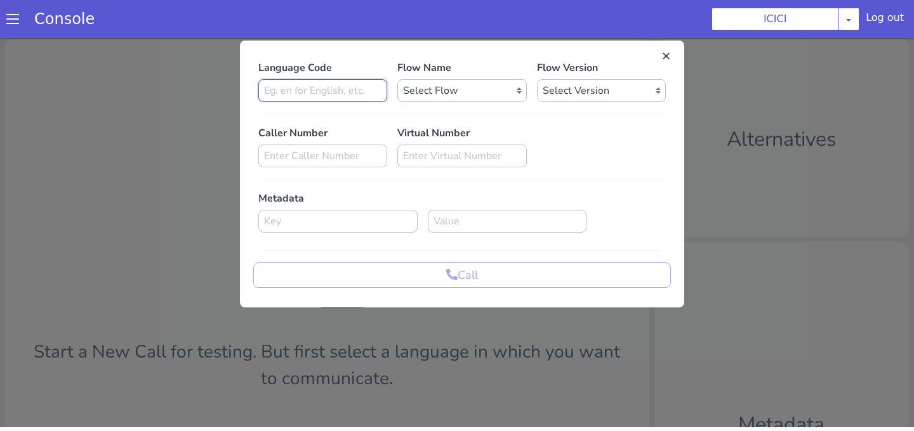
click at [365, 95] on input at bounding box center [322, 90] width 129 height 23
type input "en"
click at [476, 103] on div "Language Code en Flow Name Select Flow sachin_testing icici_test_import_1 icici…" at bounding box center [461, 174] width 417 height 228
click at [476, 95] on select "Select Flow sachin_testing icici_test_import_1 icici_test icici_dummy infra_tes…" at bounding box center [461, 90] width 129 height 23
select select "b03a4faf-32c3-4c7e-b817-7f3662e43ade"
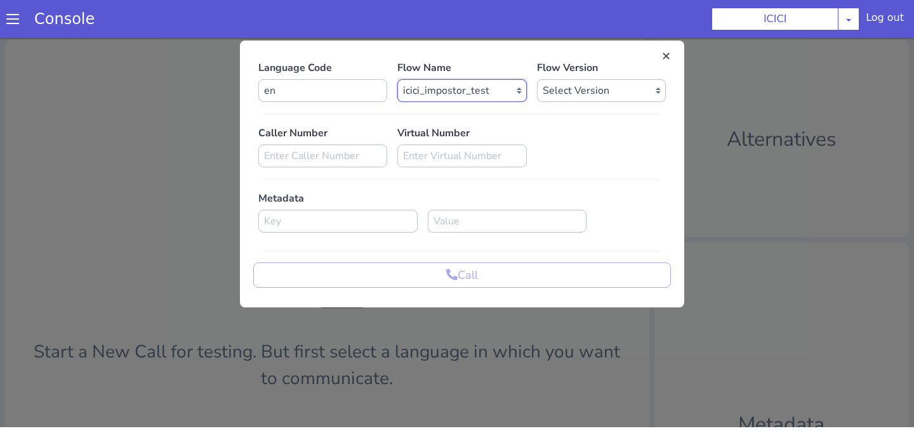
click at [397, 79] on select "Select Flow sachin_testing icici_test_import_1 icici_test icici_dummy infra_tes…" at bounding box center [461, 90] width 129 height 23
click at [564, 88] on select "Select Version 0.0.53 0.0.52 0.0.51 0.0.50 0.0.49 0.0.48 0.0.47 0.0.46 0.0.45 0…" at bounding box center [601, 90] width 129 height 23
select select "0.0.53"
click at [537, 79] on select "Select Version 0.0.53 0.0.52 0.0.51 0.0.50 0.0.49 0.0.48 0.0.47 0.0.46 0.0.45 0…" at bounding box center [601, 90] width 129 height 23
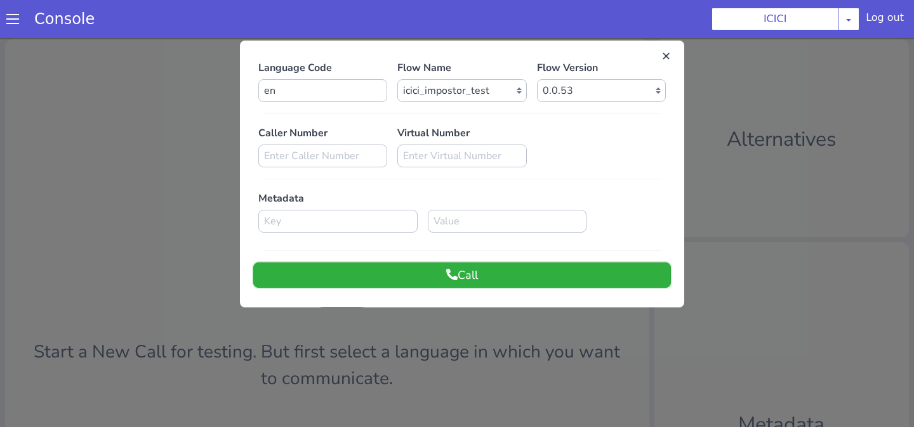
click at [461, 273] on button "Call" at bounding box center [461, 275] width 417 height 25
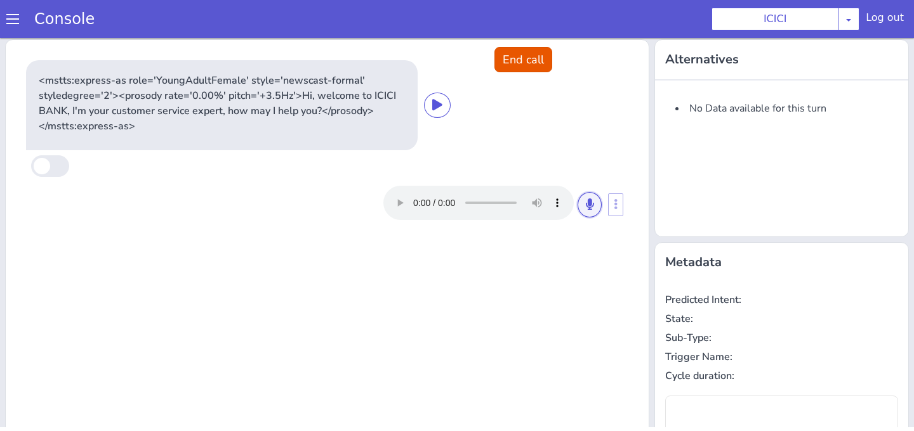
click at [592, 202] on icon at bounding box center [590, 204] width 8 height 11
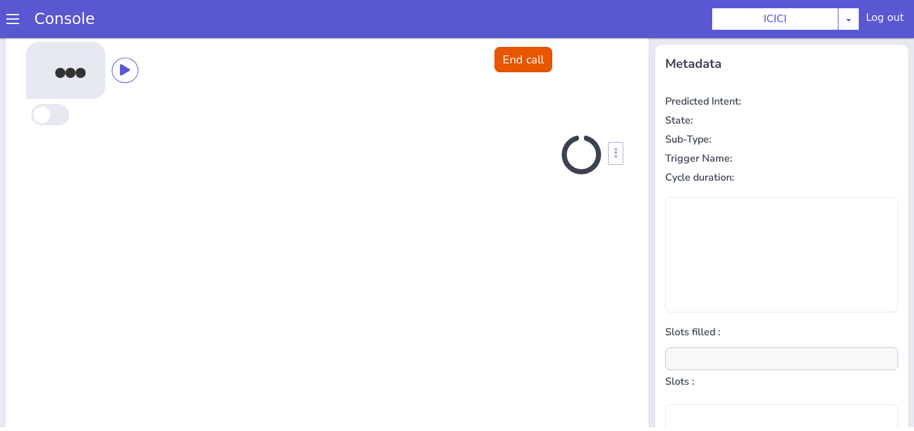
scroll to position [201, 0]
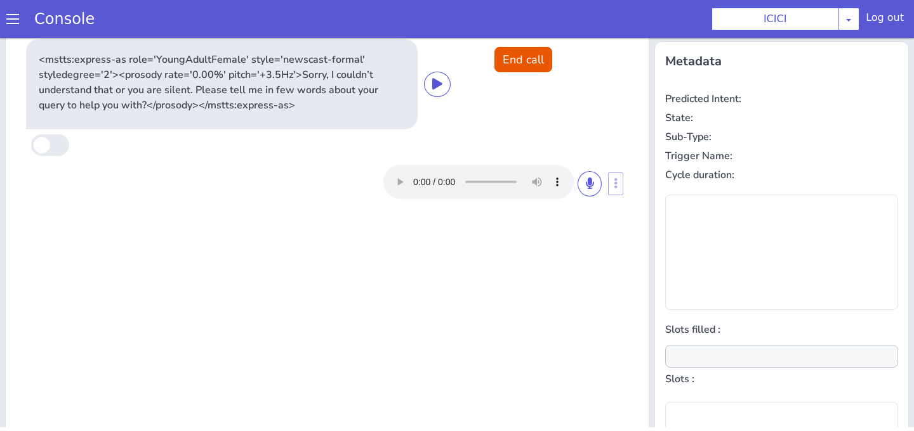
type input "null"
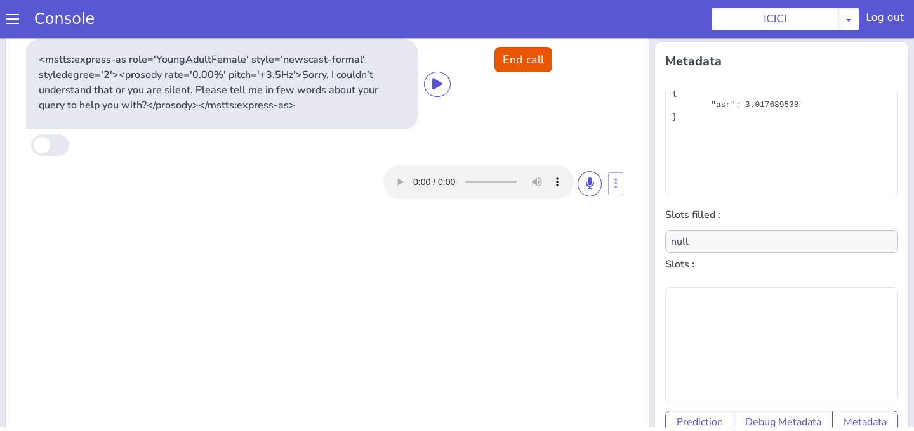
scroll to position [0, 0]
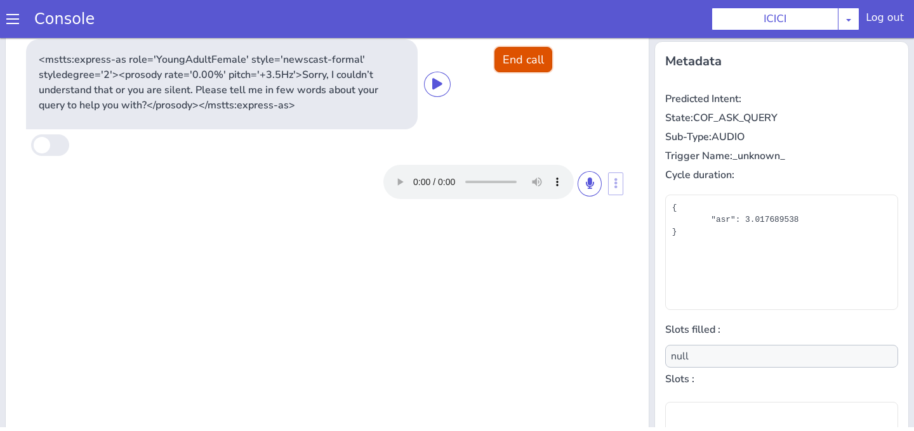
click at [520, 59] on button "End call" at bounding box center [523, 59] width 58 height 25
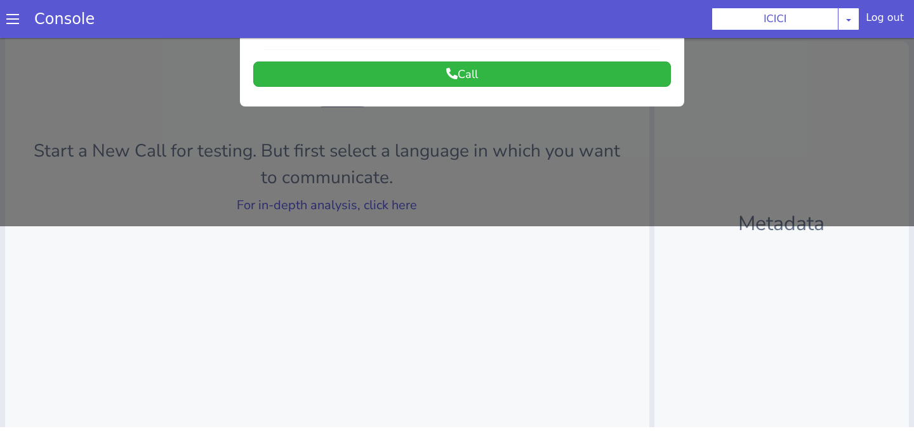
click at [426, 150] on div at bounding box center [457, 29] width 914 height 393
